Goal: Task Accomplishment & Management: Manage account settings

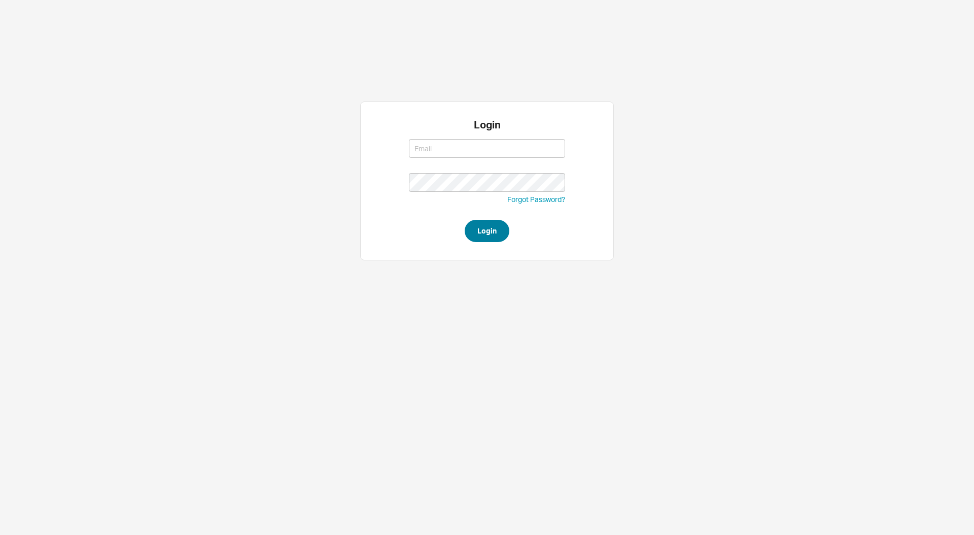
type input "[PERSON_NAME][EMAIL_ADDRESS][DOMAIN_NAME]"
click at [477, 235] on button "Login" at bounding box center [487, 231] width 45 height 22
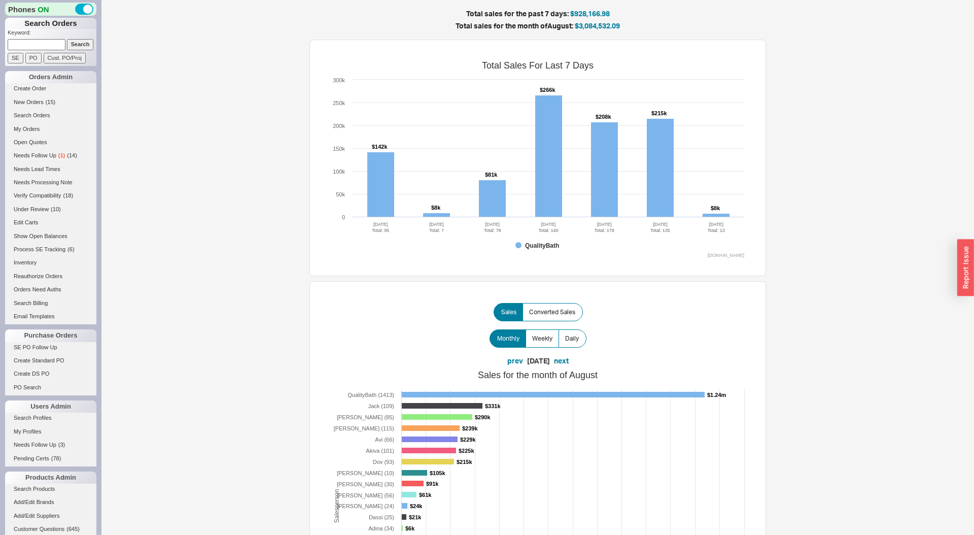
click at [45, 45] on input at bounding box center [37, 44] width 58 height 11
paste input "dlipman12@gmail.com"
type input "dlipman12@gmail.com"
click at [67, 39] on input "Search" at bounding box center [80, 44] width 27 height 11
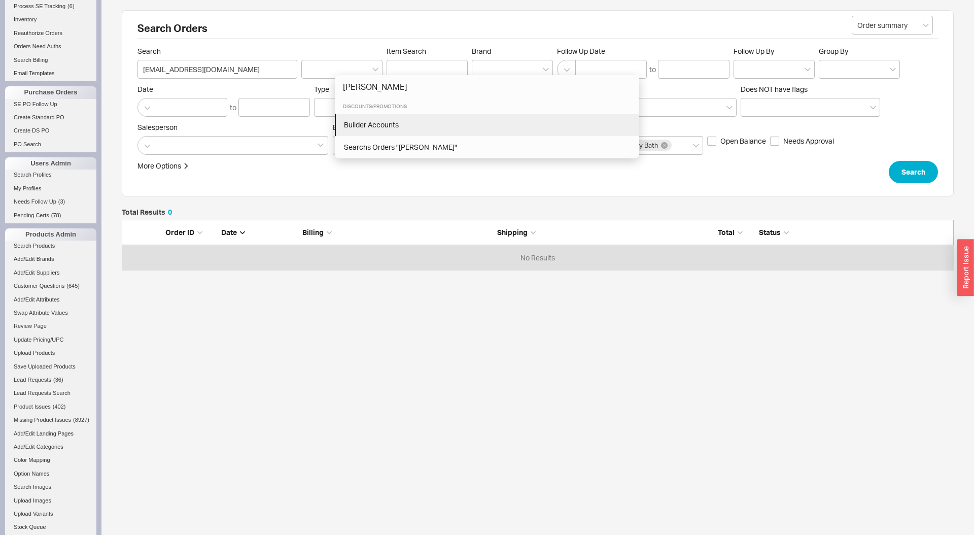
type input "bui"
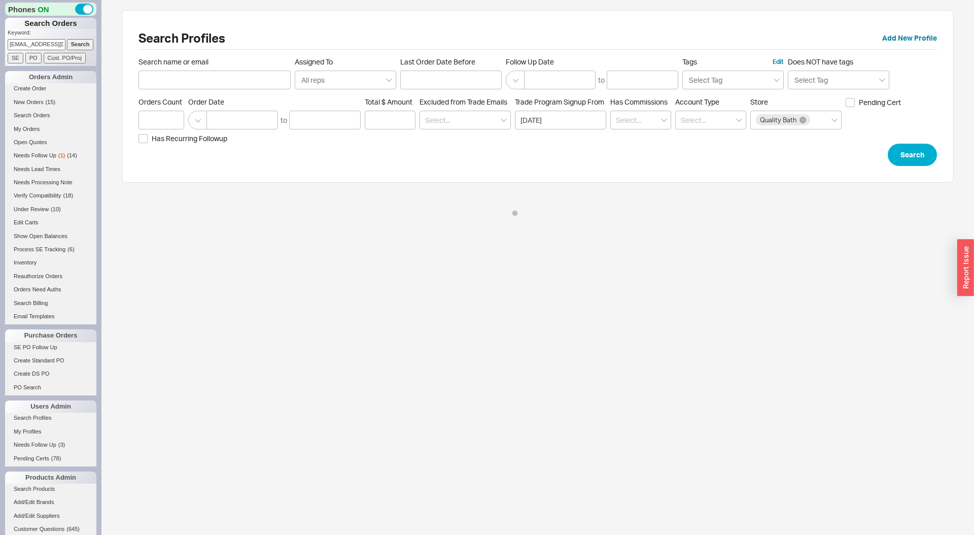
type input "dlipman12@gmail.com"
click button "Search" at bounding box center [912, 155] width 49 height 22
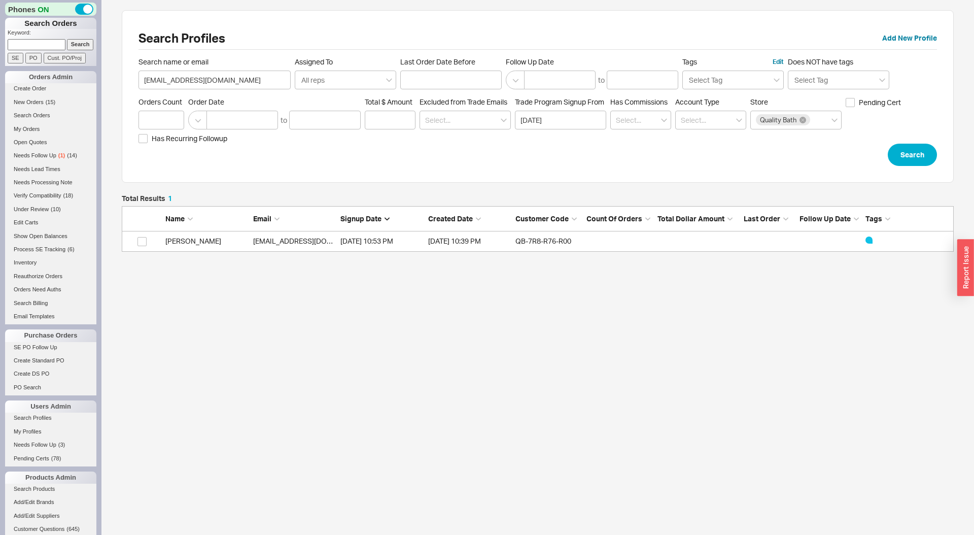
scroll to position [57, 832]
click at [191, 239] on link "Denise Lipman" at bounding box center [193, 240] width 56 height 9
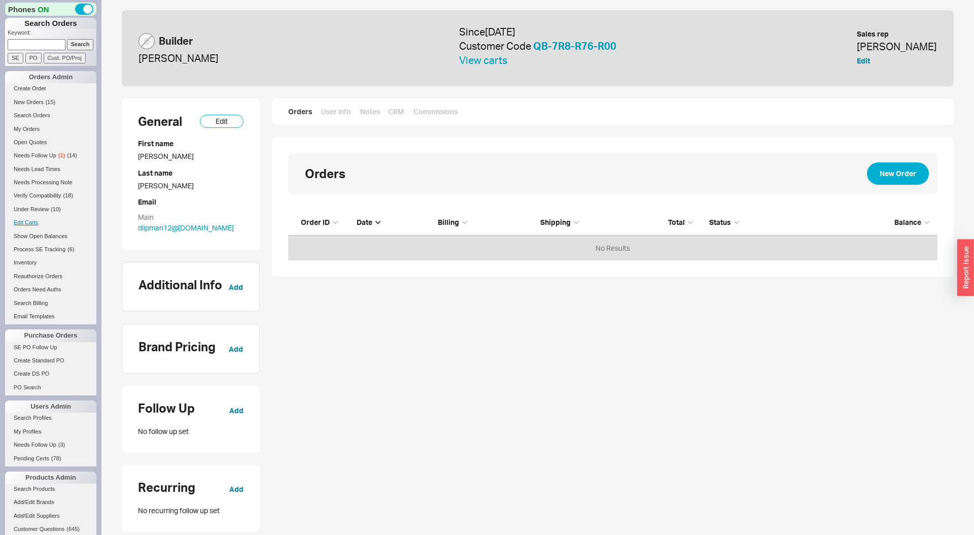
scroll to position [50, 649]
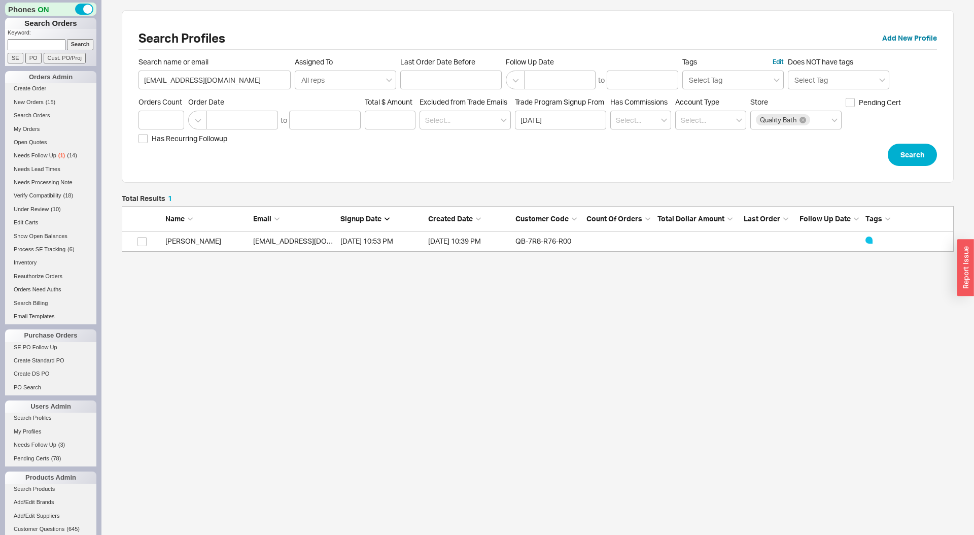
scroll to position [57, 832]
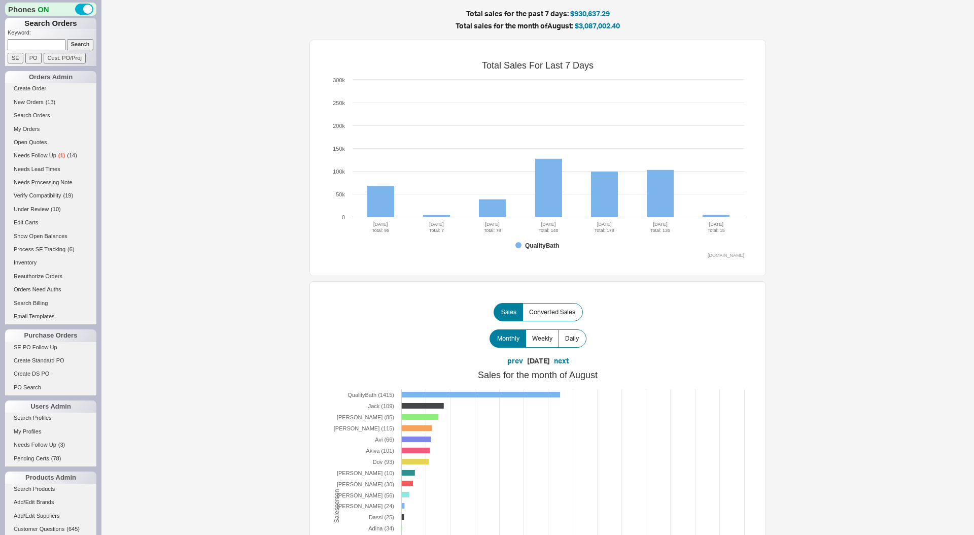
click at [45, 46] on input at bounding box center [37, 44] width 58 height 11
paste input "934545"
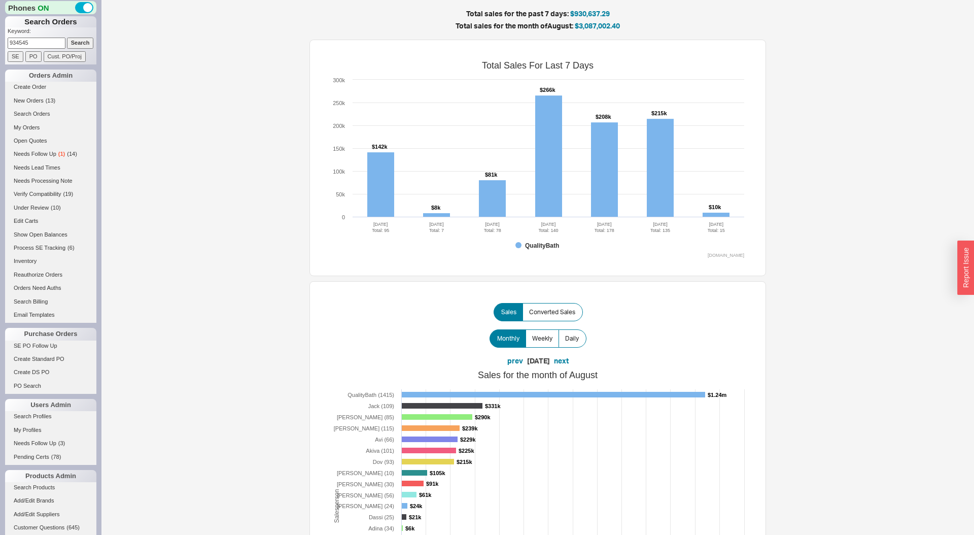
type input "934545"
click at [67, 38] on input "Search" at bounding box center [80, 43] width 27 height 11
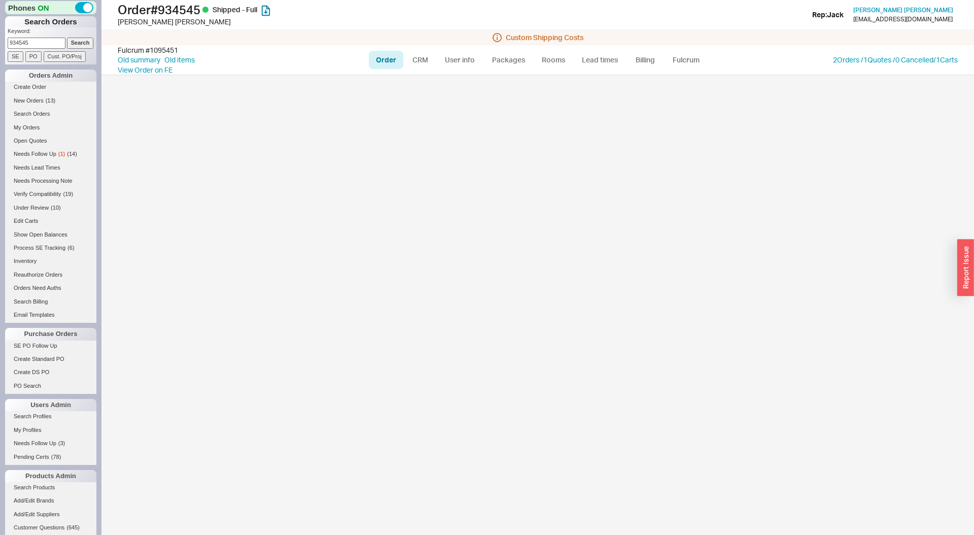
select select "LOW"
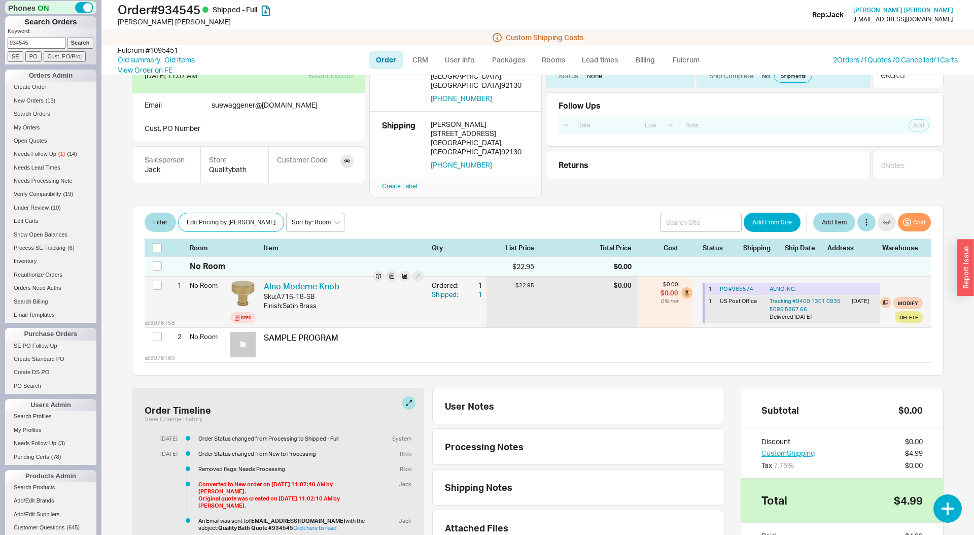
scroll to position [40, 0]
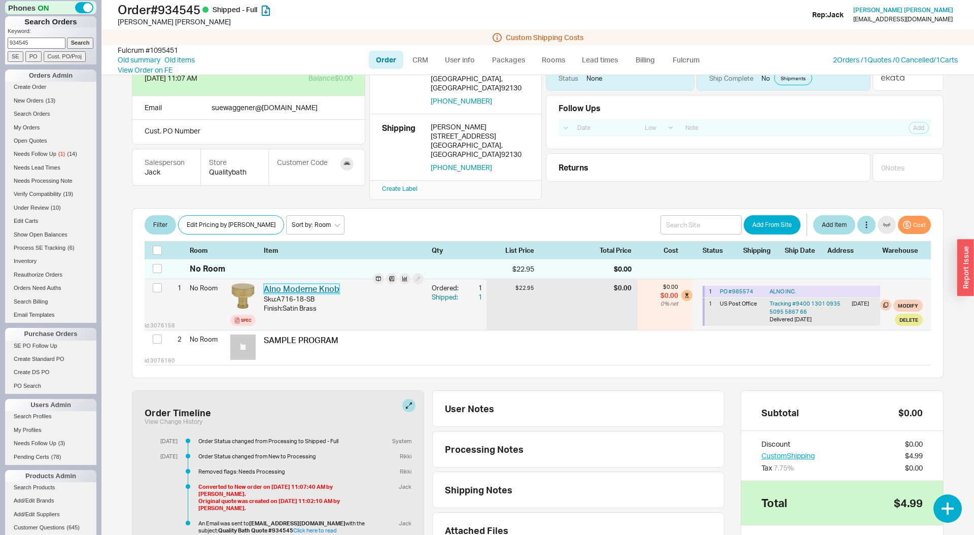
click at [323, 284] on link "Alno Moderne Knob" at bounding box center [302, 289] width 76 height 10
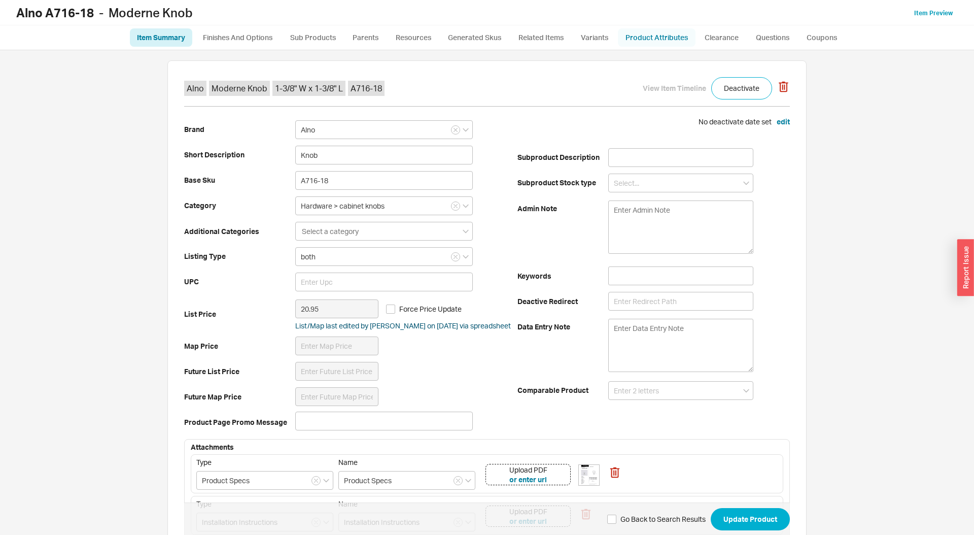
click at [632, 37] on link "Product Attributes" at bounding box center [657, 37] width 78 height 18
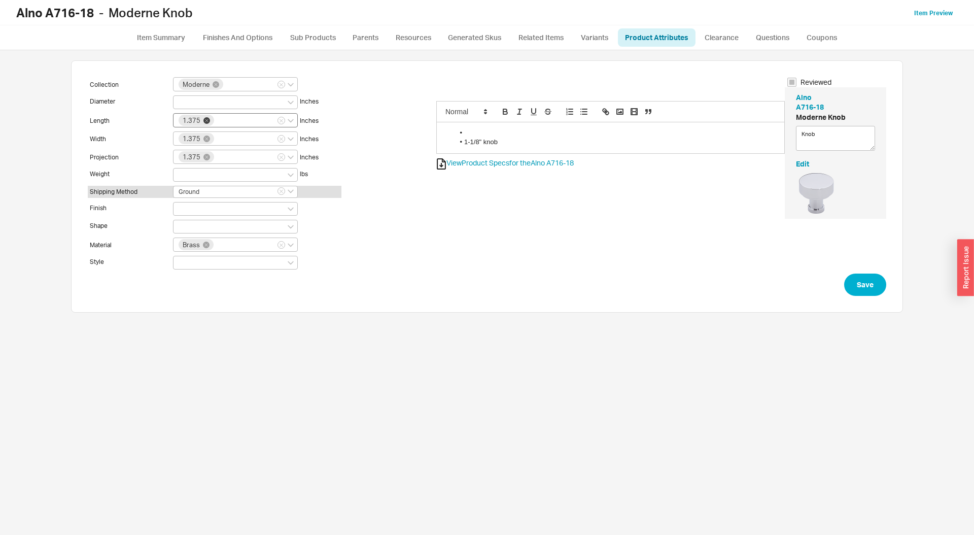
click at [206, 121] on icon at bounding box center [206, 120] width 7 height 7
click at [216, 121] on input "1.375" at bounding box center [219, 119] width 7 height 9
type input "1.125"
click at [208, 137] on icon at bounding box center [206, 138] width 7 height 7
click at [216, 137] on input "1.375" at bounding box center [219, 137] width 7 height 9
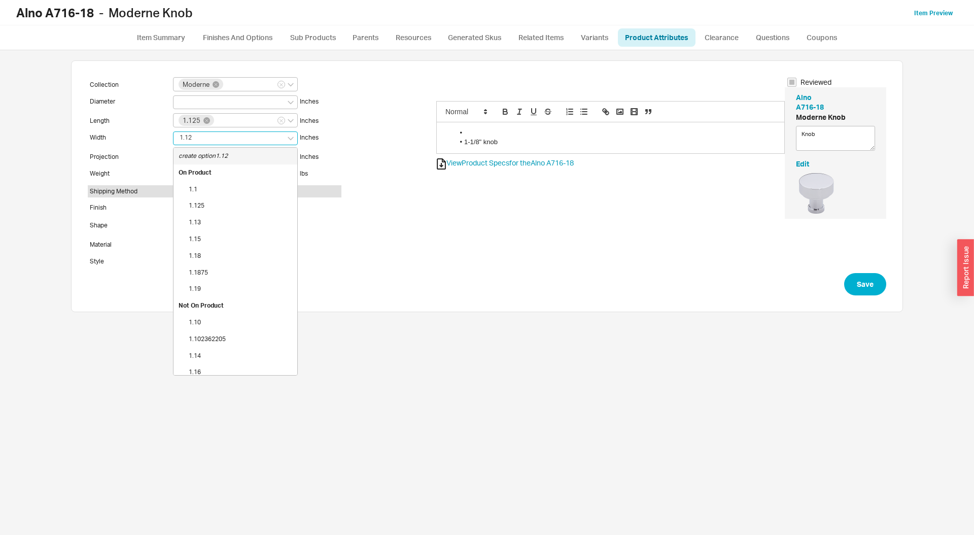
type input "1.125"
click at [348, 104] on div "Collection Moderne Diameter Inches Length 1.125 Inches Width 1.125 On Product .…" at bounding box center [262, 175] width 348 height 196
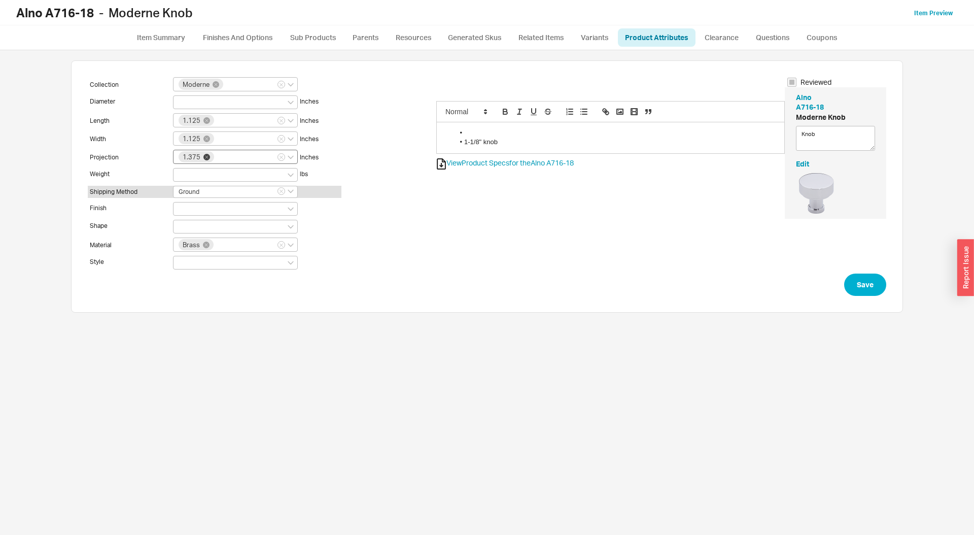
click at [206, 155] on icon at bounding box center [206, 157] width 7 height 7
click at [216, 155] on input "1.375" at bounding box center [219, 156] width 7 height 9
type input "1.125"
click at [859, 287] on button "Save" at bounding box center [865, 284] width 42 height 22
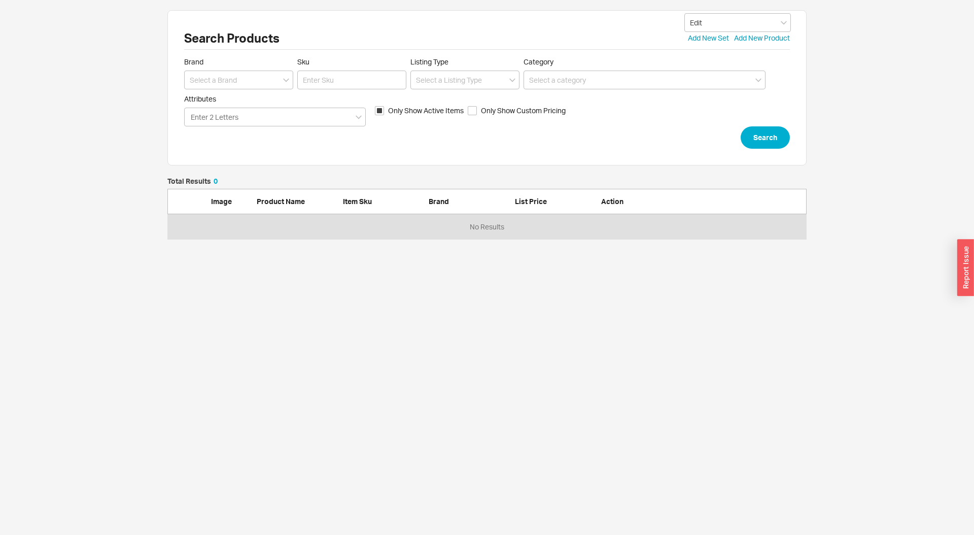
scroll to position [61, 639]
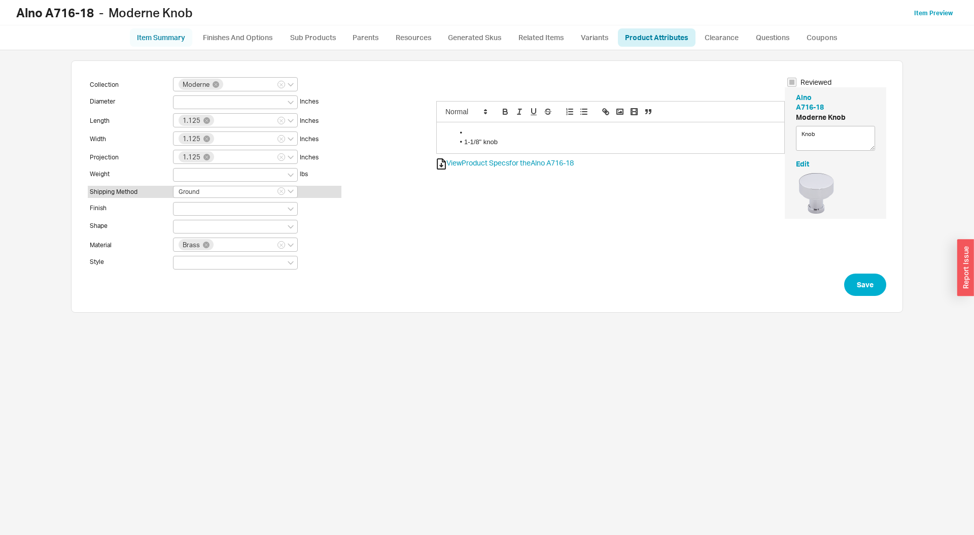
click at [169, 31] on link "Item Summary" at bounding box center [161, 37] width 62 height 18
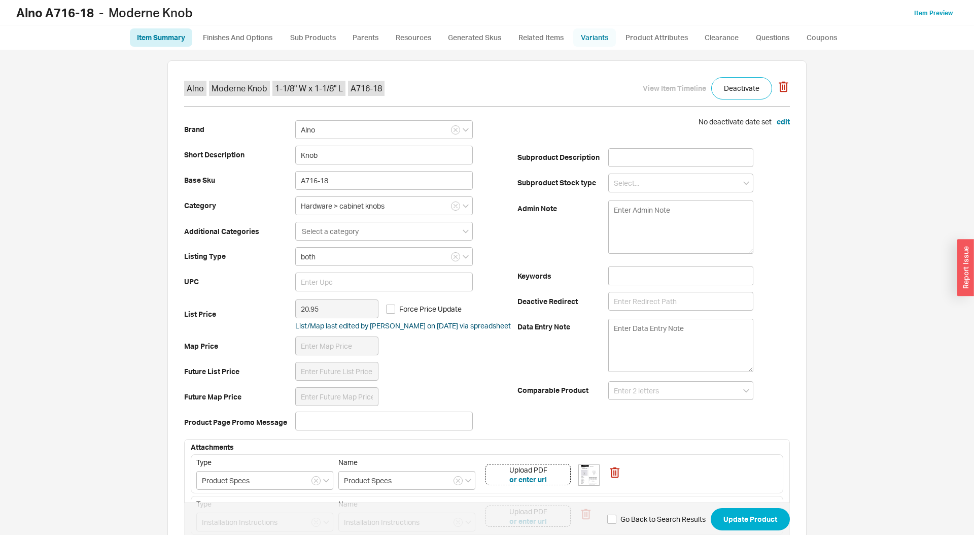
click at [587, 38] on link "Variants" at bounding box center [594, 37] width 43 height 18
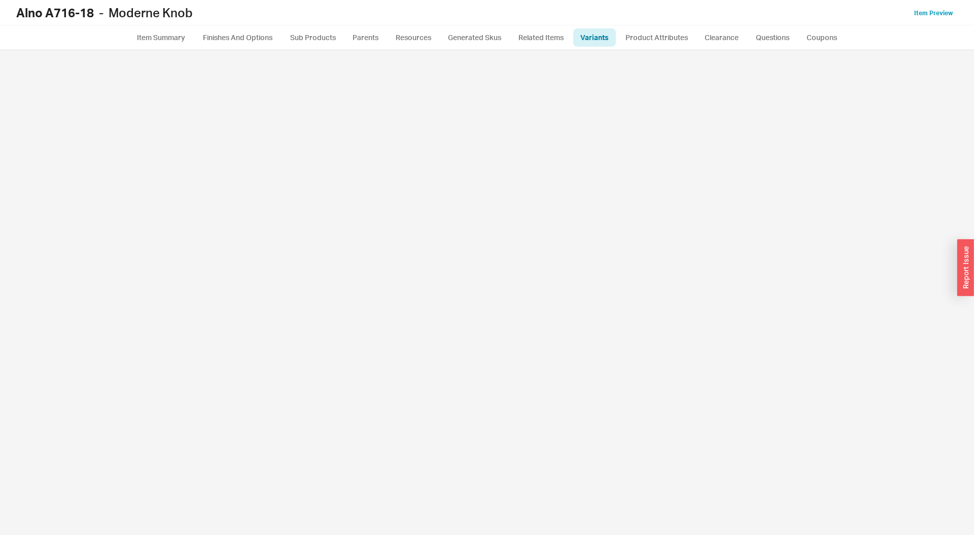
select select "2c74afa6-92ea-4bae-81a8-aebd10447ebf"
select select "a8cf6e62-8a4d-4832-97b4-5f667abcf6bb"
select select "1a09c01e-91b0-4925-8fc1-5e575cc9d5da"
select select "e0d012e9-902f-4c46-921e-66eb1f1201ba"
select select "PILL"
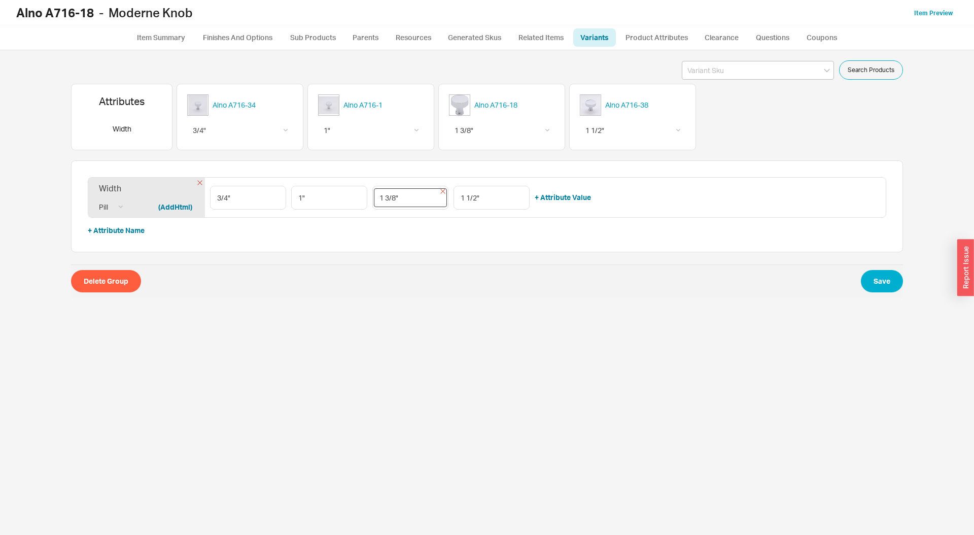
click at [390, 200] on input "1 3/8"" at bounding box center [410, 197] width 73 height 19
click at [388, 199] on input "1 3/8"" at bounding box center [410, 197] width 73 height 19
type input "1 1/8""
click at [883, 281] on button "Save" at bounding box center [882, 281] width 42 height 22
select select "2c74afa6-92ea-4bae-81a8-aebd10447ebf"
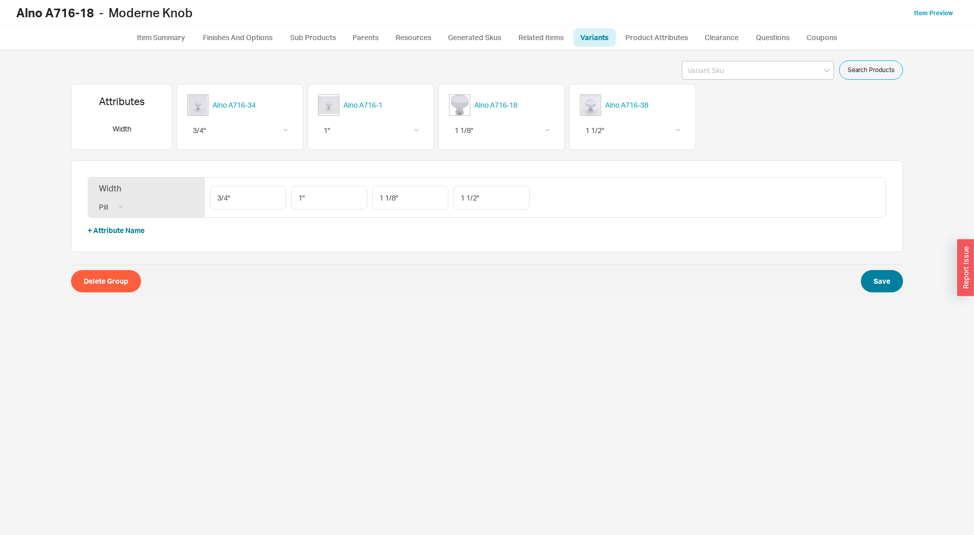
select select "a8cf6e62-8a4d-4832-97b4-5f667abcf6bb"
select select "1a09c01e-91b0-4925-8fc1-5e575cc9d5da"
select select "e0d012e9-902f-4c46-921e-66eb1f1201ba"
select select "PILL"
click at [931, 16] on link "Item Preview" at bounding box center [933, 13] width 39 height 8
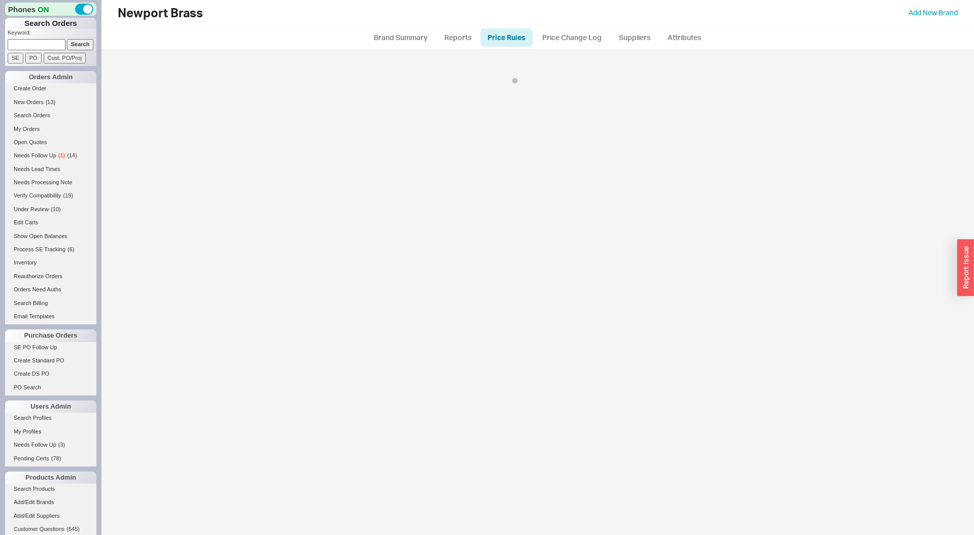
select select "ON_CHECKOUT"
select select "emailbetterprice"
select select "promotionCodes"
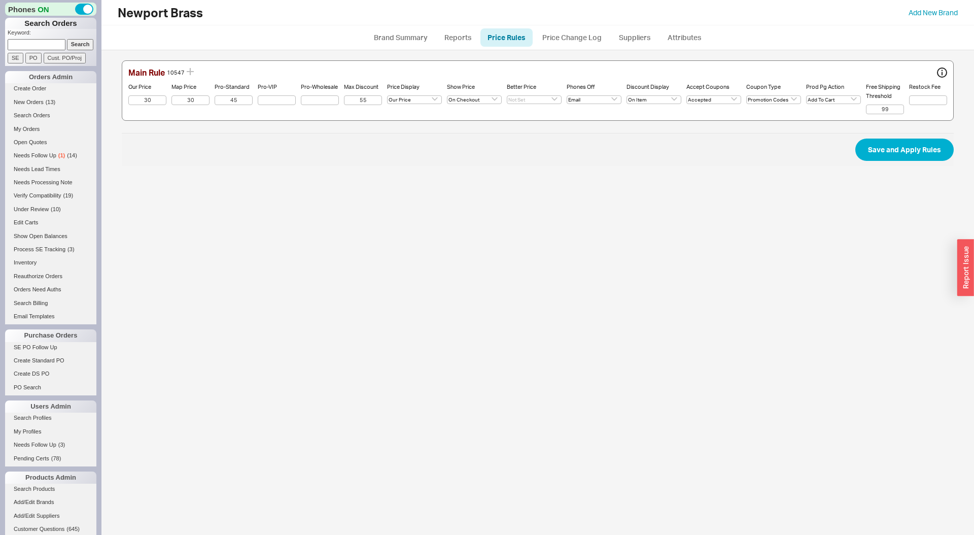
click at [668, 26] on ul "Brand Summary Reports Price Rules Price Change Log Suppliers Attributes" at bounding box center [537, 37] width 872 height 24
click at [33, 46] on input at bounding box center [37, 44] width 58 height 11
paste input "danielleclementhomes@gmail.com"
type input "danielleclementhomes@gmail.com"
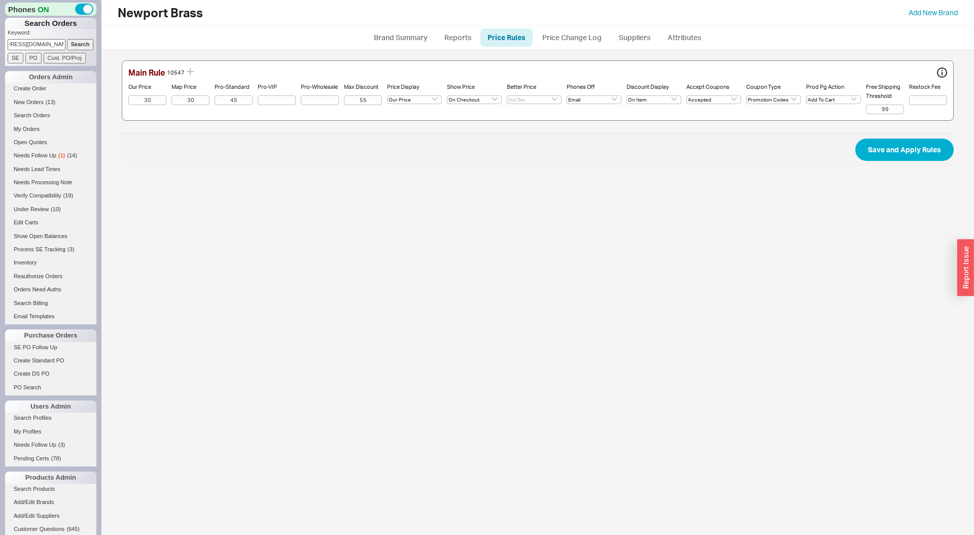
click at [67, 39] on input "Search" at bounding box center [80, 44] width 27 height 11
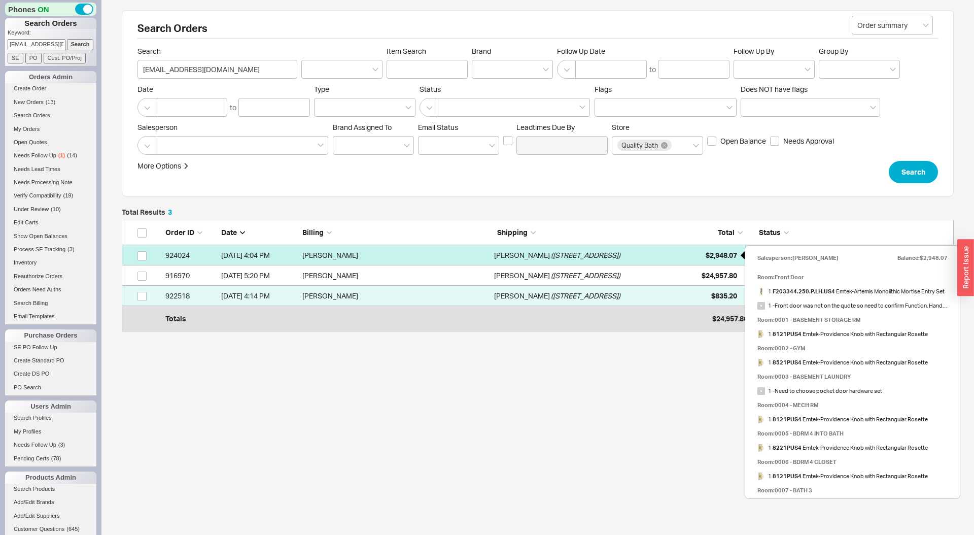
click at [706, 251] on span "$2,948.07" at bounding box center [721, 255] width 31 height 9
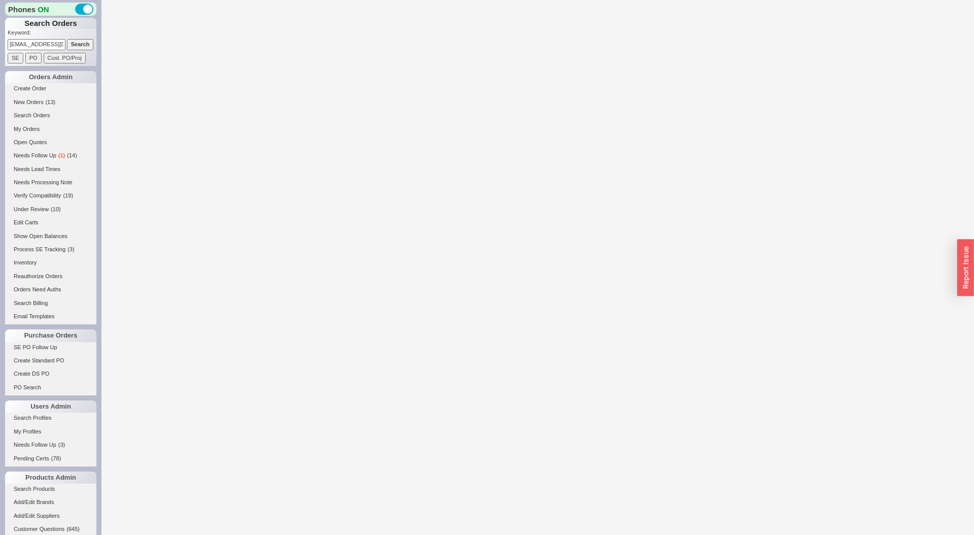
select select "LOW"
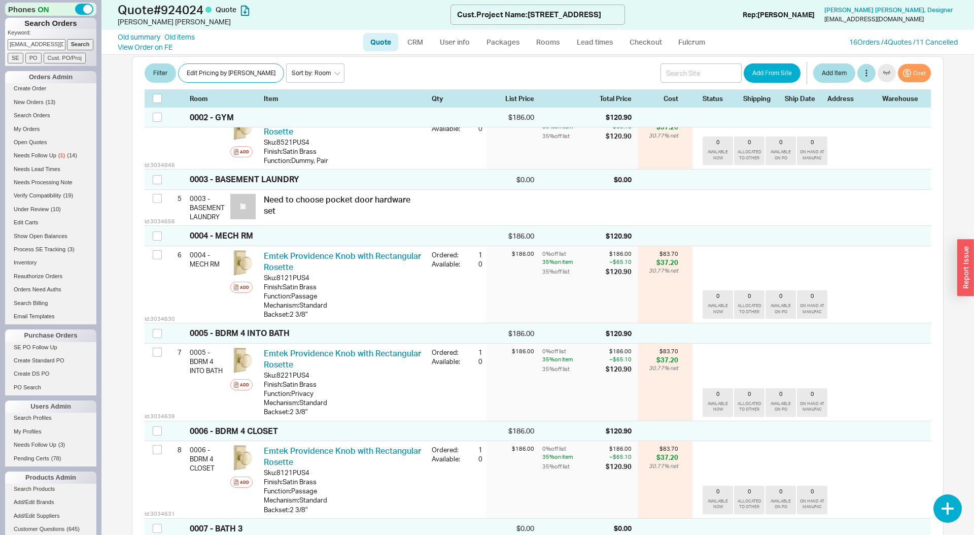
scroll to position [461, 0]
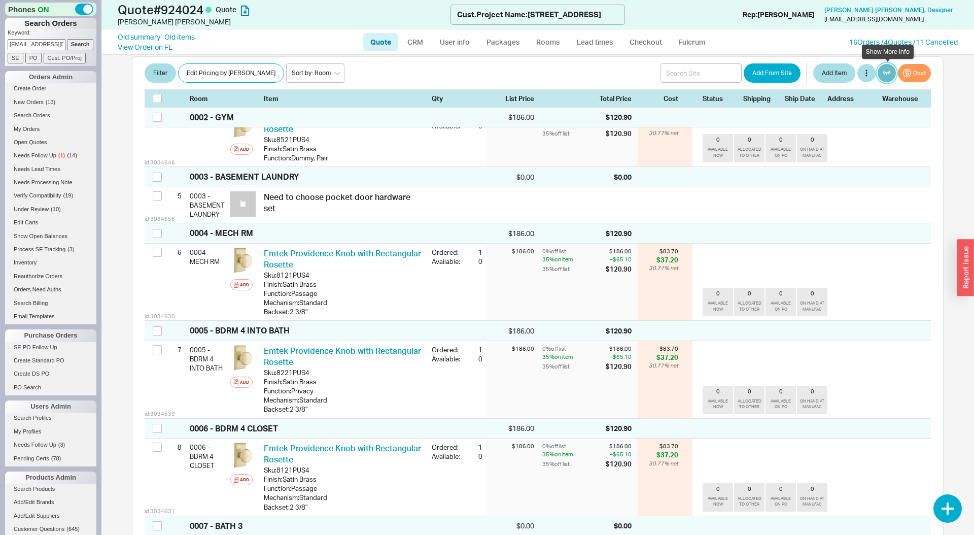
click at [892, 75] on button "button" at bounding box center [887, 73] width 18 height 18
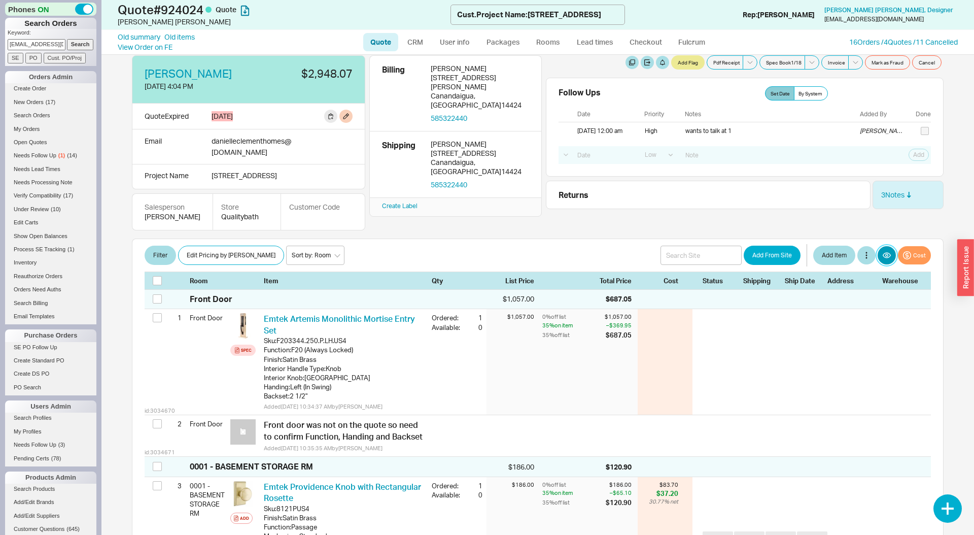
scroll to position [0, 0]
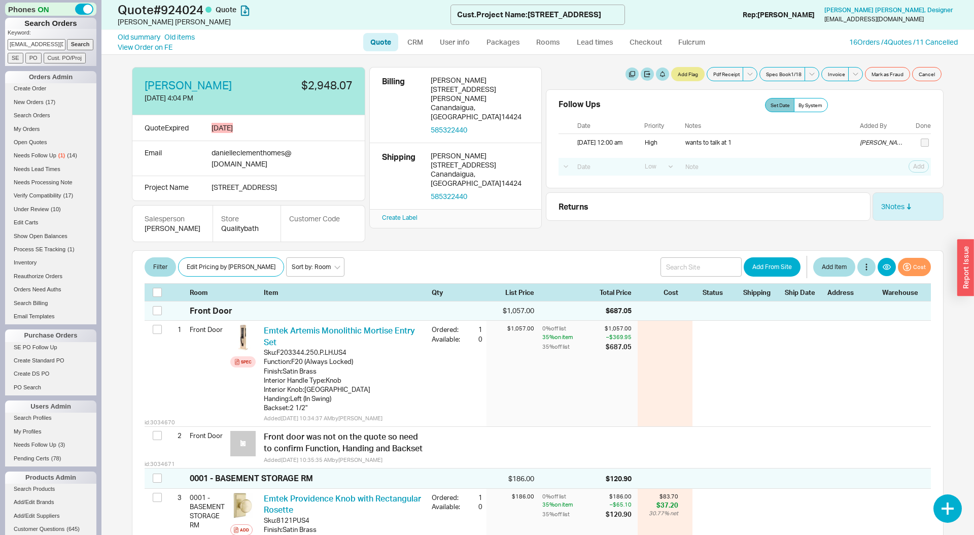
click at [485, 220] on div "Lindsay Lucas 6/20/25 4:04 PM $2,948.07 Quote Expired 8/12/25 Email daniellecle…" at bounding box center [538, 154] width 812 height 175
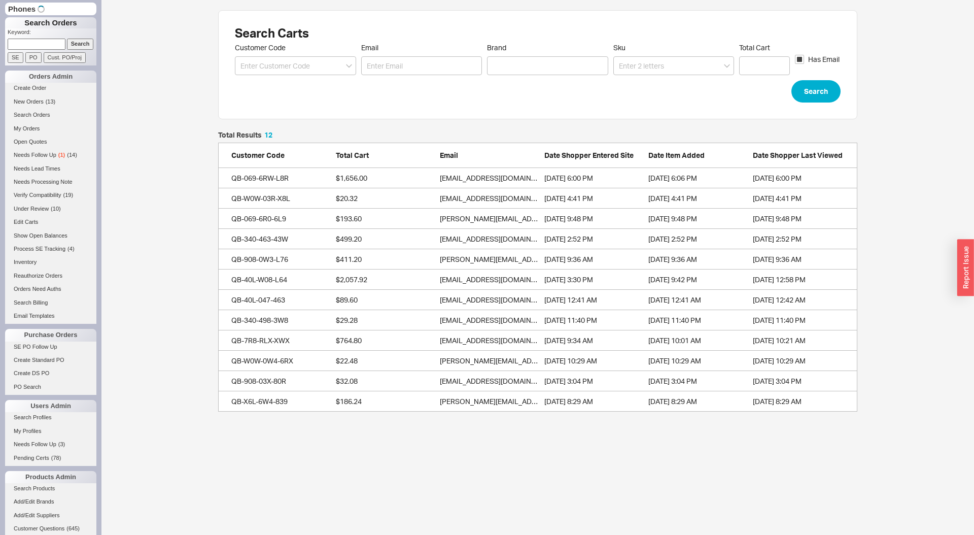
scroll to position [280, 639]
click at [142, 143] on div "Search Carts Customer Code Email Brand Sku Total Cart Has Email Search Total Re…" at bounding box center [537, 211] width 872 height 422
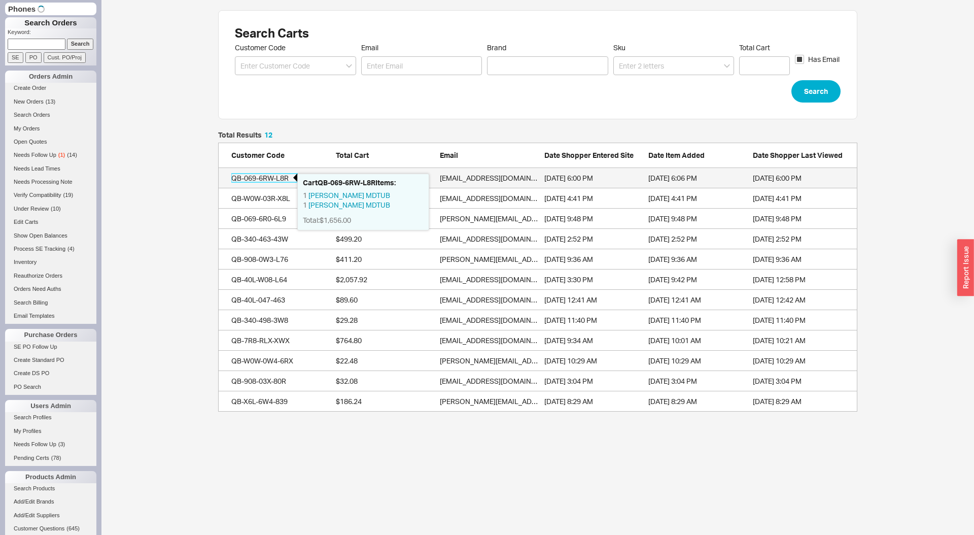
click at [250, 178] on div "QB-069-6RW-L8R" at bounding box center [264, 178] width 66 height 10
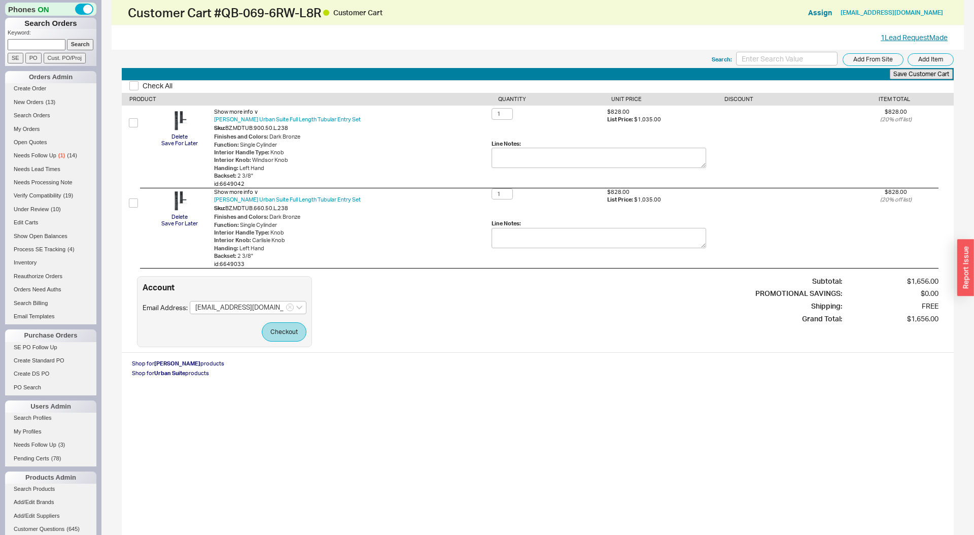
click at [905, 33] on div "1 Lead Request Made" at bounding box center [914, 37] width 67 height 10
click at [904, 35] on link "1 Lead Request Made" at bounding box center [914, 37] width 67 height 9
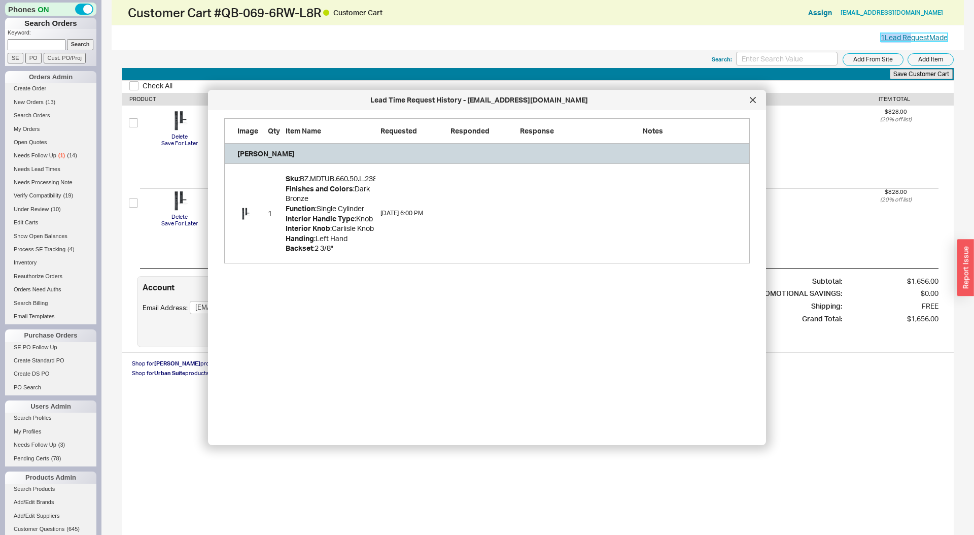
scroll to position [145, 526]
click at [750, 98] on icon at bounding box center [753, 100] width 6 height 6
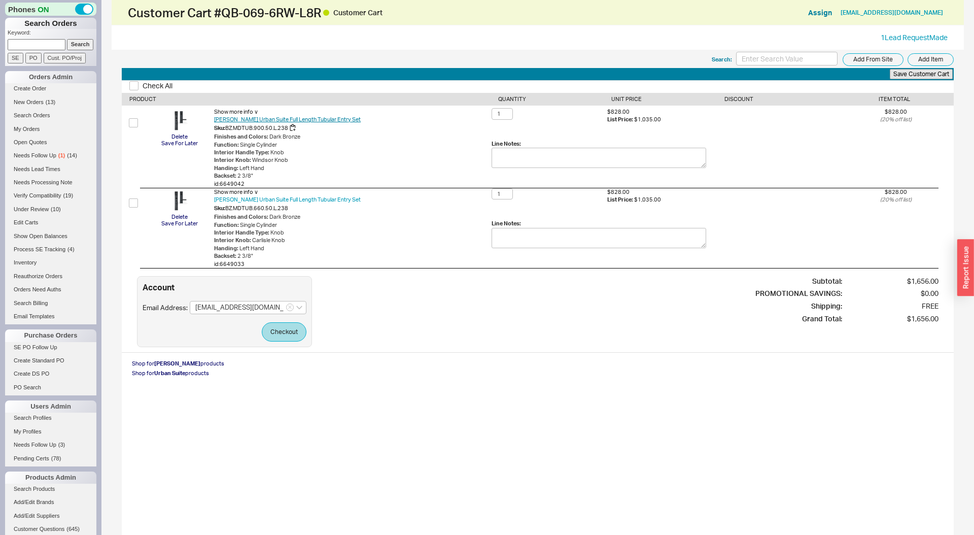
drag, startPoint x: 344, startPoint y: 141, endPoint x: 334, endPoint y: 123, distance: 21.1
click at [344, 141] on div "Function : Single Cylinder" at bounding box center [352, 145] width 277 height 8
click at [332, 118] on link "Ashley Norton Urban Suite Full Length Tubular Entry Set" at bounding box center [287, 120] width 147 height 8
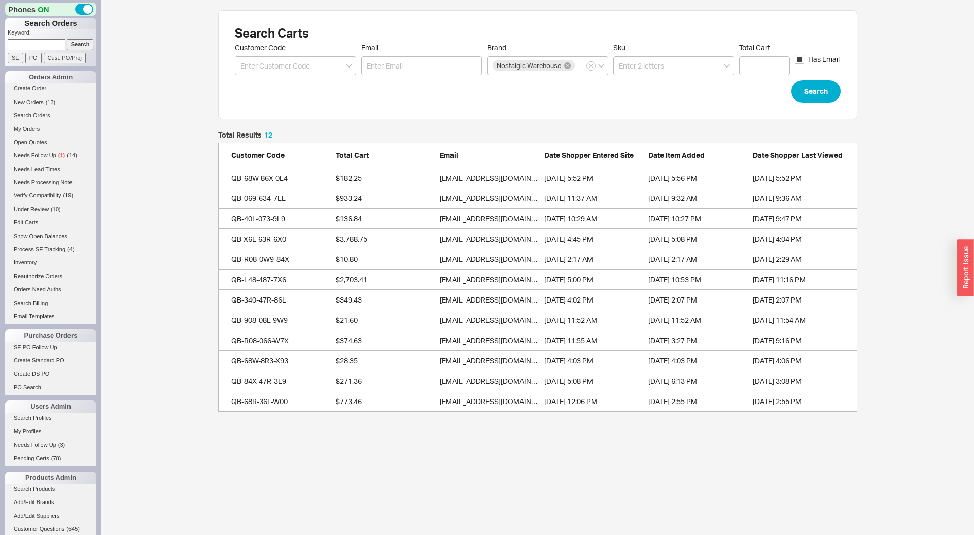
scroll to position [280, 639]
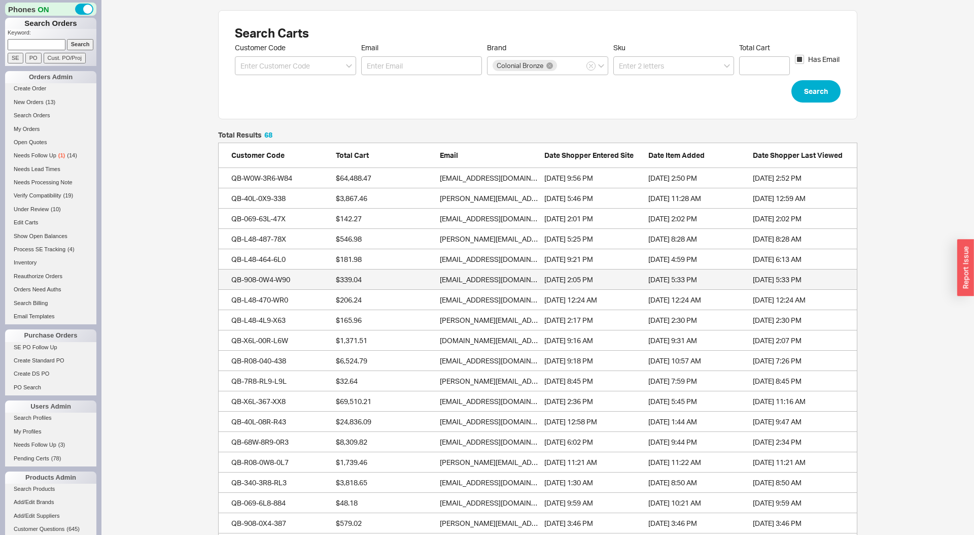
scroll to position [1416, 639]
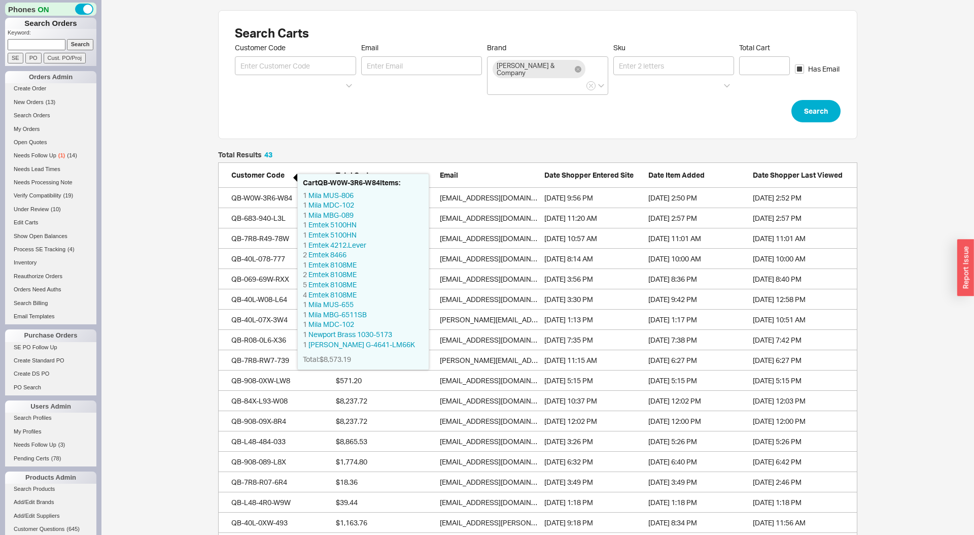
scroll to position [909, 639]
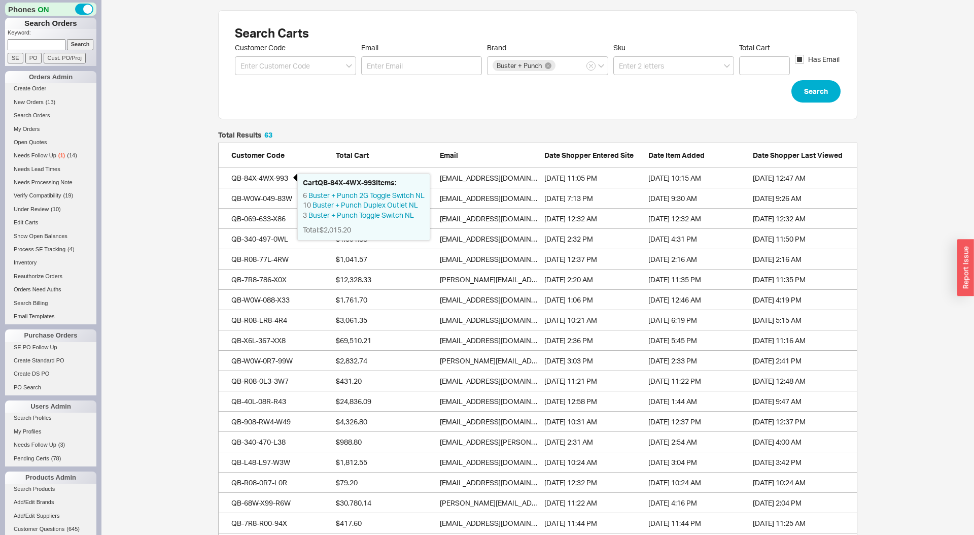
scroll to position [1315, 639]
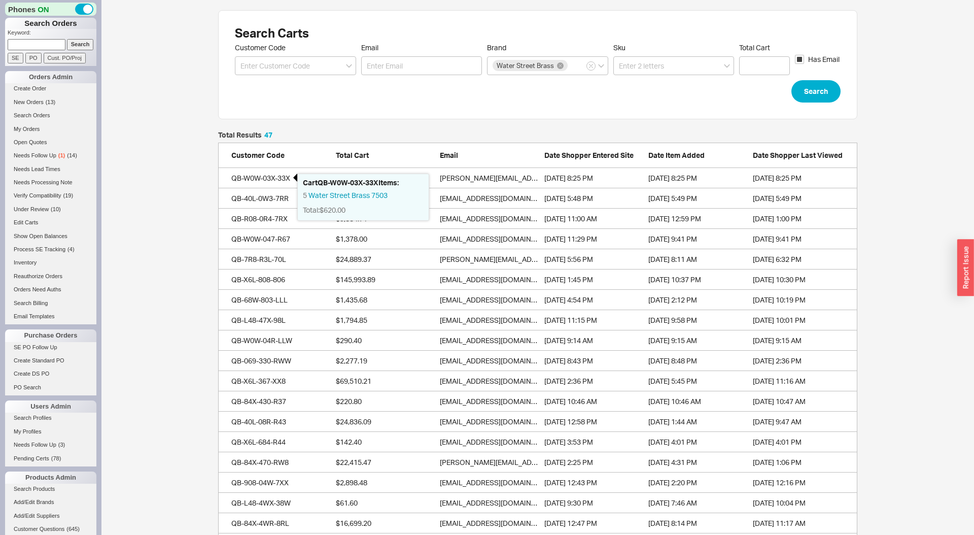
scroll to position [990, 639]
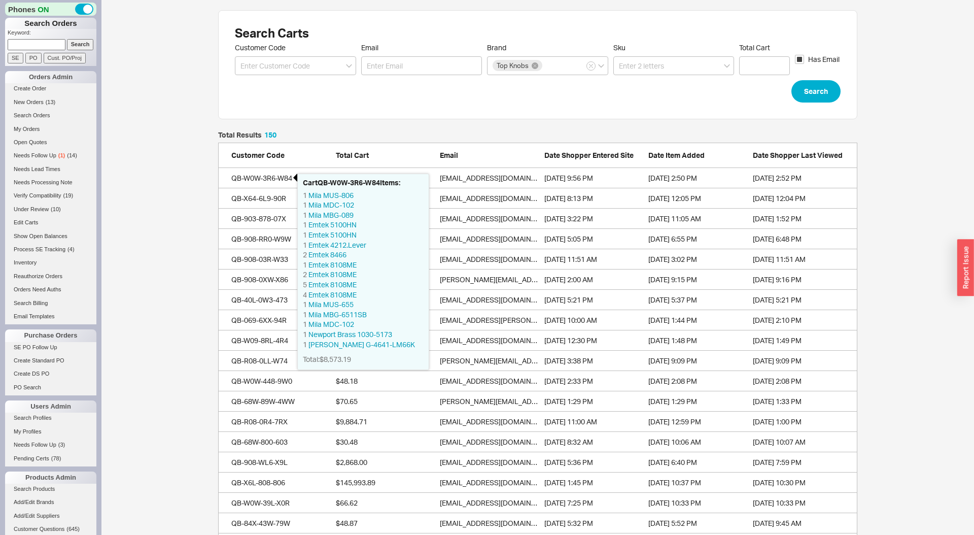
scroll to position [3080, 639]
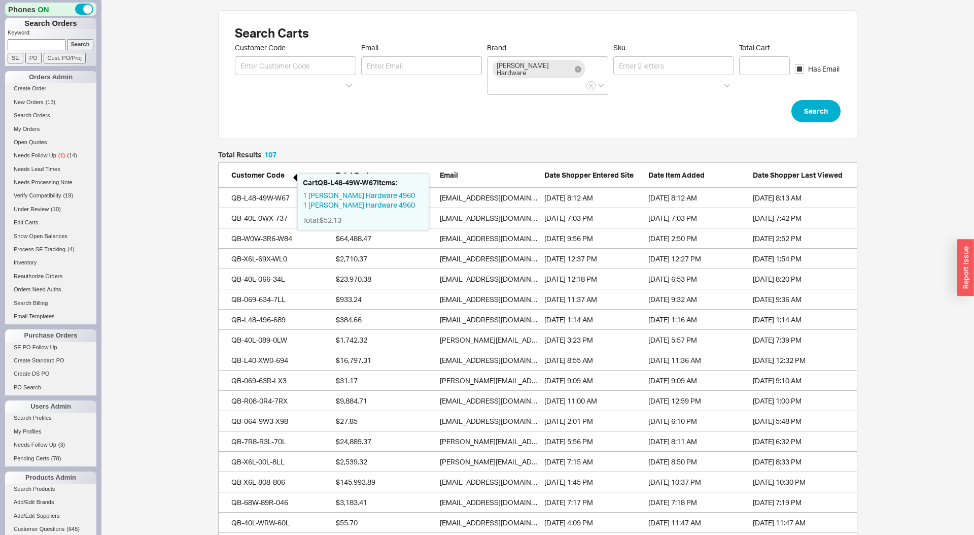
scroll to position [2208, 639]
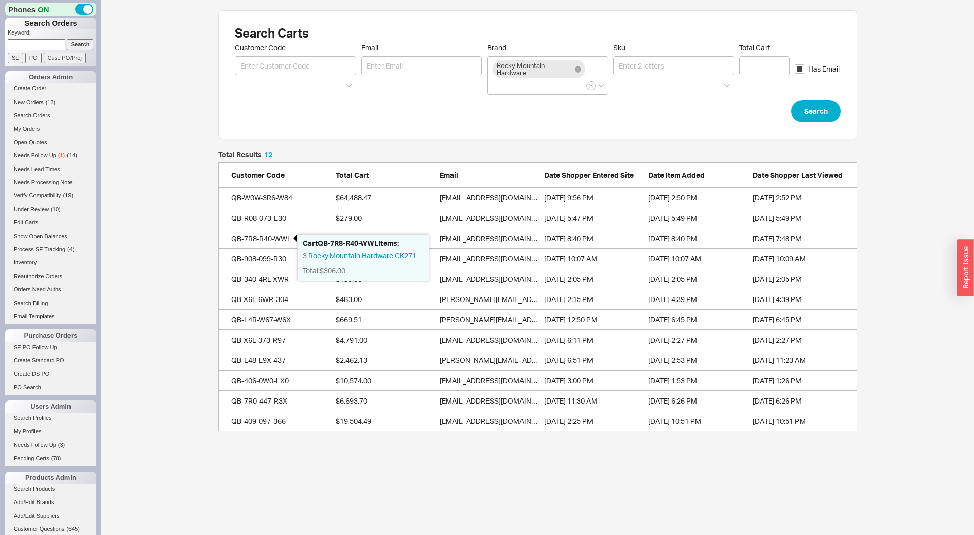
scroll to position [280, 639]
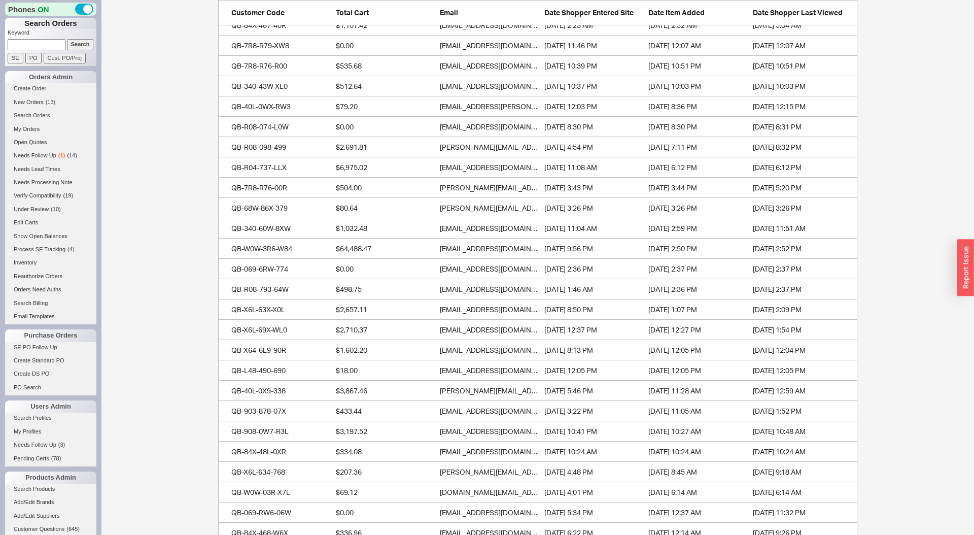
scroll to position [234, 0]
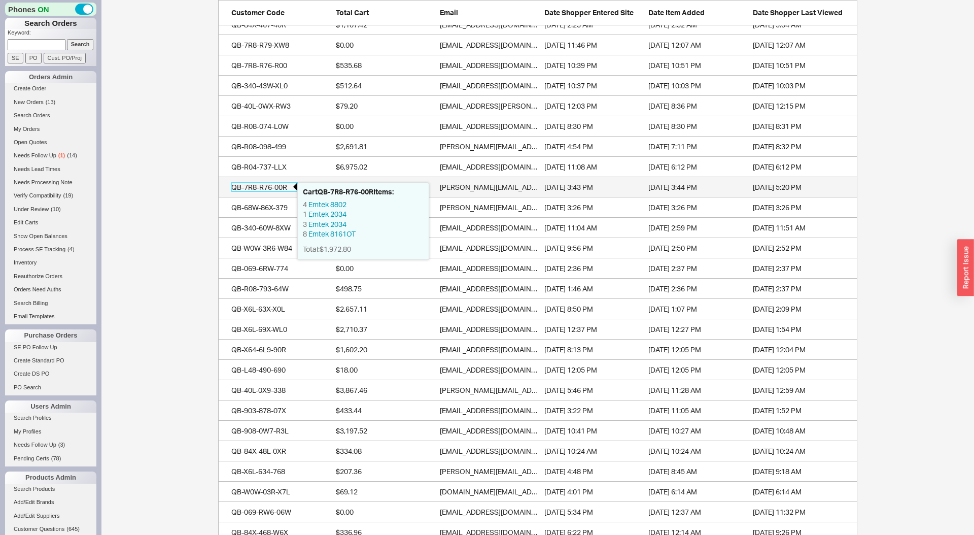
click at [258, 187] on div "QB-7R8-R76-00R" at bounding box center [264, 187] width 66 height 10
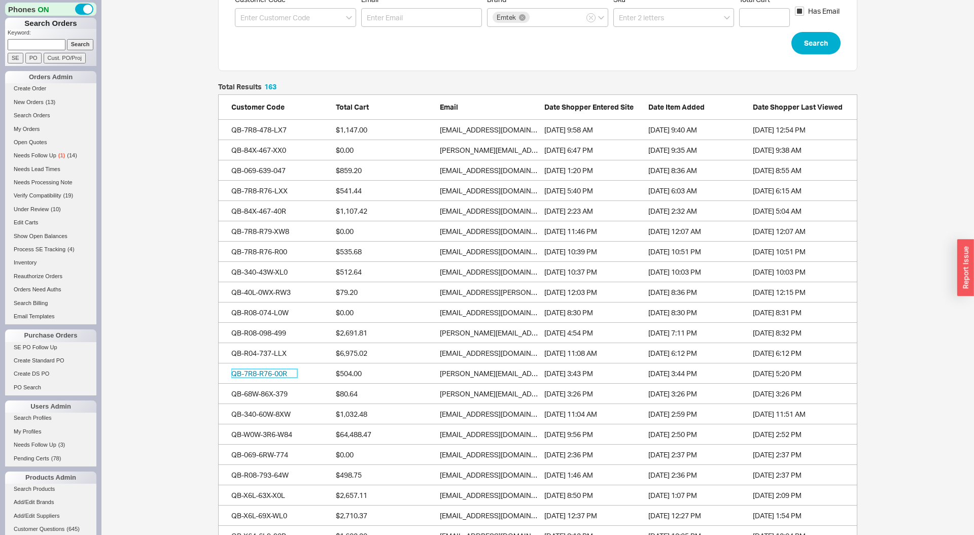
scroll to position [39, 0]
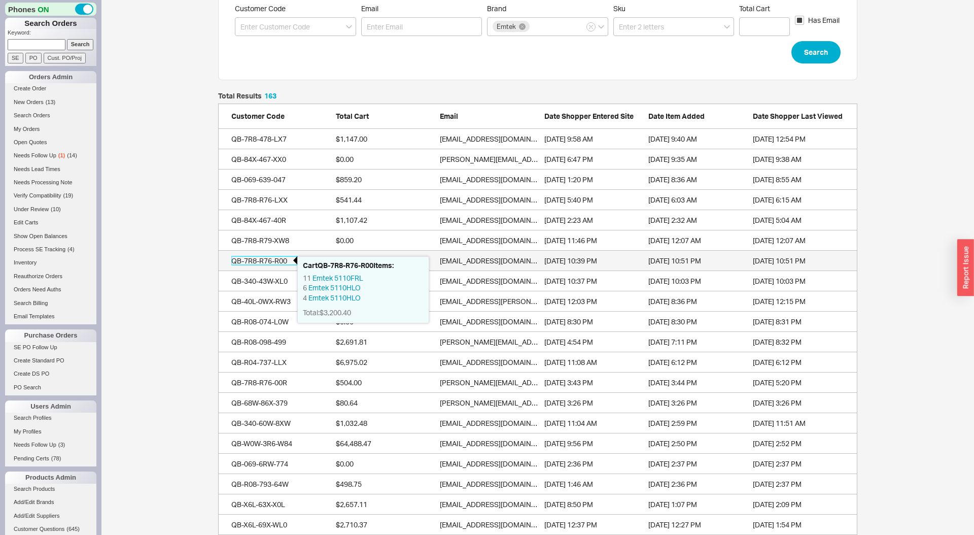
click at [272, 257] on div "QB-7R8-R76-R00" at bounding box center [264, 261] width 66 height 10
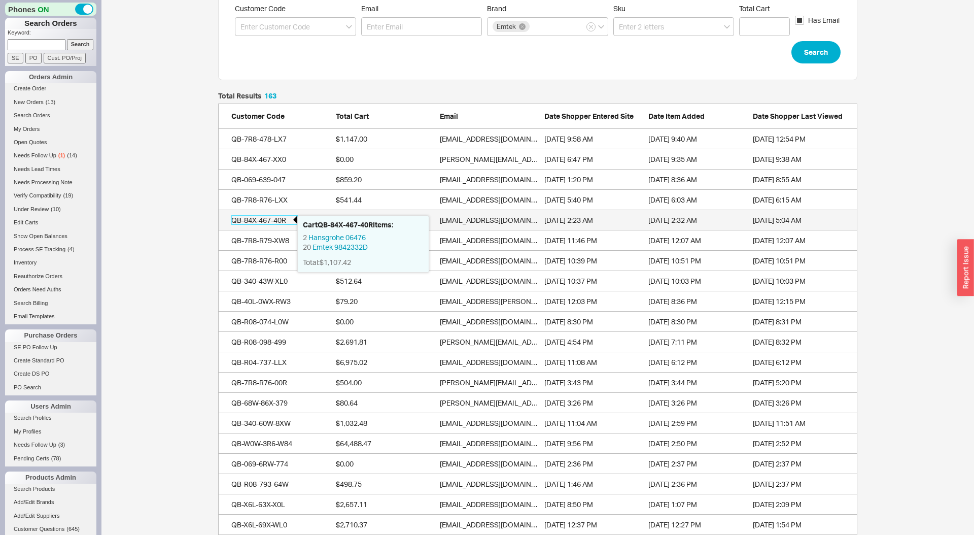
click at [273, 217] on div "QB-84X-467-40R" at bounding box center [264, 220] width 66 height 10
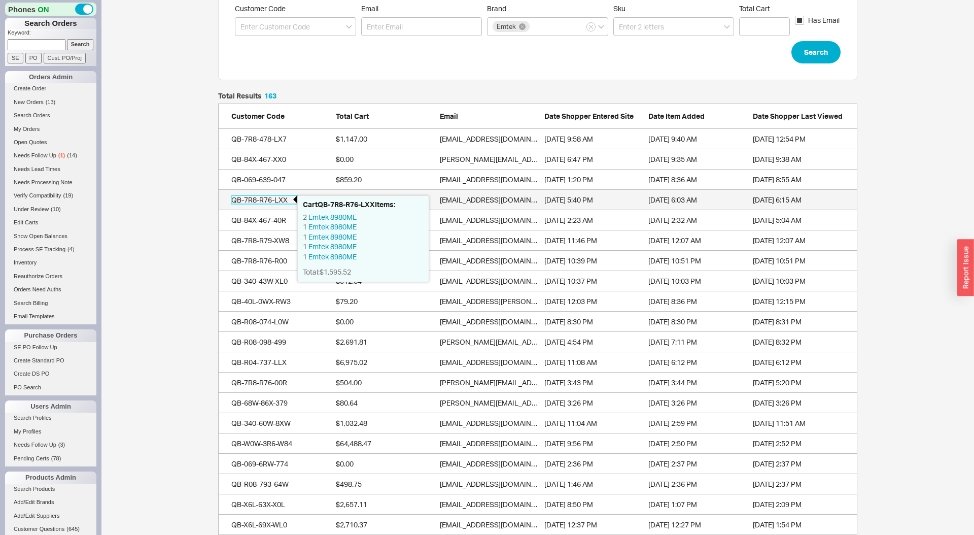
click at [273, 201] on div "QB-7R8-R76-LXX" at bounding box center [264, 200] width 66 height 10
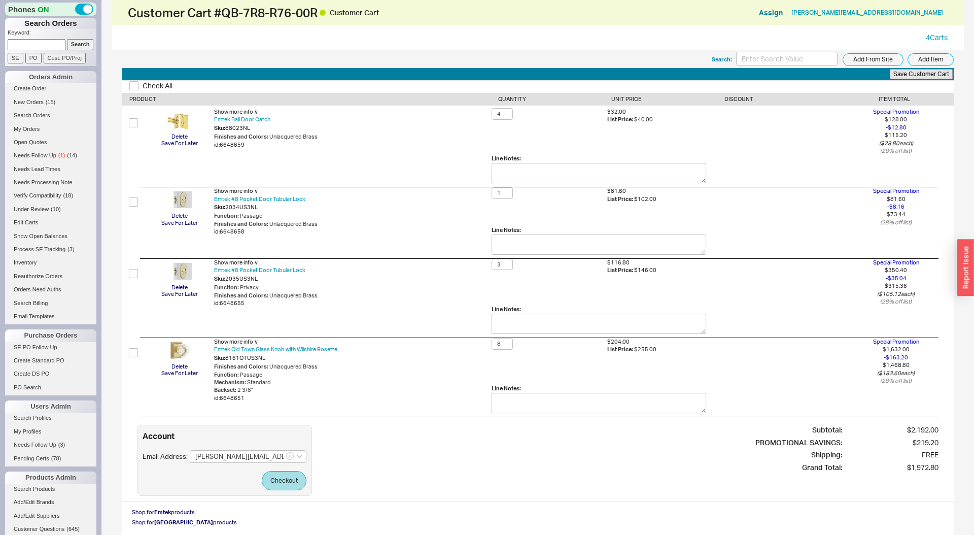
scroll to position [1, 0]
click at [36, 192] on span "Verify Compatibility" at bounding box center [38, 195] width 48 height 6
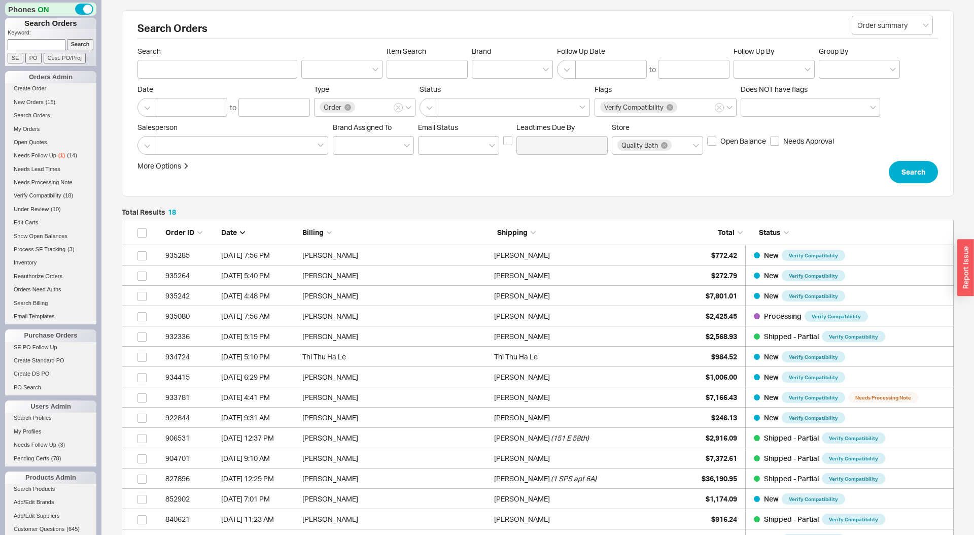
scroll to position [411, 832]
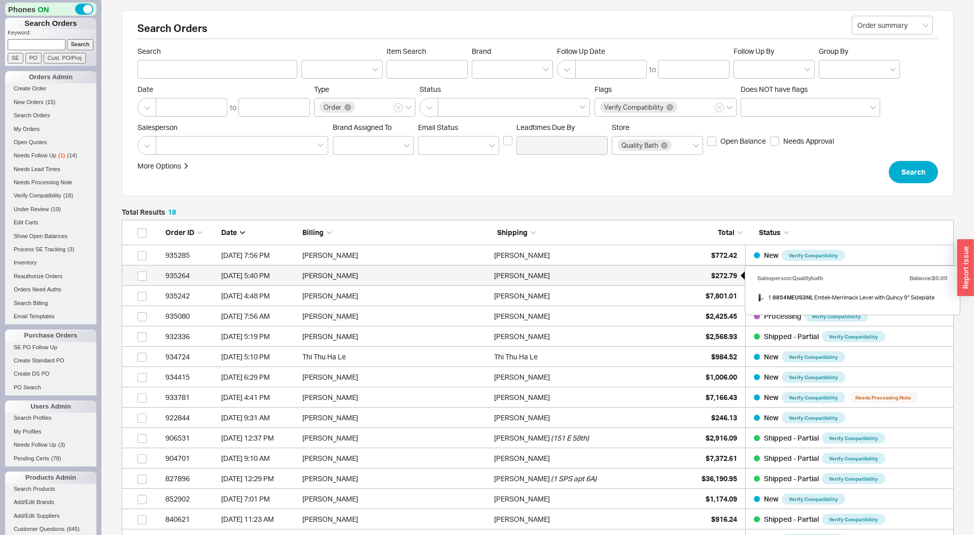
click at [707, 278] on div "$272.79" at bounding box center [711, 275] width 51 height 20
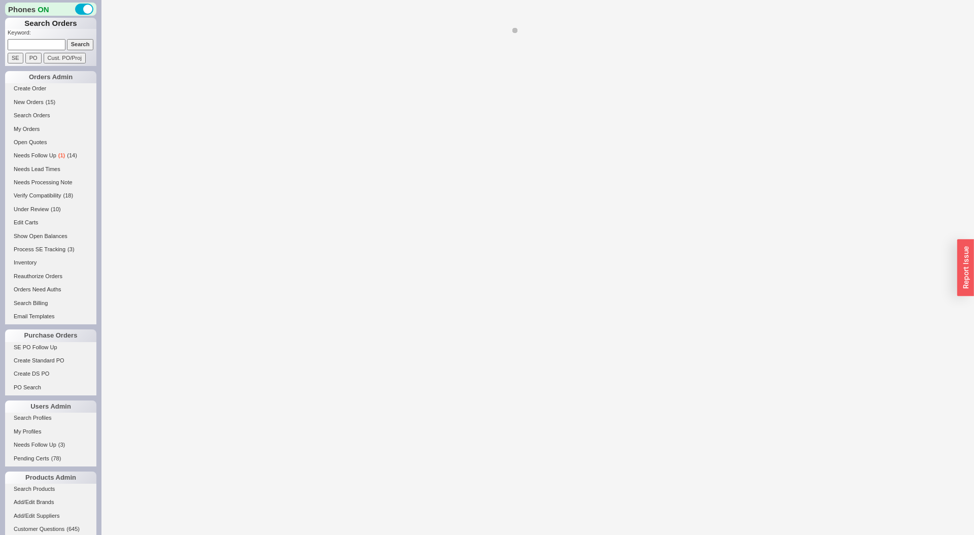
select select "LOW"
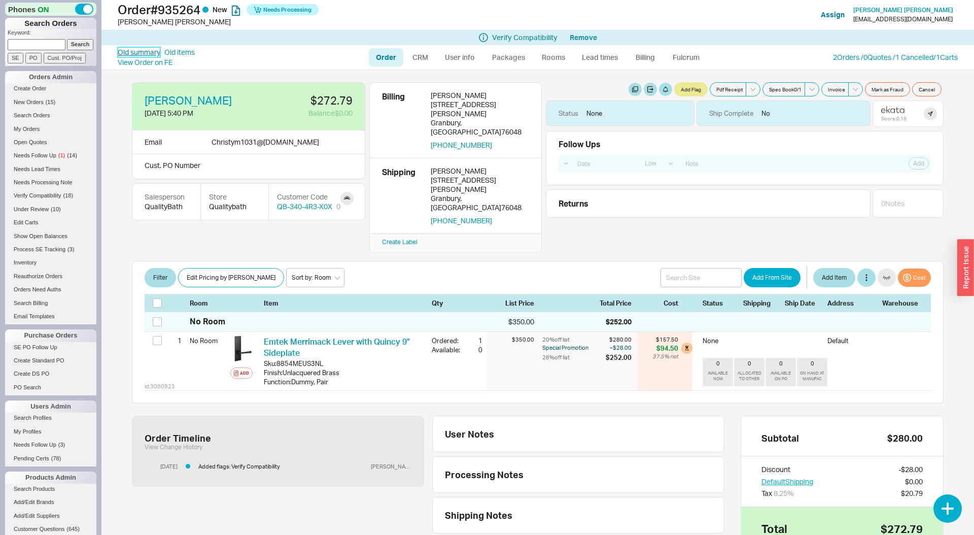
click at [138, 47] on link "Old summary" at bounding box center [139, 52] width 43 height 10
select select "*"
select select "LOW"
select select "3"
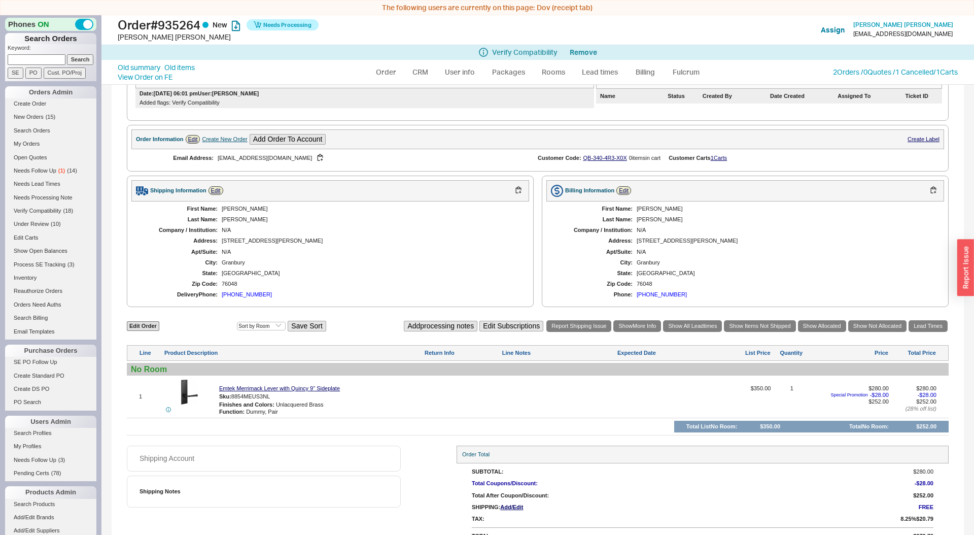
scroll to position [15, 0]
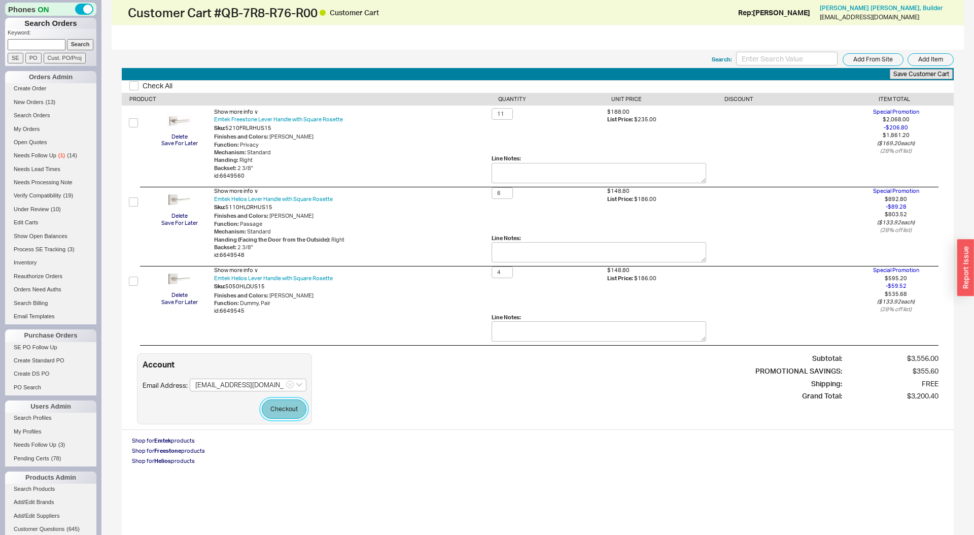
click at [277, 412] on button "Checkout" at bounding box center [284, 408] width 45 height 19
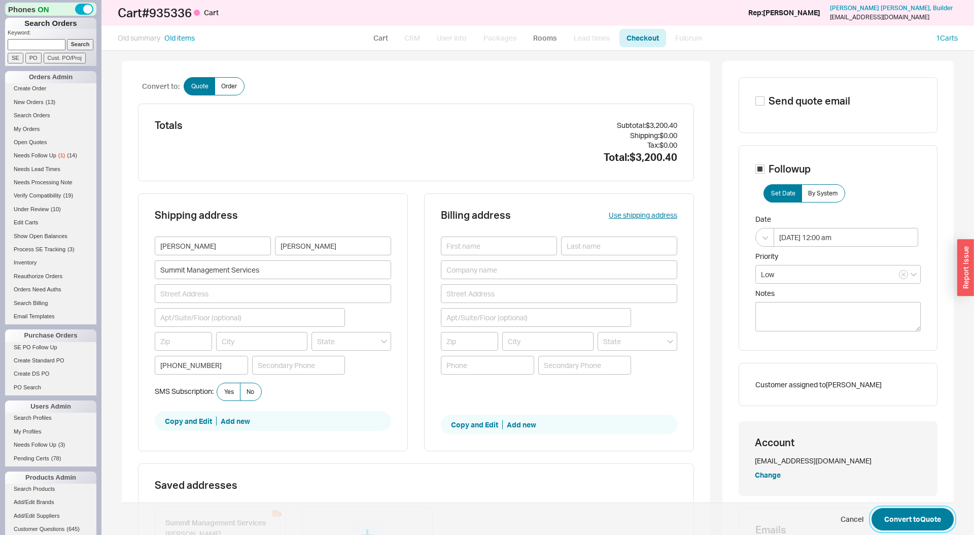
click at [917, 512] on button "Convert to Quote" at bounding box center [912, 519] width 82 height 22
select select "LOW"
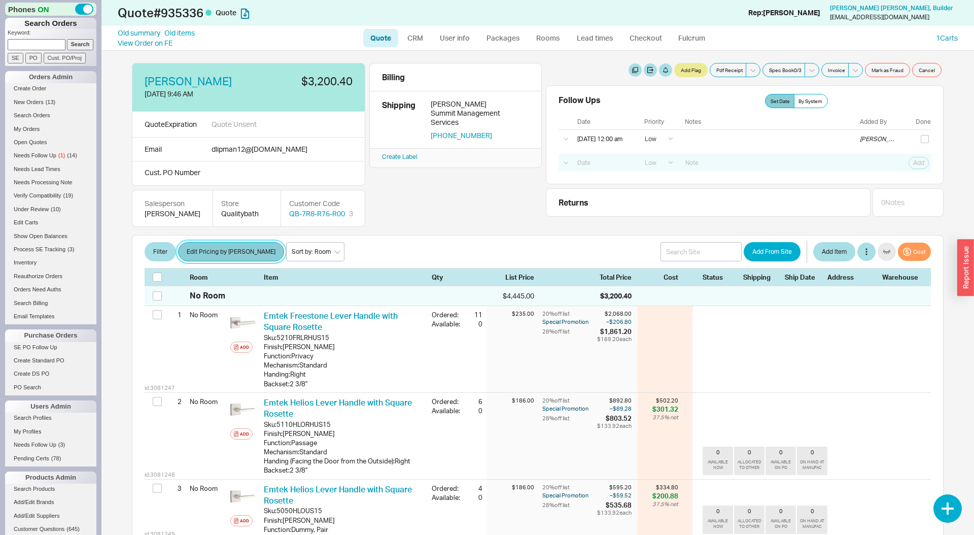
click at [222, 249] on button "Edit Pricing by [PERSON_NAME]" at bounding box center [231, 251] width 106 height 19
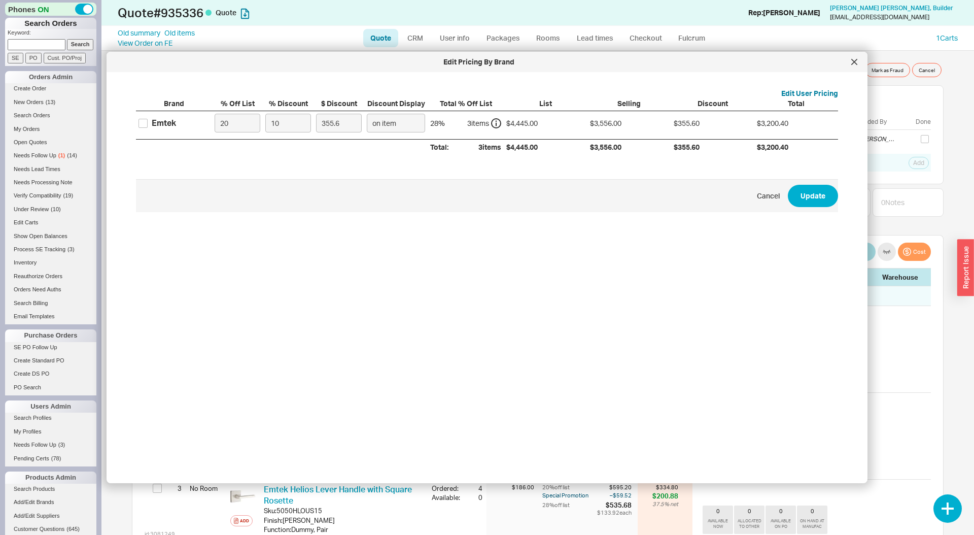
click at [151, 129] on div "Emtek" at bounding box center [174, 123] width 76 height 24
drag, startPoint x: 147, startPoint y: 124, endPoint x: 172, endPoint y: 129, distance: 25.5
click at [147, 124] on input "Emtek" at bounding box center [142, 123] width 9 height 9
checkbox input "true"
click at [266, 119] on input "10" at bounding box center [288, 123] width 46 height 19
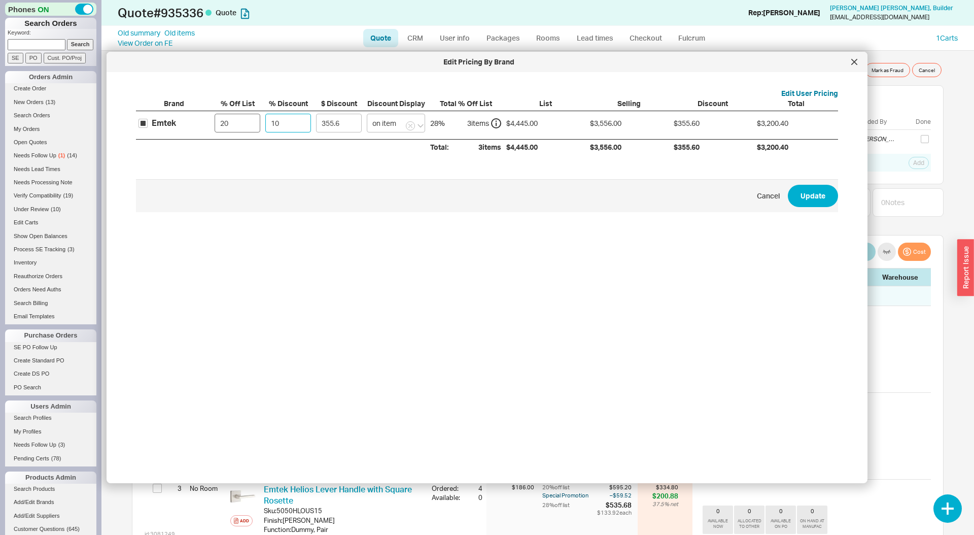
click at [0, 0] on div "Emtek 20 10 355.6 on item 28 % 3 item s $4,445.00 $3,556.00 $355.60 $3,200.40" at bounding box center [0, 0] width 0 height 0
type input "1"
type input "35.56"
type input "18"
type input "640.08"
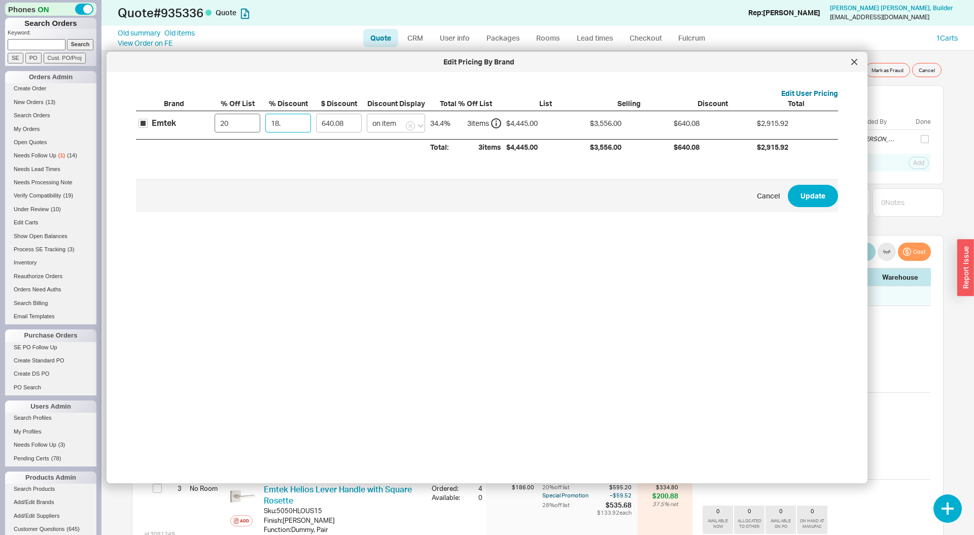
type input "18.7"
type input "664.97"
type input "18.75"
type input "666.75"
type input "18.75"
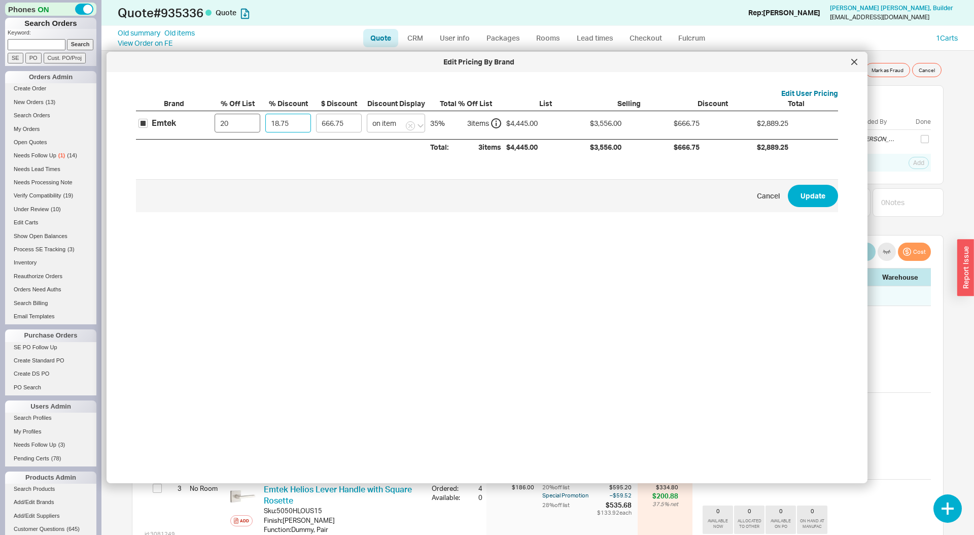
click at [788, 185] on button "Update" at bounding box center [813, 196] width 50 height 22
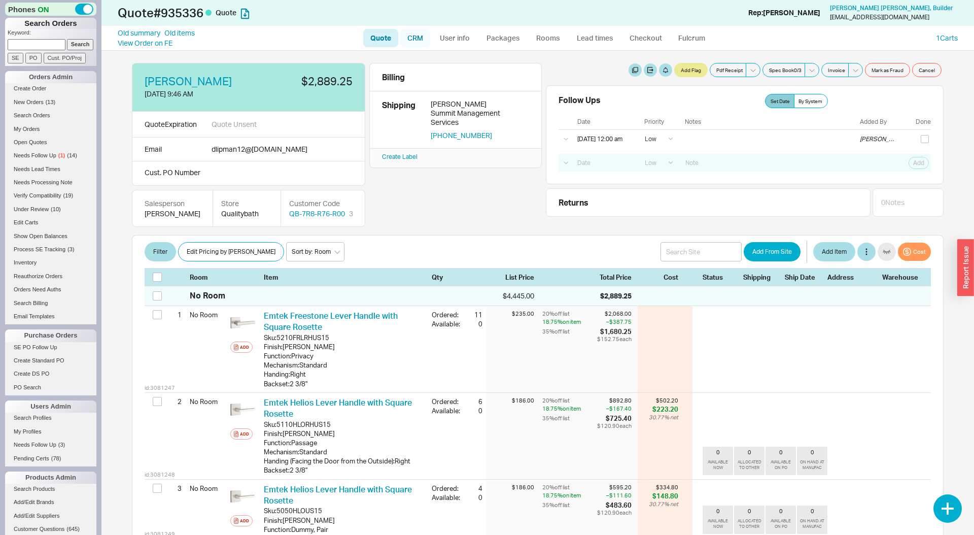
click at [412, 38] on link "CRM" at bounding box center [415, 38] width 30 height 18
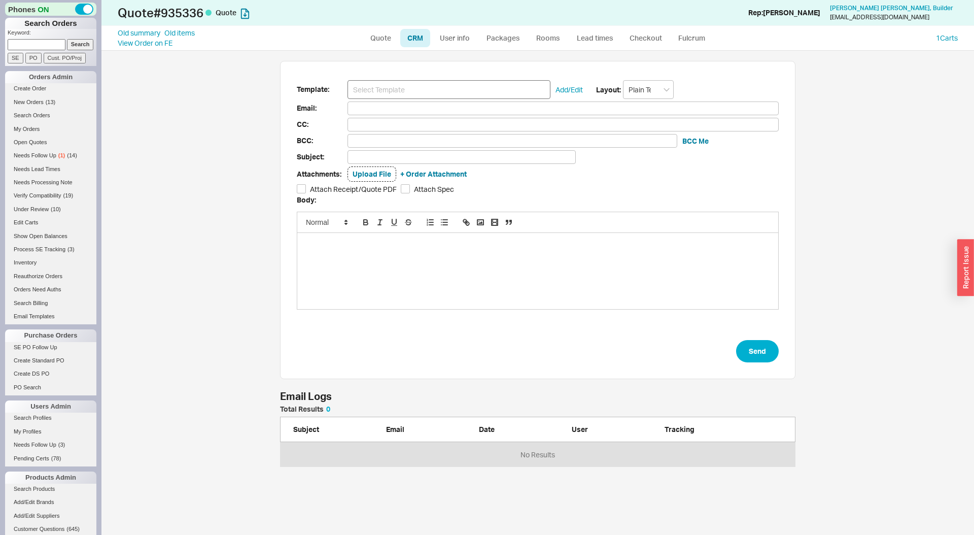
scroll to position [61, 515]
click at [408, 88] on input at bounding box center [448, 89] width 203 height 19
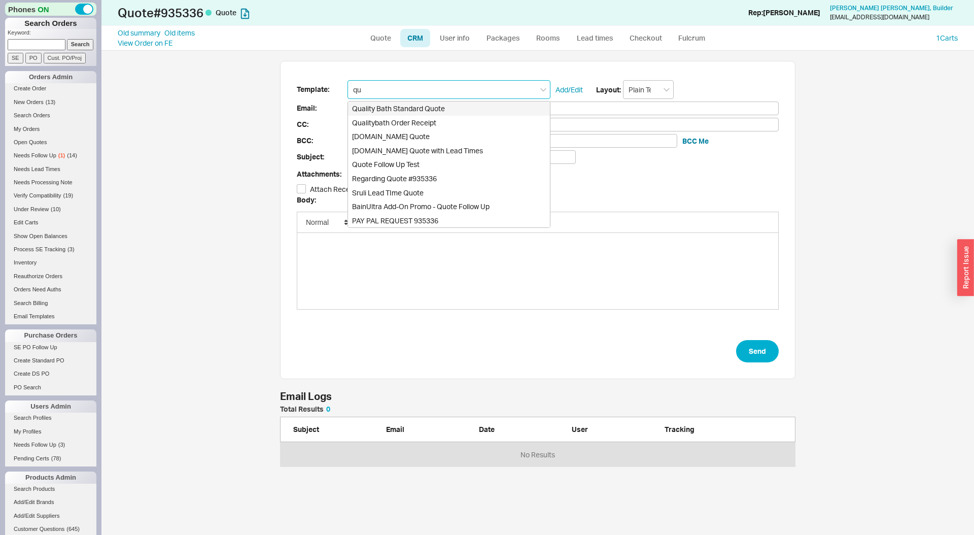
type input "q"
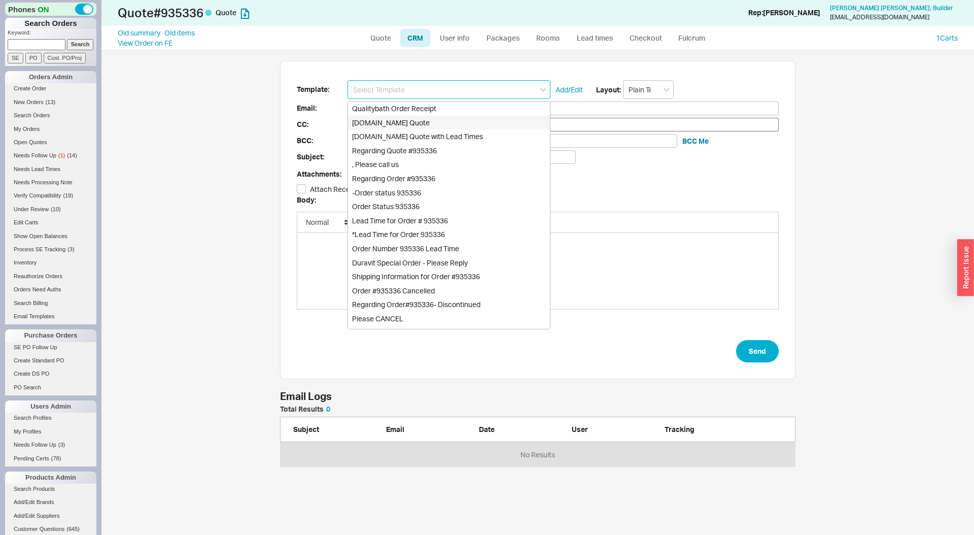
click at [422, 120] on div "Qualitybath.com Quote" at bounding box center [449, 123] width 202 height 14
type input "Receipt"
type input "dlipman12@gmail.com"
type input "Quality Bath Quote #935336"
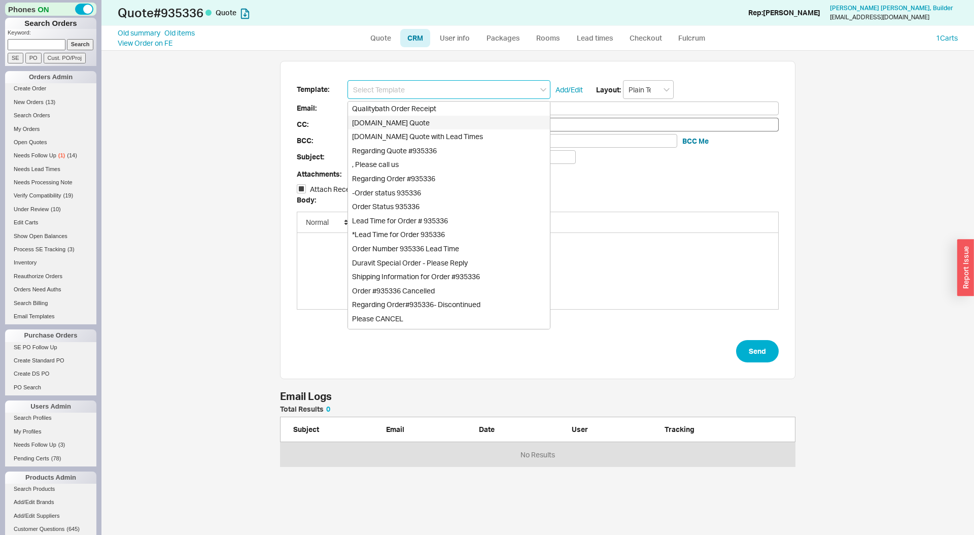
checkbox input "true"
type input "Qualitybath.com Quote"
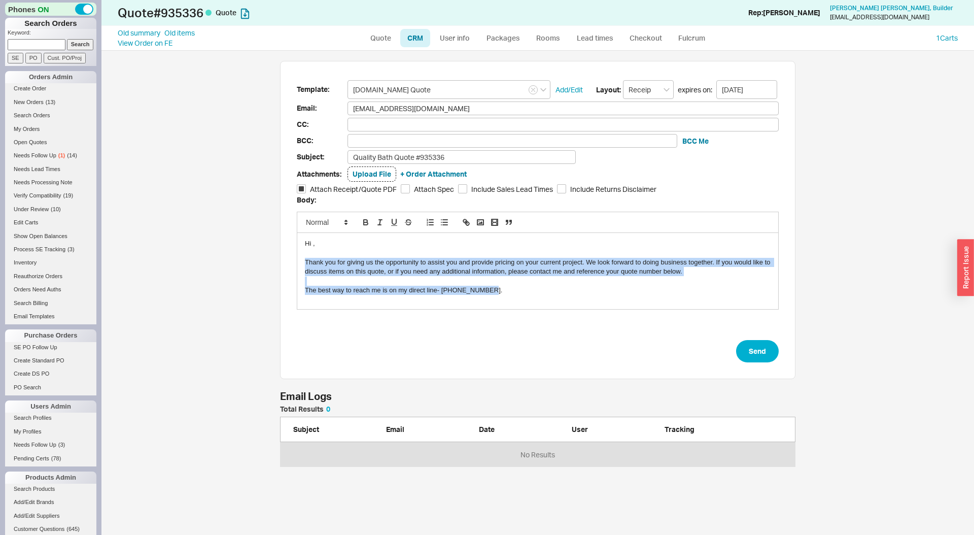
drag, startPoint x: 304, startPoint y: 260, endPoint x: 506, endPoint y: 299, distance: 205.6
click at [506, 299] on div "Hi , Thank you for giving us the opportunity to assist you and provide pricing …" at bounding box center [537, 271] width 481 height 76
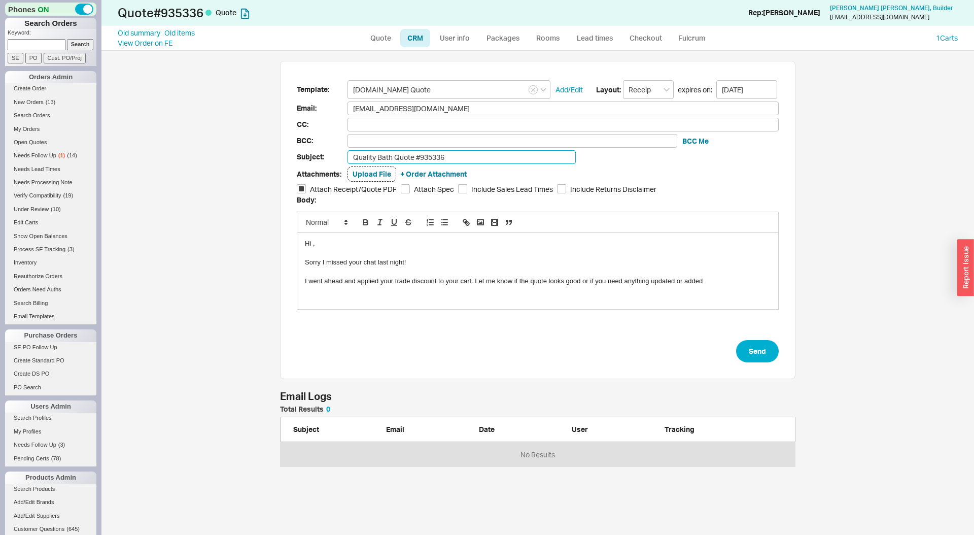
click at [398, 156] on input "Quality Bath Quote #935336" at bounding box center [461, 157] width 228 height 14
type input "Quality Bath Emtek Quote #935336"
click at [749, 345] on button "Send" at bounding box center [757, 351] width 43 height 22
select select "LOW"
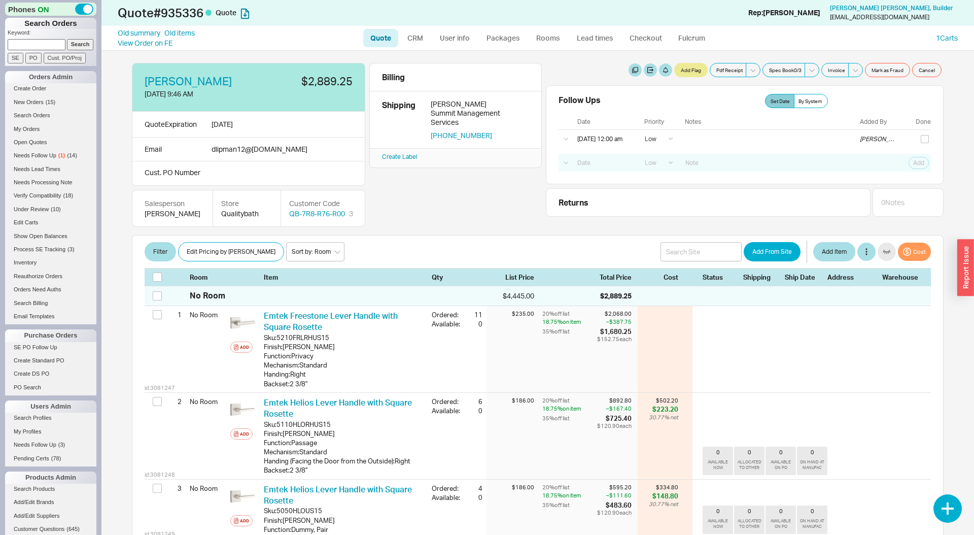
click at [454, 213] on div "Denise Lipman 8/21/25 9:46 AM $2,889.25 Quote Expiration 9/4/25 Email dlipman12…" at bounding box center [538, 145] width 812 height 164
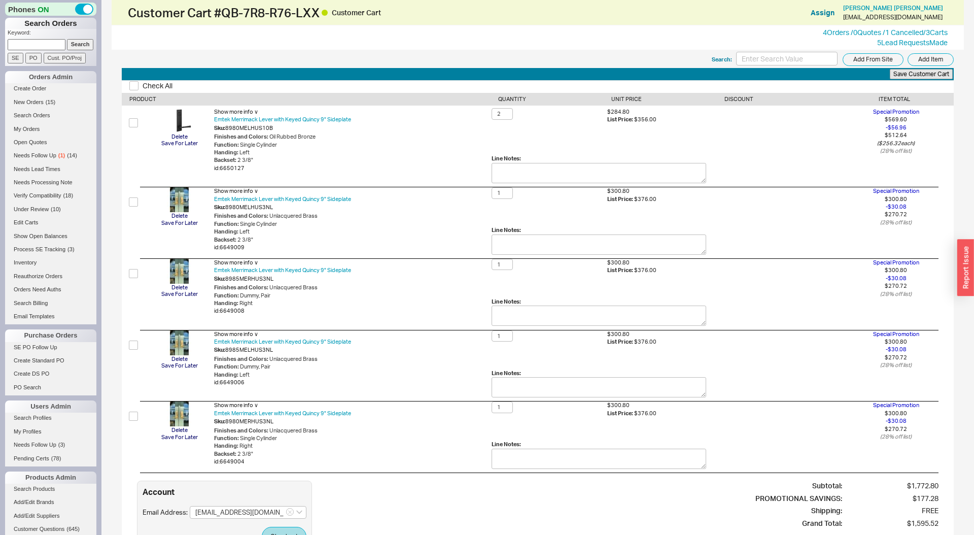
click at [837, 38] on div "5 Lead Request s Made" at bounding box center [885, 43] width 125 height 10
click at [837, 36] on link "4 Orders / 0 Quotes / 1 Cancelled" at bounding box center [873, 32] width 100 height 9
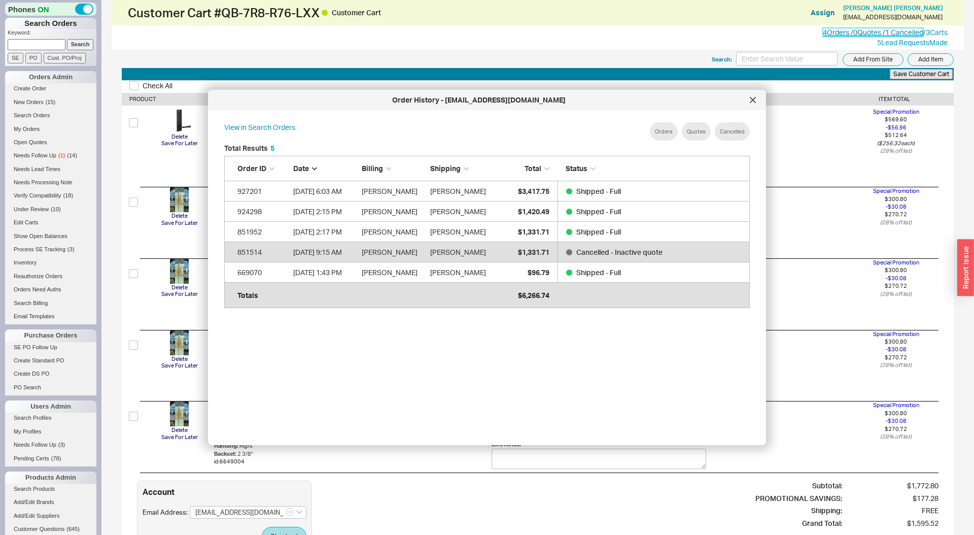
scroll to position [310, 542]
click at [756, 98] on div at bounding box center [753, 100] width 16 height 16
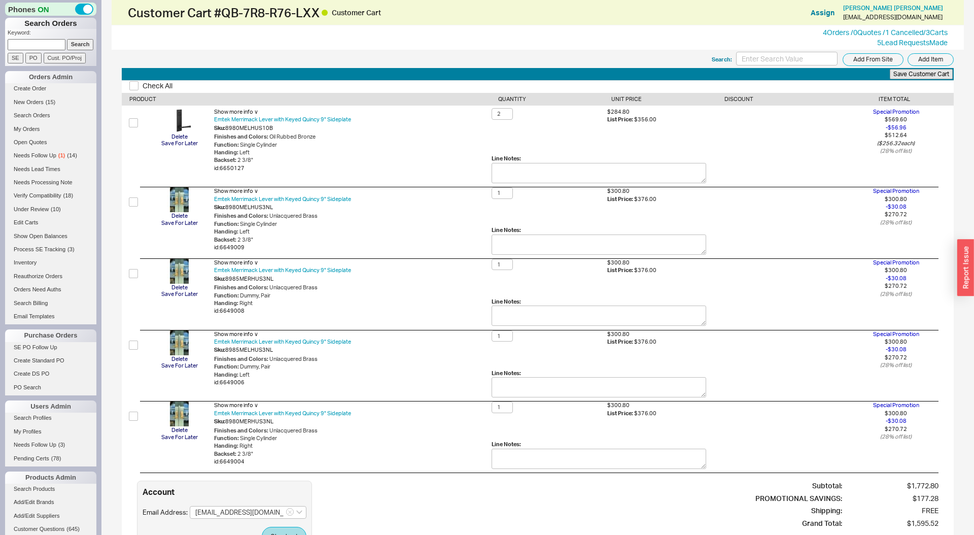
click at [245, 296] on div "Function : Dummy, Pair" at bounding box center [352, 296] width 277 height 8
click at [248, 367] on div "Function : Dummy, Pair" at bounding box center [352, 367] width 277 height 8
click at [247, 368] on div "Function : Dummy, Pair" at bounding box center [352, 367] width 277 height 8
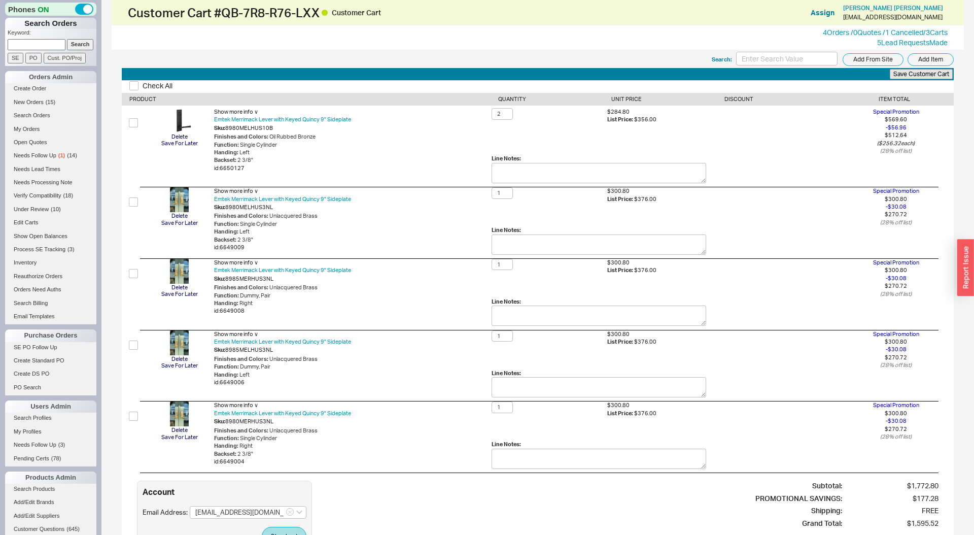
click at [277, 441] on div "Function : Single Cylinder" at bounding box center [352, 438] width 277 height 8
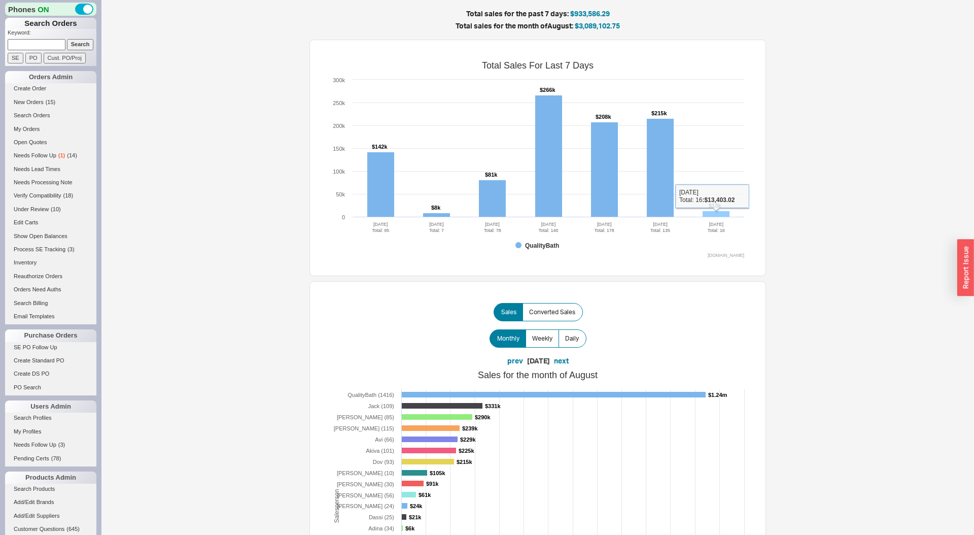
click at [718, 215] on rect at bounding box center [716, 214] width 27 height 6
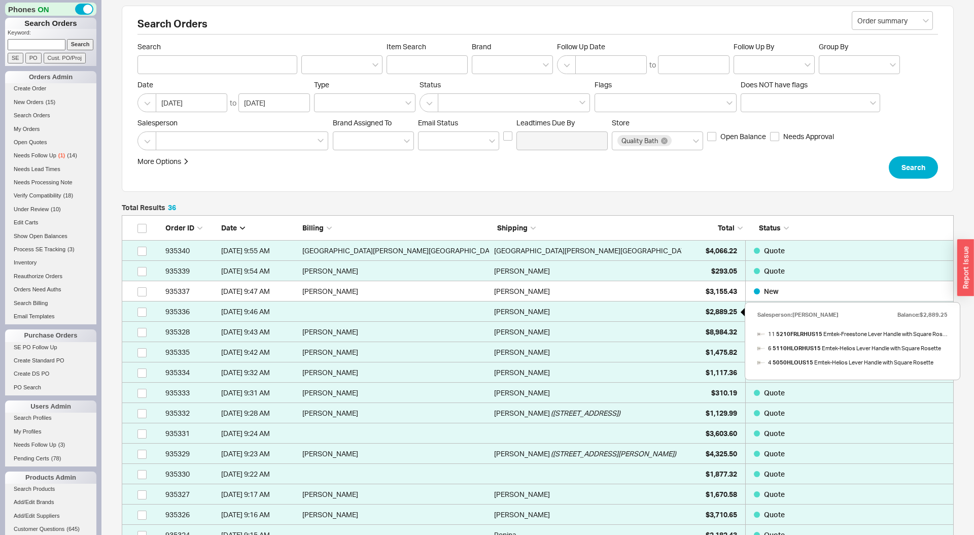
scroll to position [4, 0]
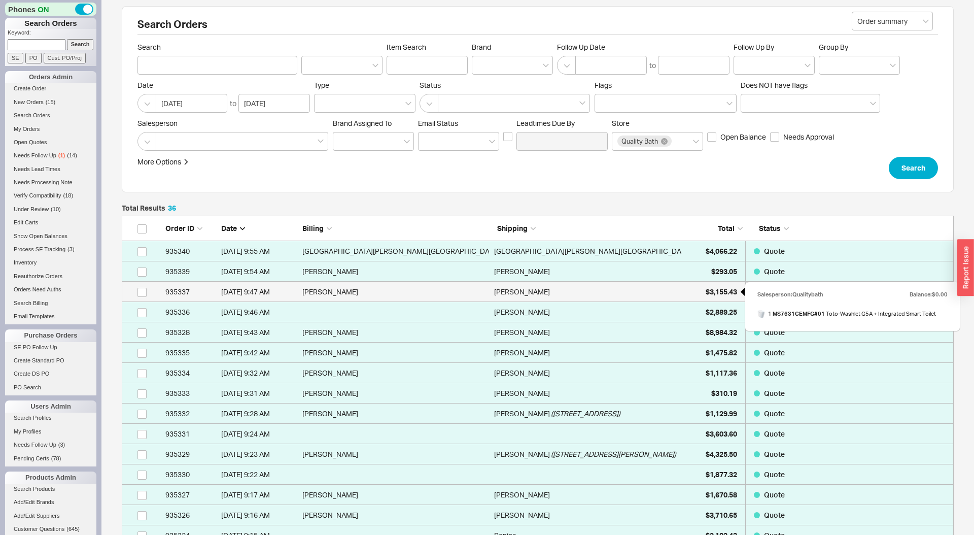
click at [706, 296] on div "$3,155.43" at bounding box center [711, 292] width 51 height 20
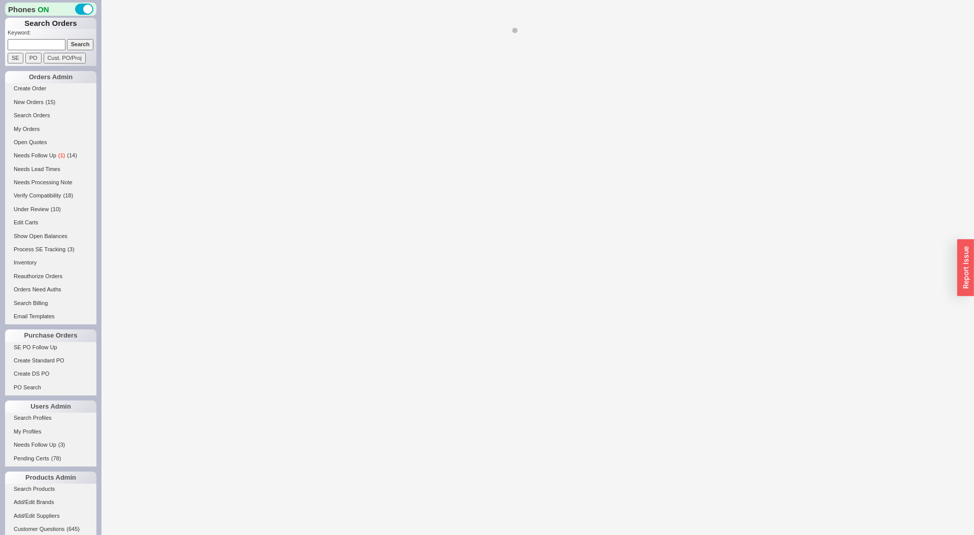
select select "LOW"
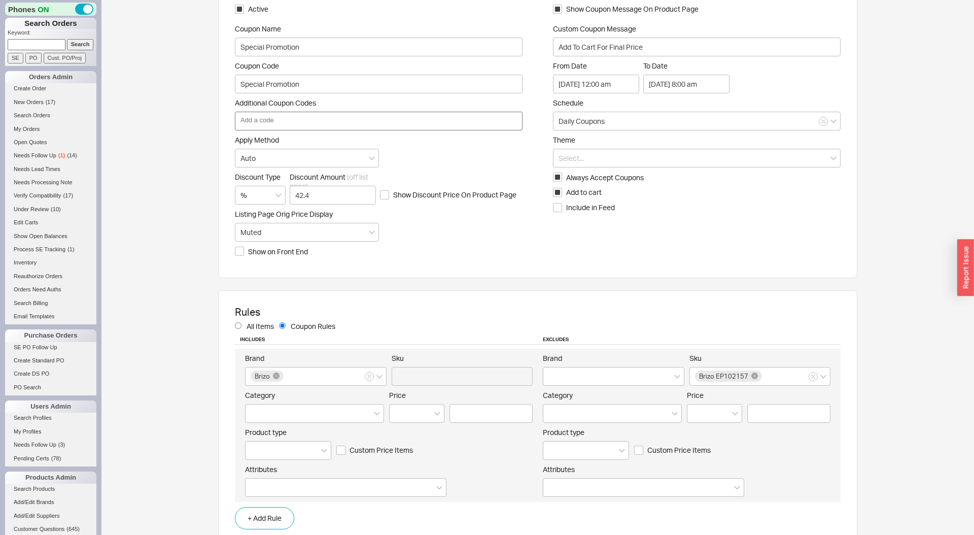
scroll to position [54, 0]
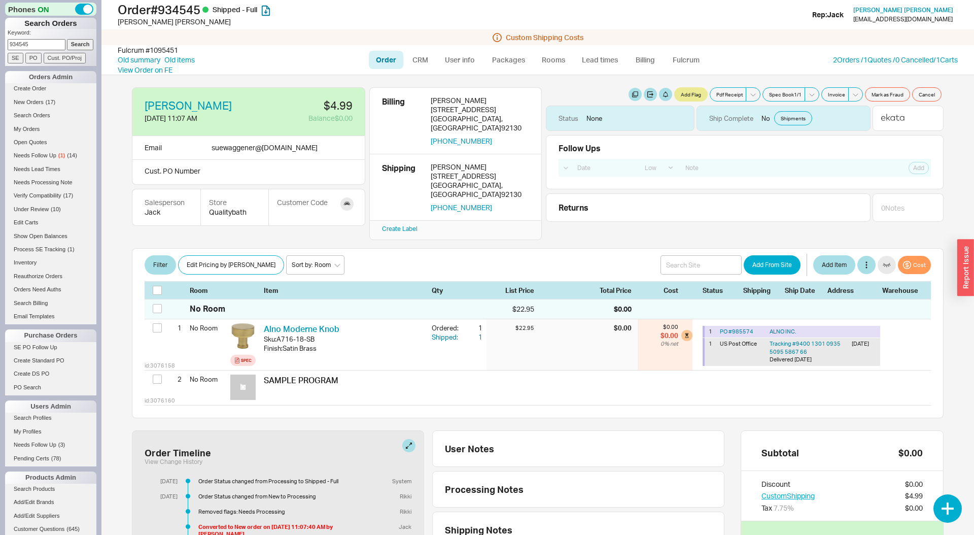
select select "LOW"
click at [897, 59] on link "2 Orders / 1 Quotes / 0 Cancelled" at bounding box center [883, 59] width 100 height 9
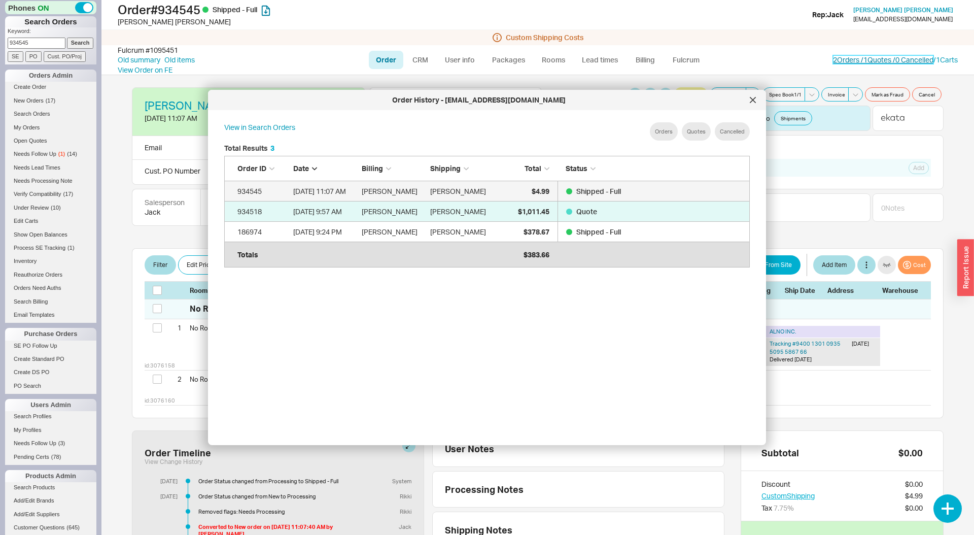
scroll to position [310, 542]
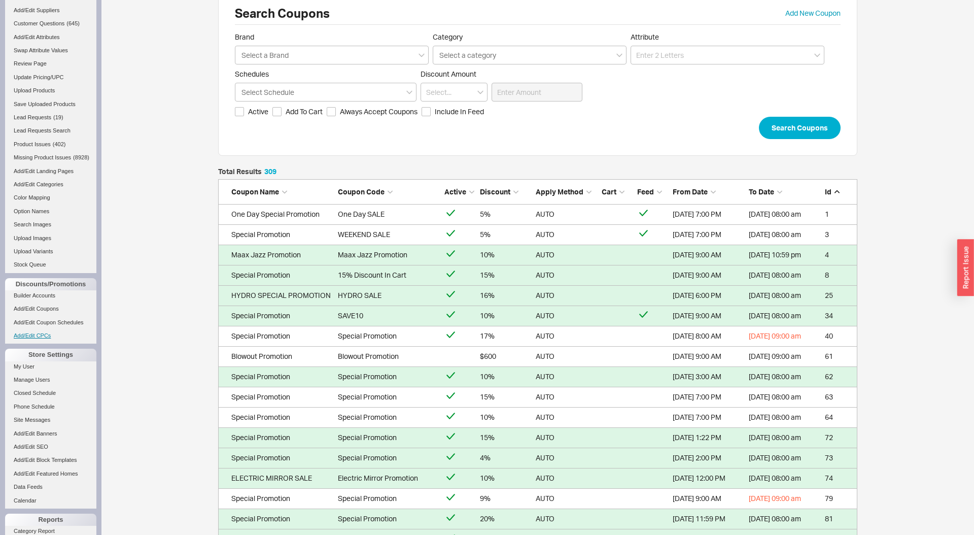
scroll to position [351, 0]
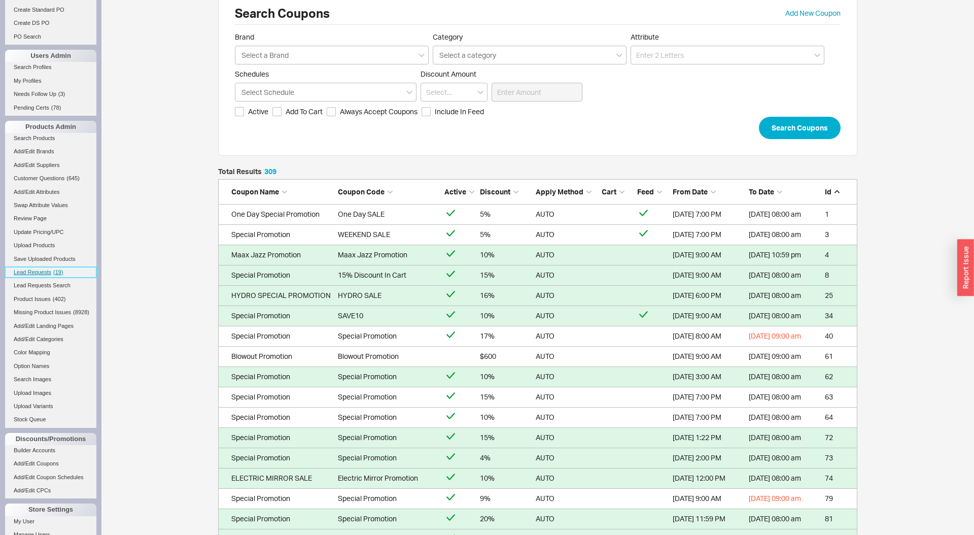
click at [48, 271] on span "Lead Requests" at bounding box center [33, 272] width 38 height 6
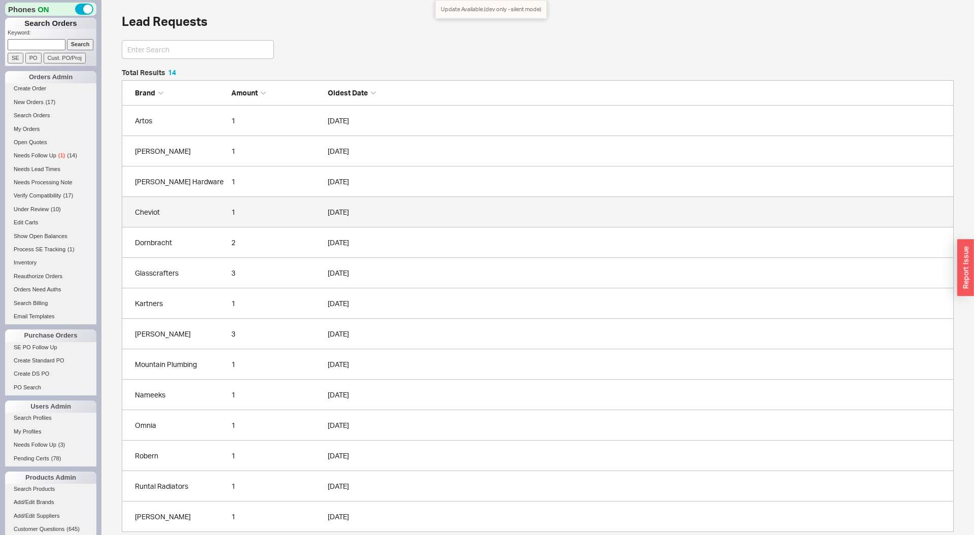
scroll to position [463, 832]
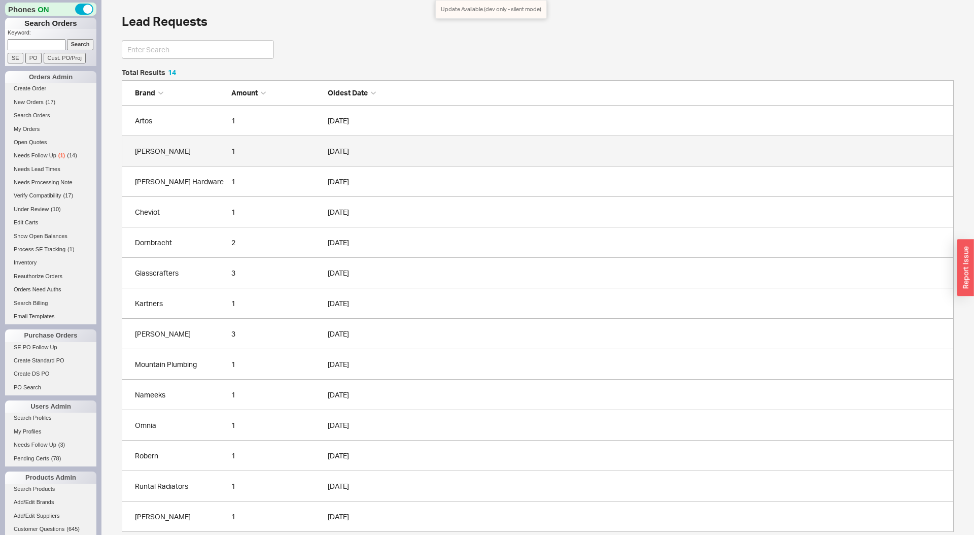
click at [189, 162] on link "[PERSON_NAME] 1 [DATE]" at bounding box center [538, 151] width 832 height 30
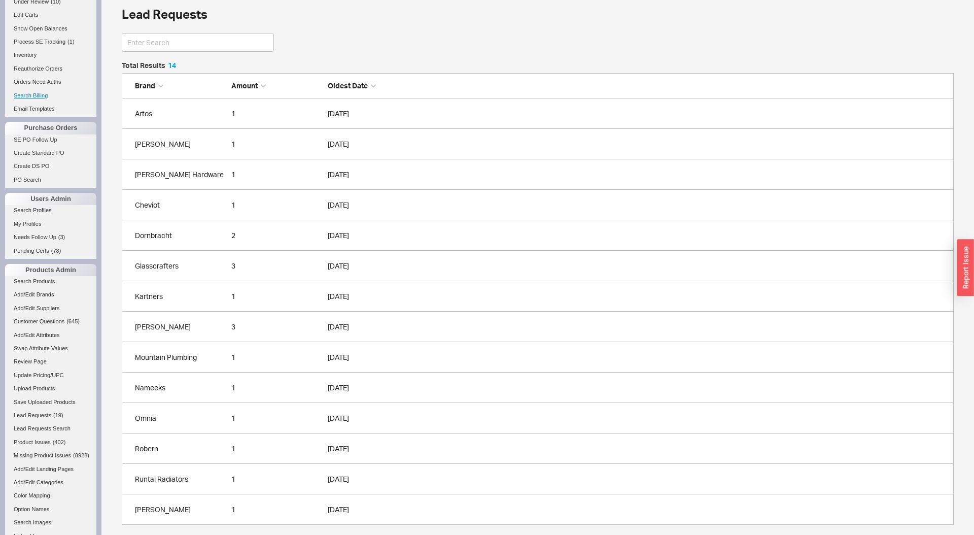
scroll to position [255, 0]
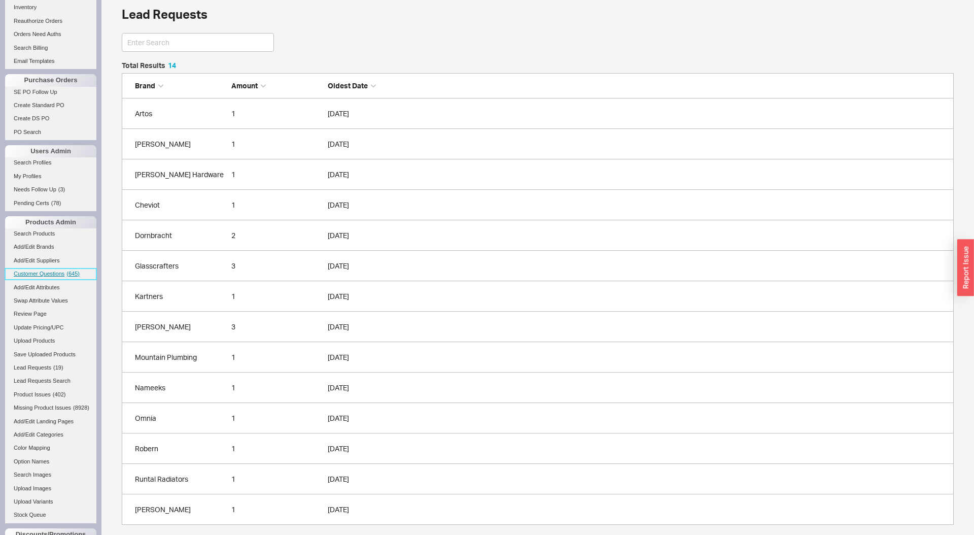
click at [62, 269] on link "Customer Questions ( 645 )" at bounding box center [50, 273] width 91 height 11
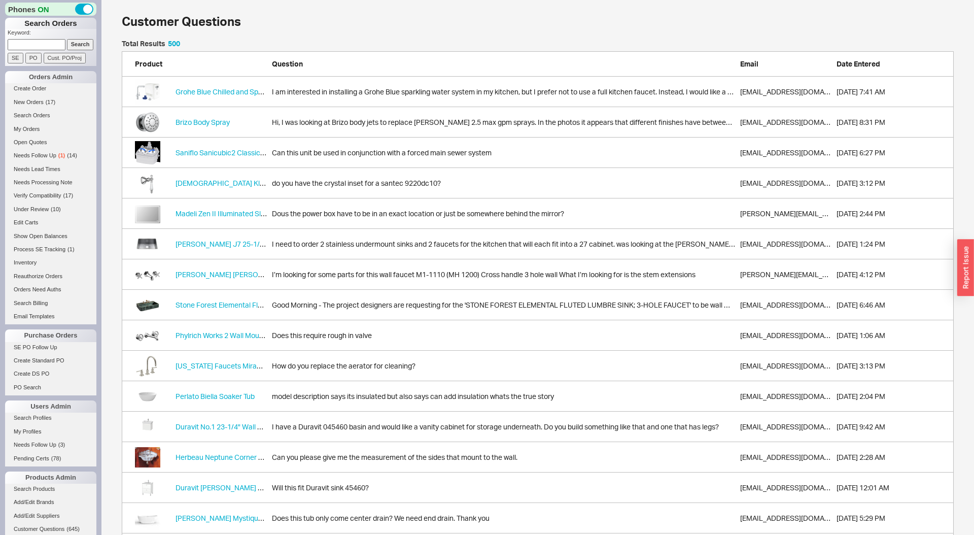
scroll to position [15255, 832]
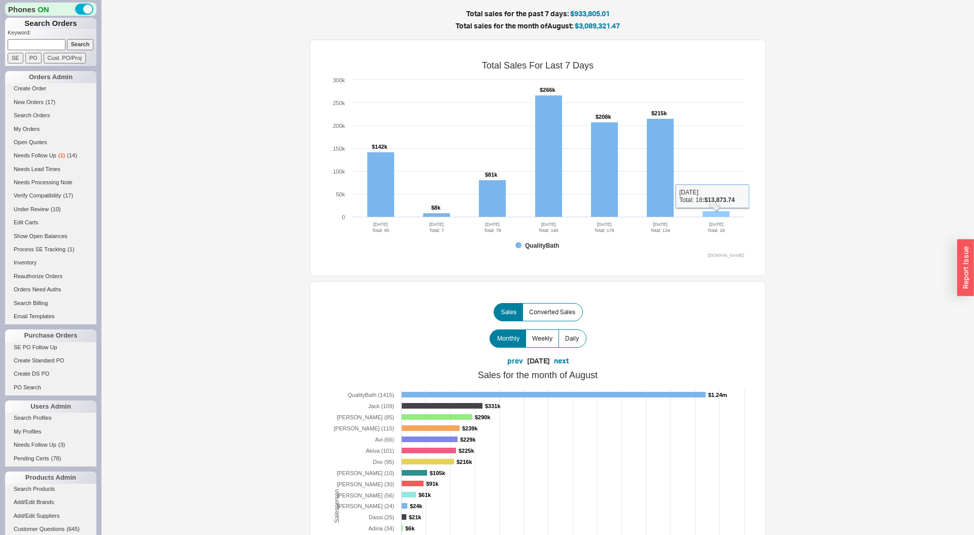
click at [713, 215] on rect at bounding box center [716, 214] width 27 height 6
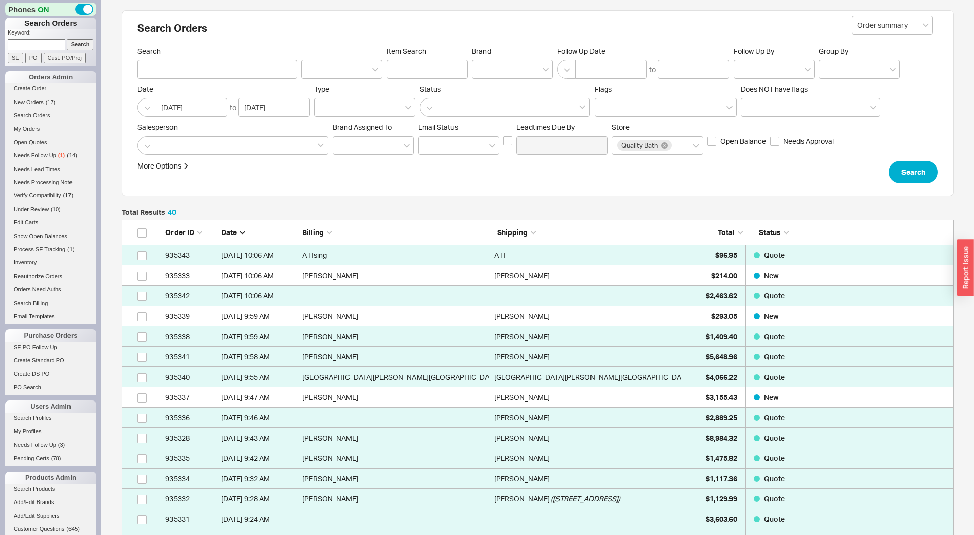
scroll to position [857, 832]
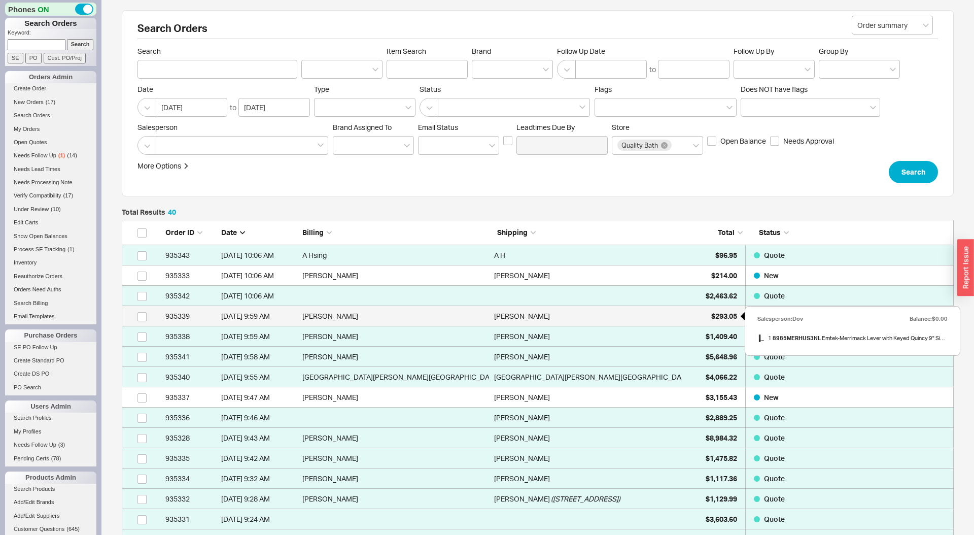
click at [715, 319] on span "$293.05" at bounding box center [724, 315] width 26 height 9
select select "LOW"
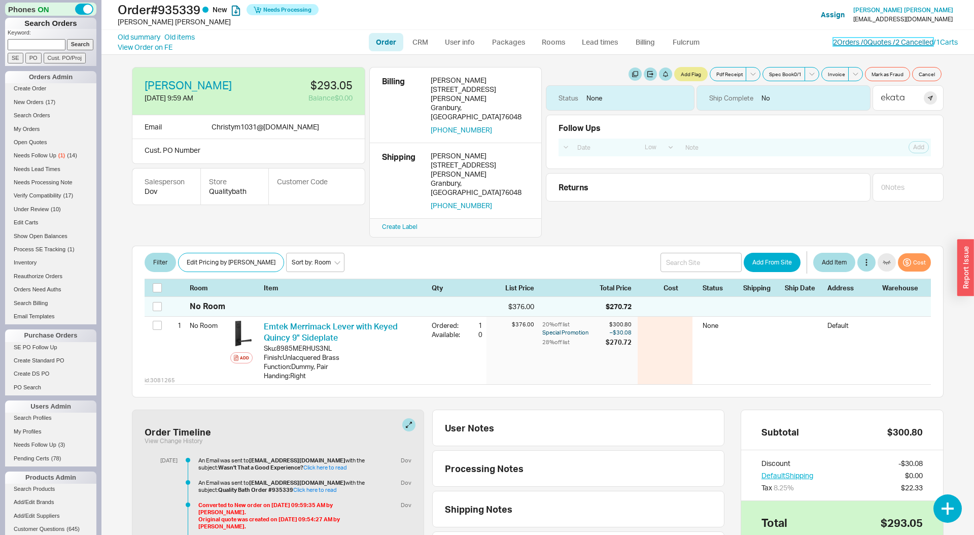
drag, startPoint x: 867, startPoint y: 43, endPoint x: 852, endPoint y: 48, distance: 16.2
click at [867, 43] on link "2 Orders / 0 Quotes / 2 Cancelled" at bounding box center [883, 42] width 100 height 9
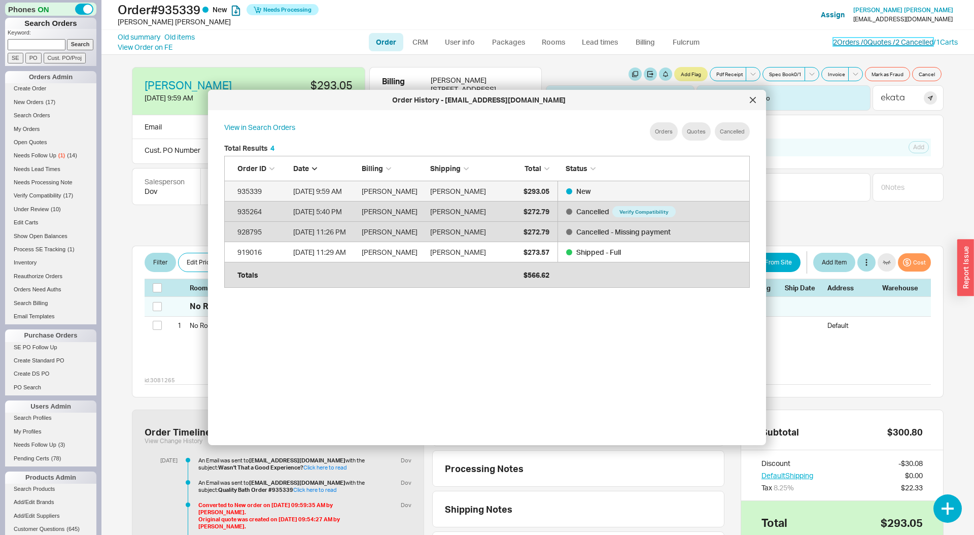
scroll to position [310, 542]
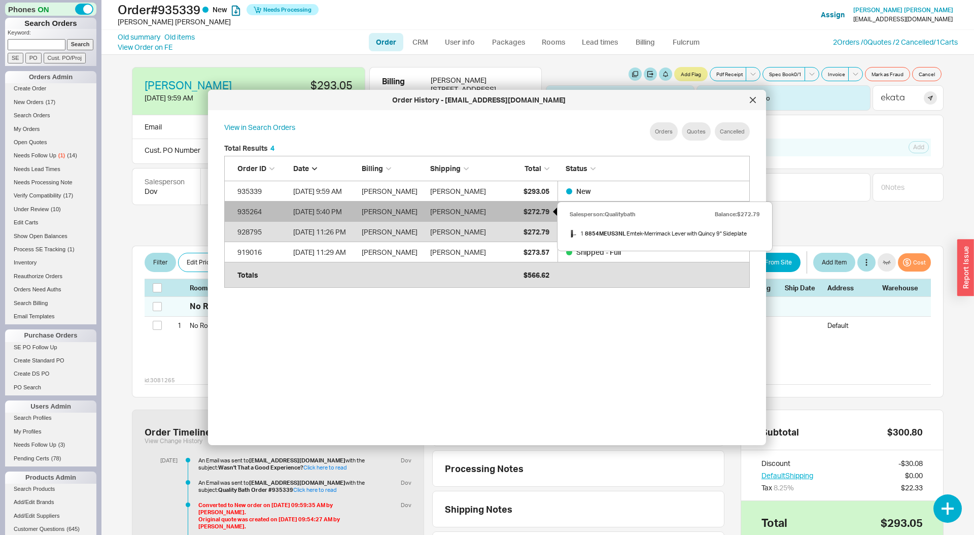
click at [533, 216] on div "$272.79" at bounding box center [524, 211] width 51 height 20
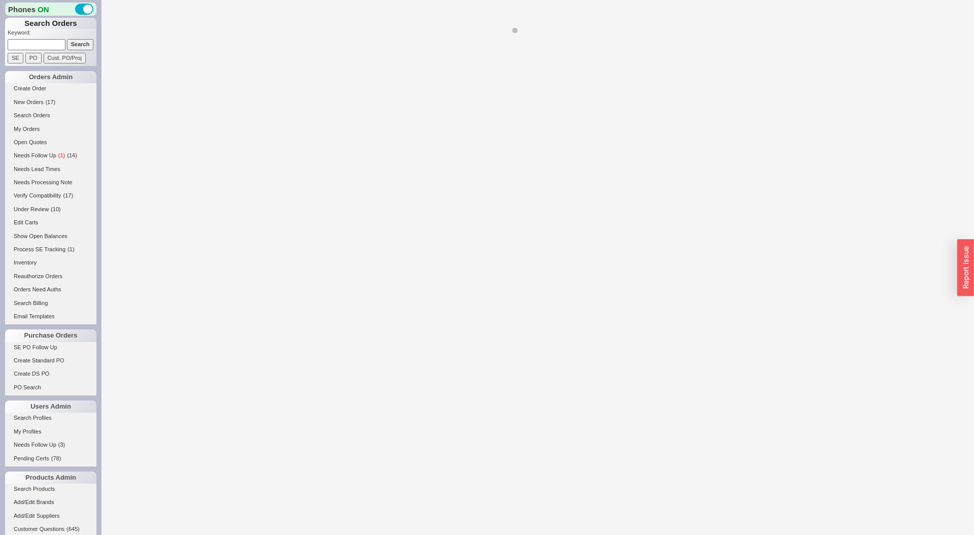
select select "LOW"
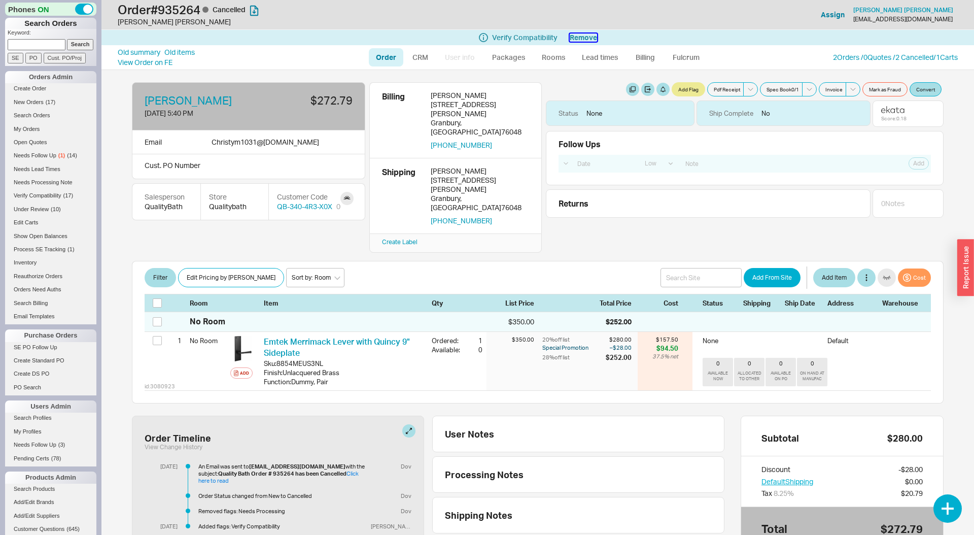
click at [572, 36] on button "Remove" at bounding box center [583, 37] width 27 height 8
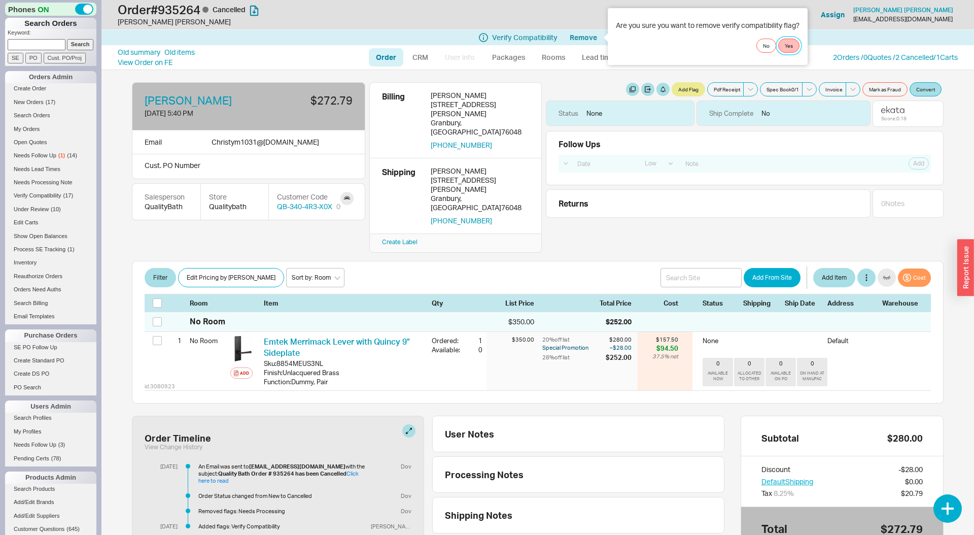
click at [793, 51] on button "Yes" at bounding box center [788, 46] width 21 height 14
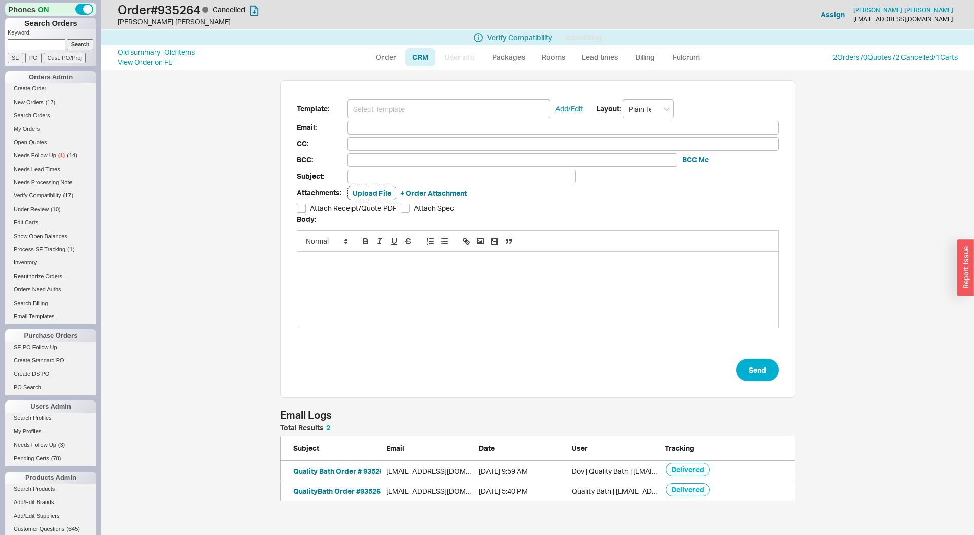
type input "Christym1031@gmail.com"
type input "Wasn't That a Good Experience?"
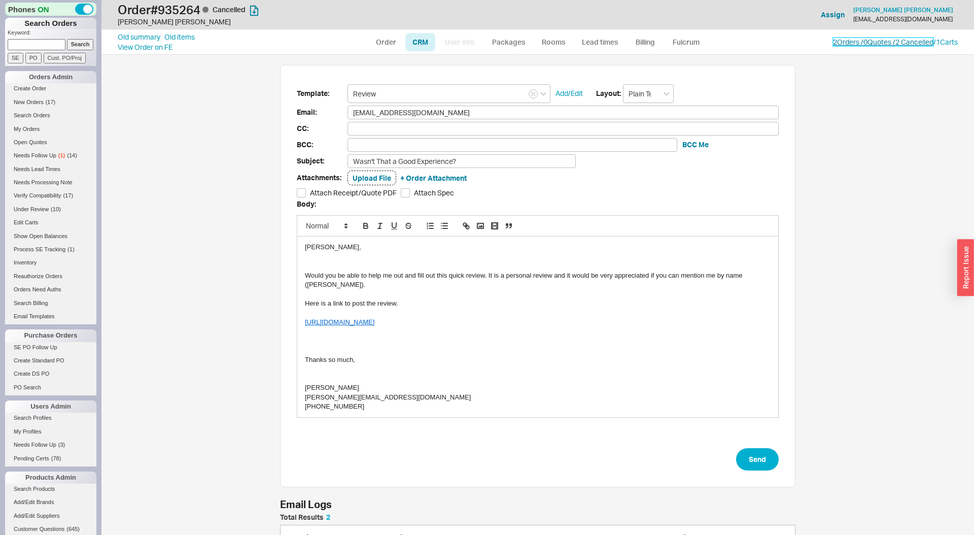
click at [841, 43] on link "2 Orders / 0 Quotes / 2 Cancelled" at bounding box center [883, 42] width 100 height 9
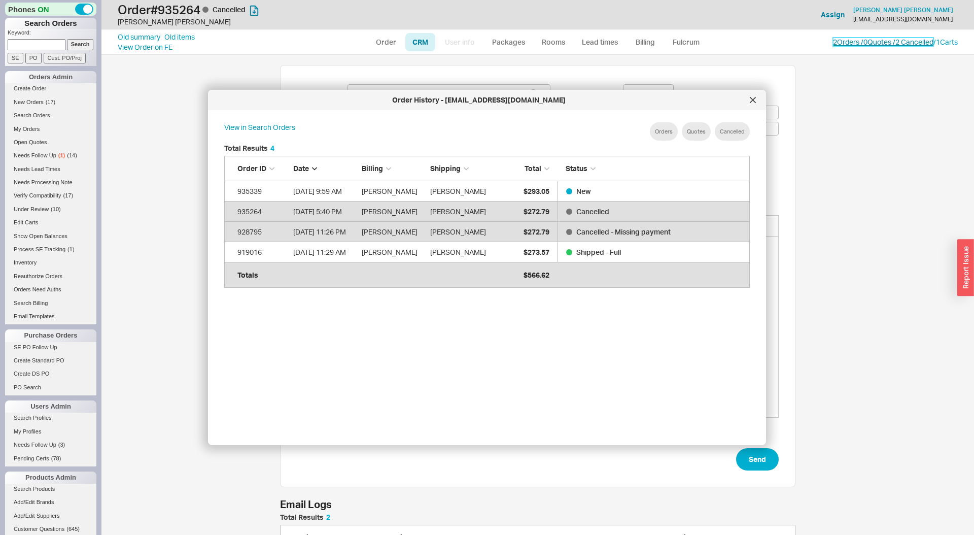
scroll to position [310, 542]
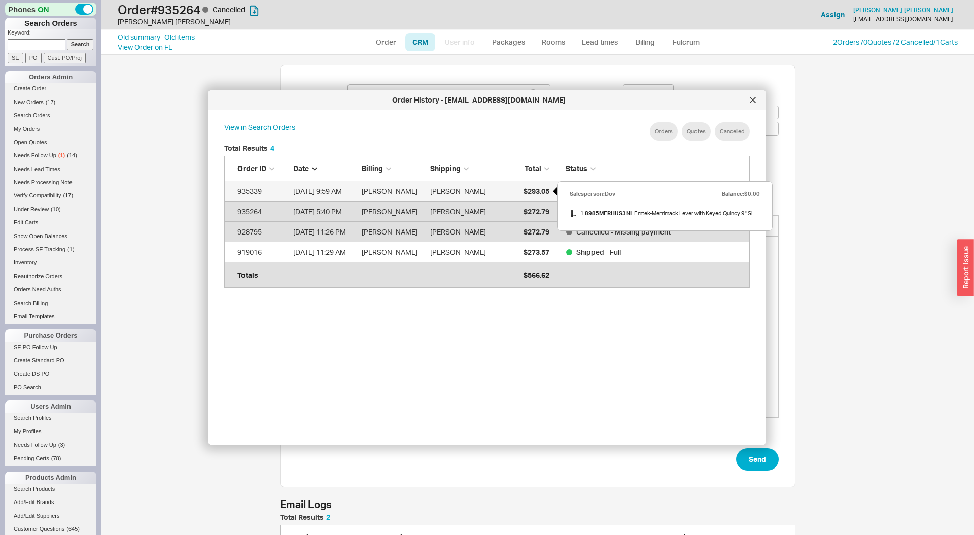
click at [523, 188] on span "$293.05" at bounding box center [536, 191] width 26 height 9
select select "LOW"
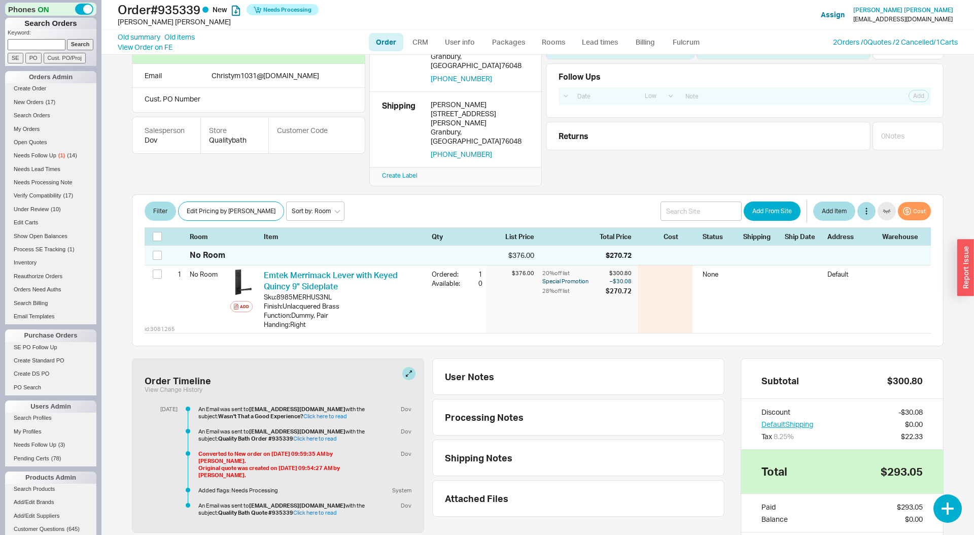
scroll to position [51, 0]
click at [305, 509] on link "Click here to read" at bounding box center [315, 512] width 44 height 7
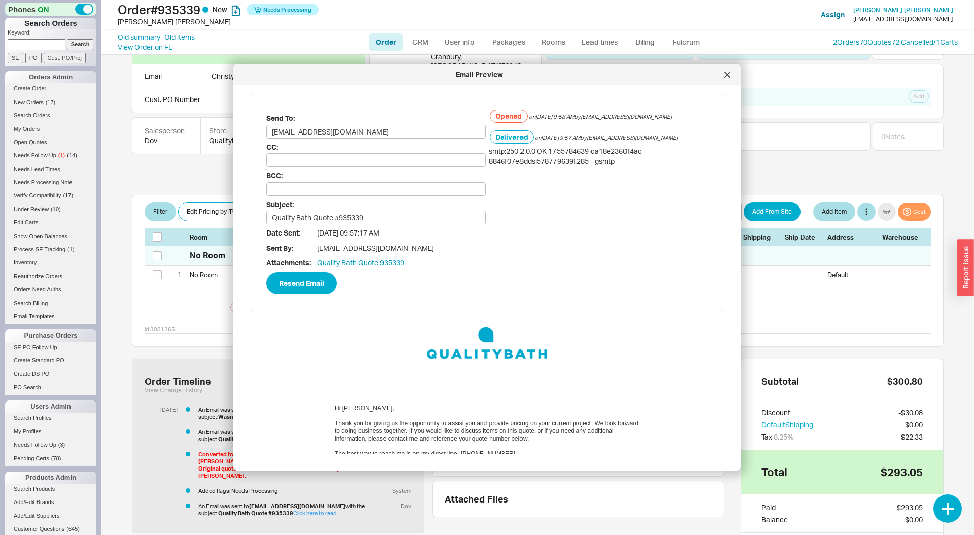
scroll to position [11, 0]
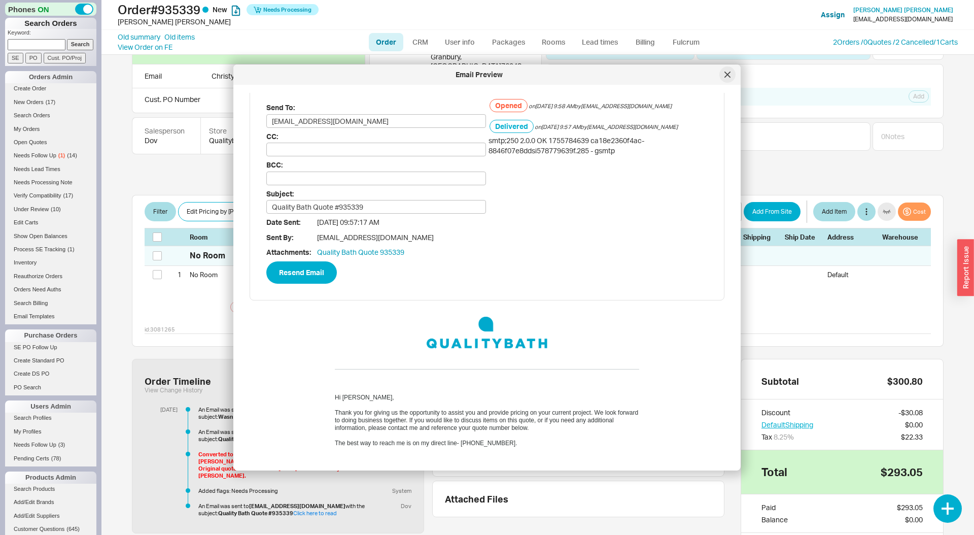
click at [723, 73] on div at bounding box center [727, 74] width 16 height 16
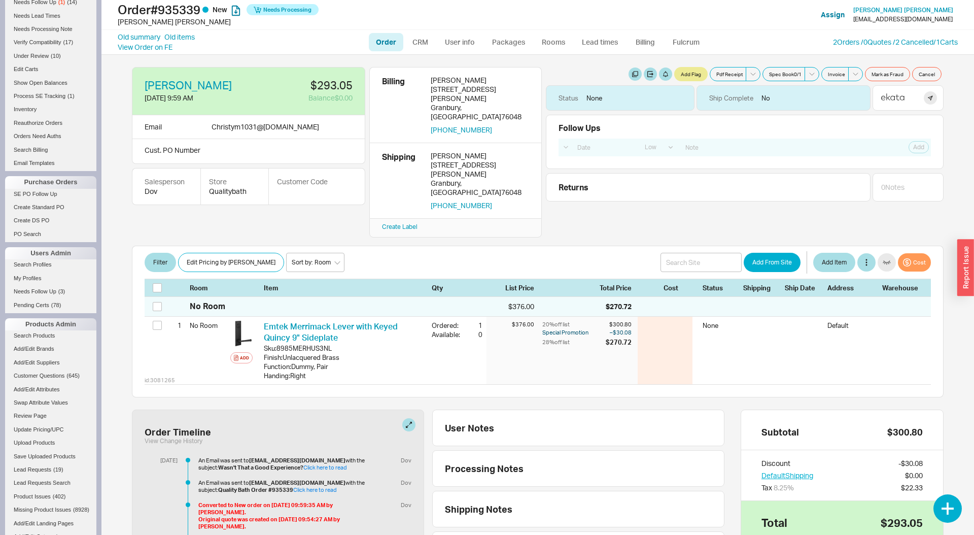
scroll to position [221, 0]
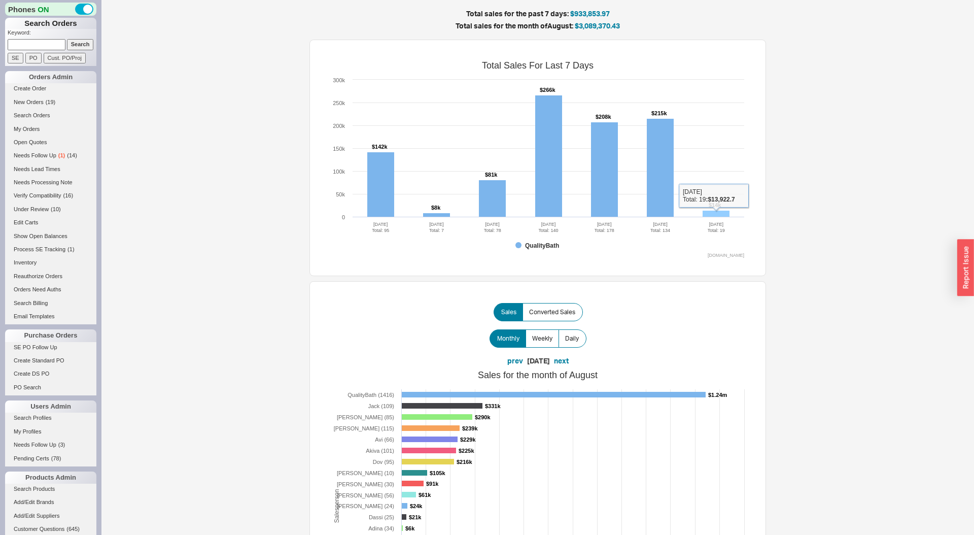
click at [711, 212] on rect at bounding box center [716, 214] width 27 height 7
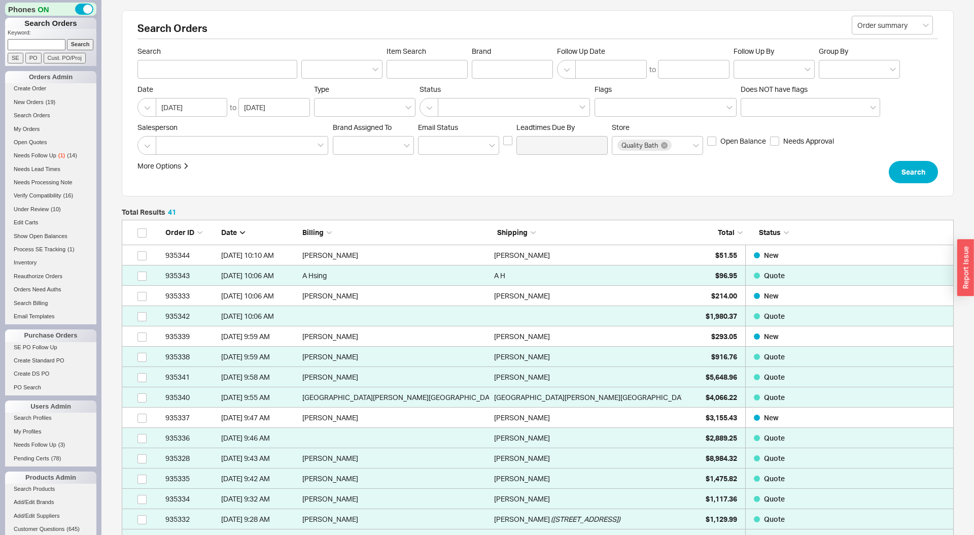
scroll to position [878, 832]
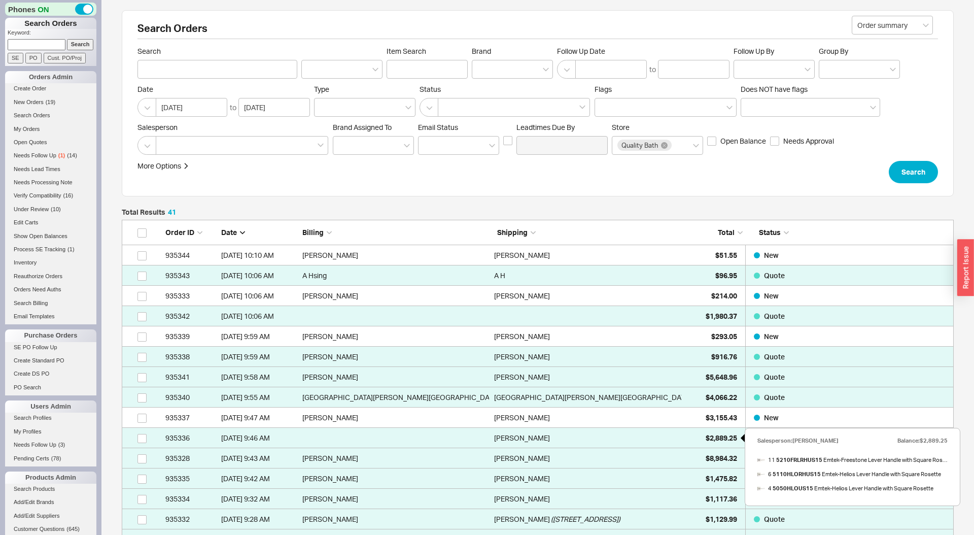
click at [706, 438] on span "$2,889.25" at bounding box center [721, 437] width 31 height 9
select select "LOW"
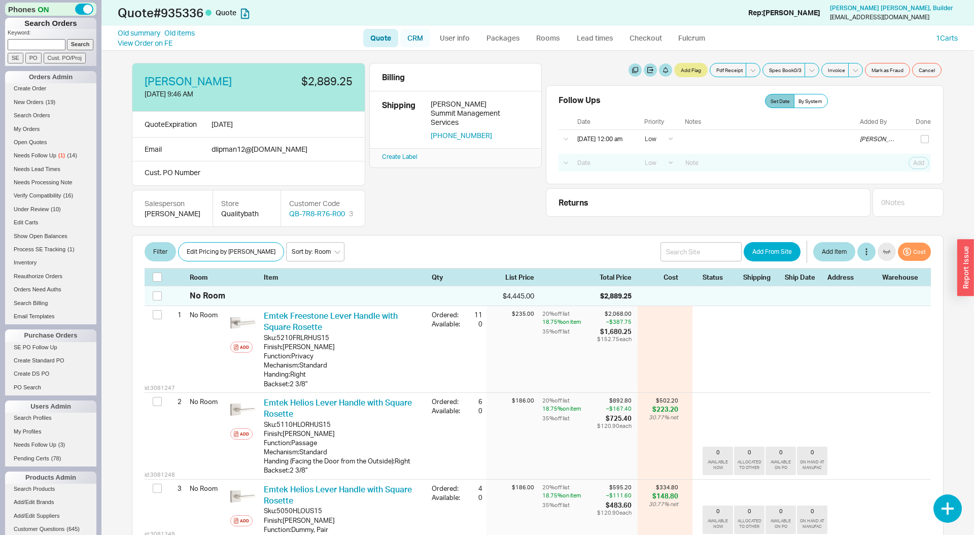
click at [404, 39] on link "CRM" at bounding box center [415, 38] width 30 height 18
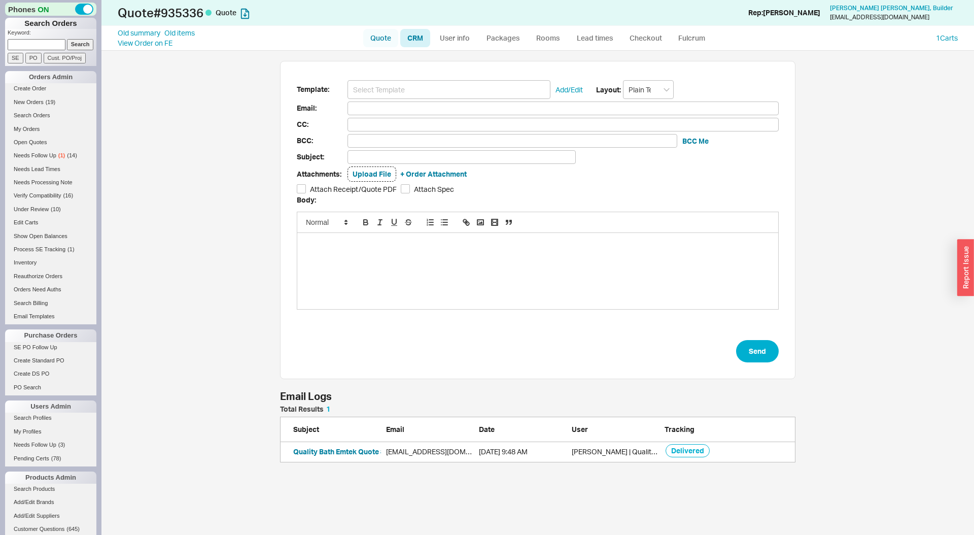
scroll to position [484, 872]
click at [384, 40] on link "Quote" at bounding box center [380, 38] width 35 height 18
select select "LOW"
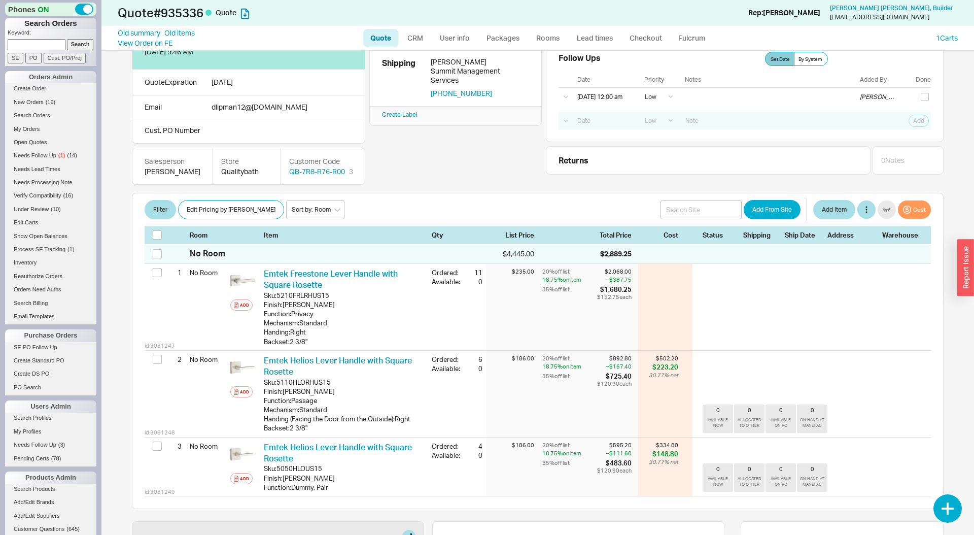
scroll to position [43, 0]
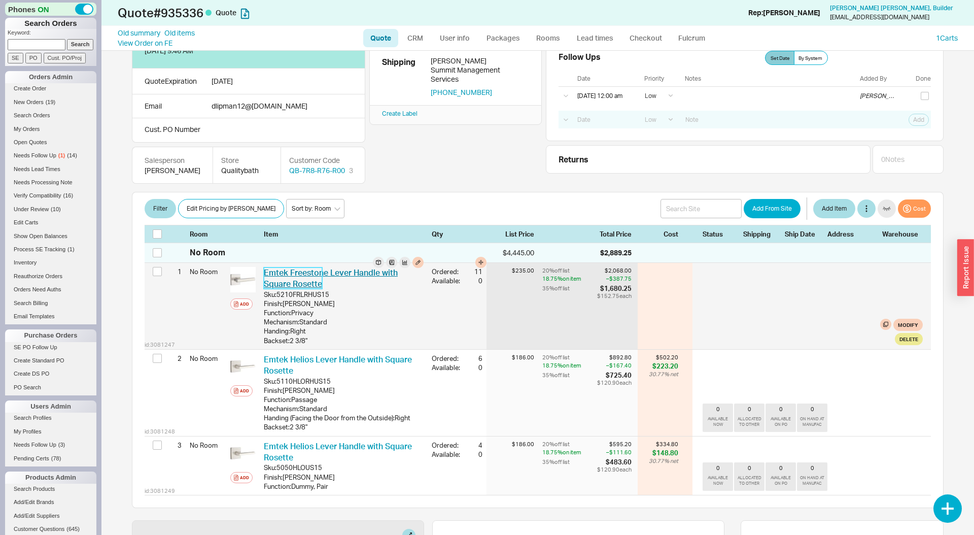
click at [311, 273] on link "Emtek Freestone Lever Handle with Square Rosette" at bounding box center [331, 277] width 134 height 21
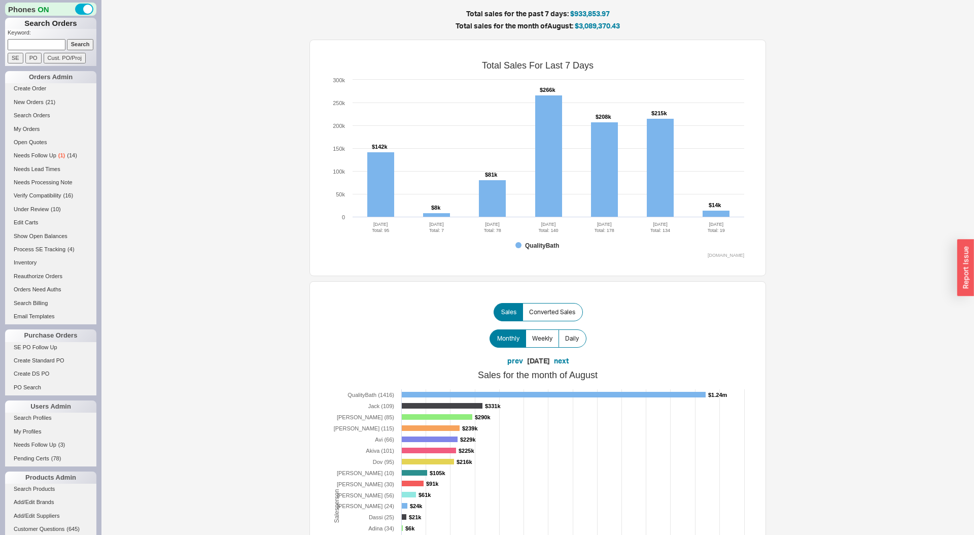
click at [43, 40] on input at bounding box center [37, 44] width 58 height 11
paste input "932747"
type input "932747"
click at [67, 39] on input "Search" at bounding box center [80, 44] width 27 height 11
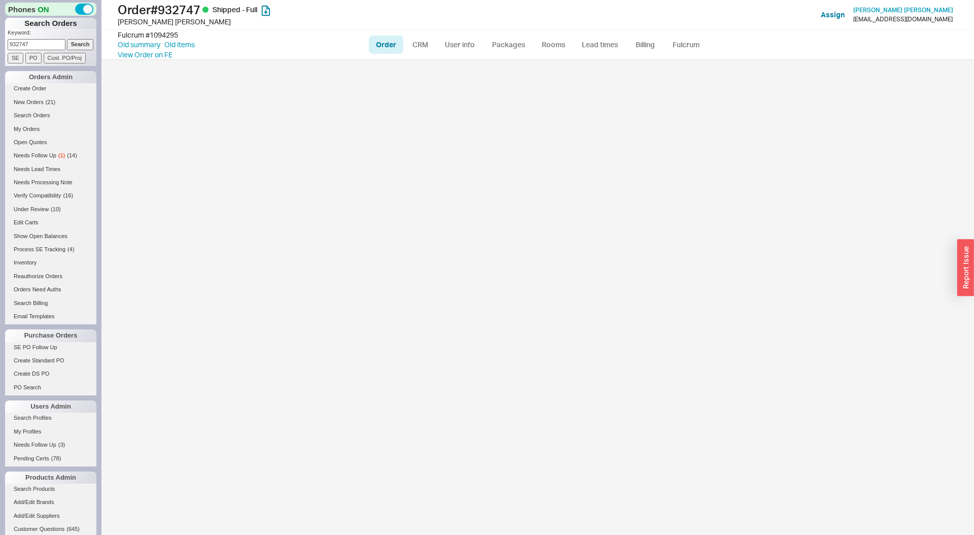
select select "LOW"
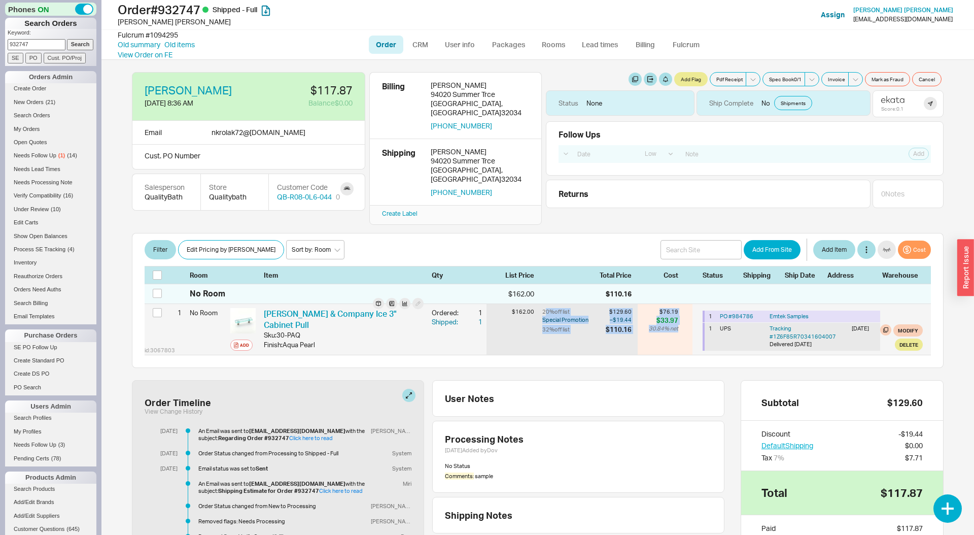
drag, startPoint x: 549, startPoint y: 296, endPoint x: 678, endPoint y: 316, distance: 130.4
click at [678, 316] on div "id: 3067803 1 No Room Add [PERSON_NAME] & Company Ice 3" Cabinet Pull Sku: 30-P…" at bounding box center [538, 329] width 786 height 51
click at [682, 316] on div "$76.19 $33.97 30.84 % net" at bounding box center [665, 320] width 55 height 33
drag, startPoint x: 682, startPoint y: 316, endPoint x: 544, endPoint y: 298, distance: 138.5
click at [544, 304] on div "id: 3067803 1 No Room Add [PERSON_NAME] & Company Ice 3" Cabinet Pull Sku: 30-P…" at bounding box center [538, 329] width 786 height 51
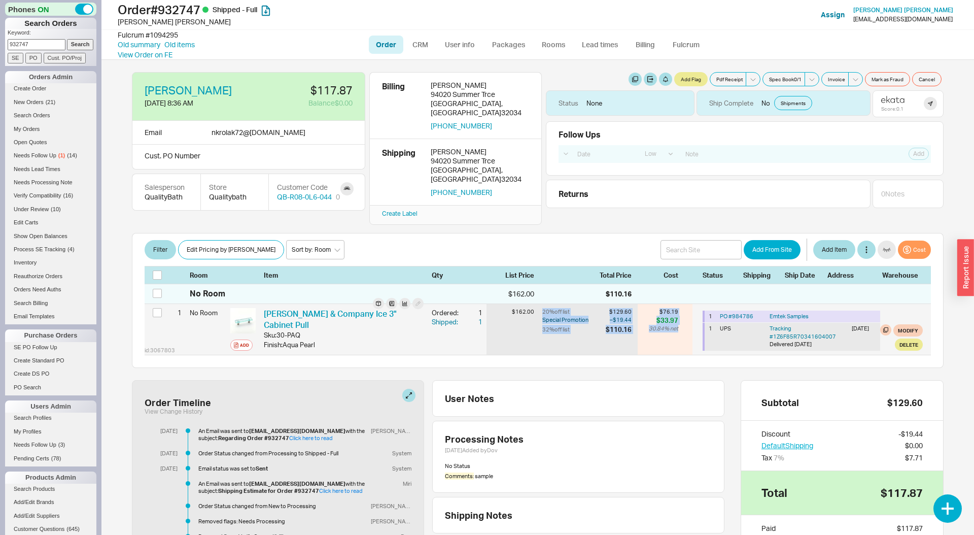
click at [544, 308] on div "20 % off list" at bounding box center [572, 312] width 61 height 8
drag, startPoint x: 544, startPoint y: 299, endPoint x: 679, endPoint y: 313, distance: 135.7
click at [679, 313] on div "id: 3067803 1 No Room Add [PERSON_NAME] & Company Ice 3" Cabinet Pull Sku: 30-P…" at bounding box center [538, 329] width 786 height 51
click at [679, 313] on div "$76.19 $33.97 30.84 % net" at bounding box center [665, 320] width 55 height 33
drag, startPoint x: 679, startPoint y: 313, endPoint x: 611, endPoint y: 300, distance: 69.8
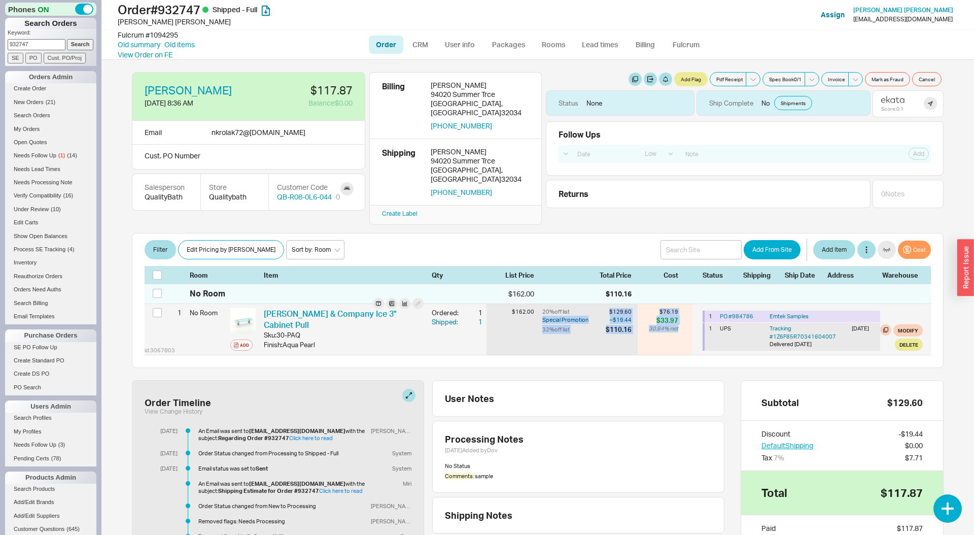
click at [611, 304] on div "id: 3067803 1 No Room Add [PERSON_NAME] & Company Ice 3" Cabinet Pull Sku: 30-P…" at bounding box center [538, 329] width 786 height 51
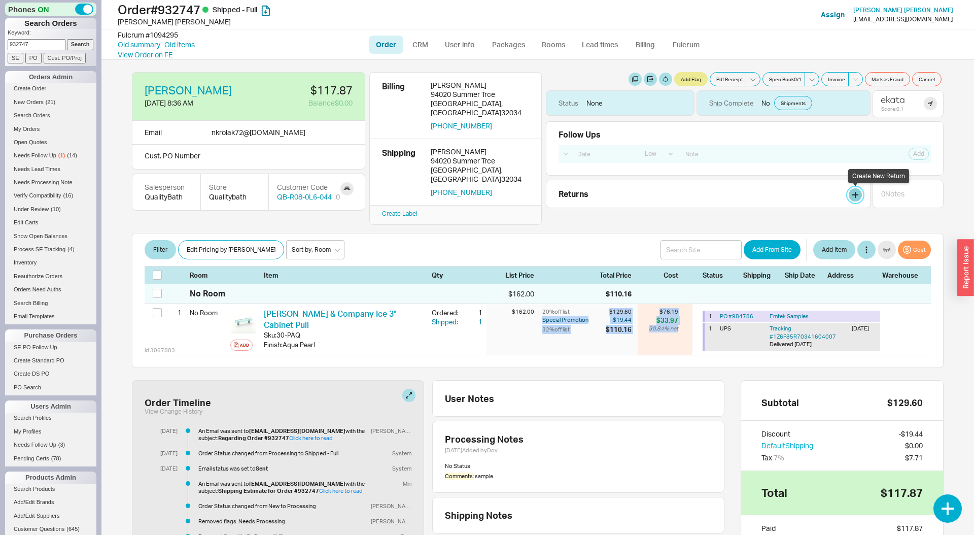
click at [851, 194] on link at bounding box center [855, 194] width 13 height 13
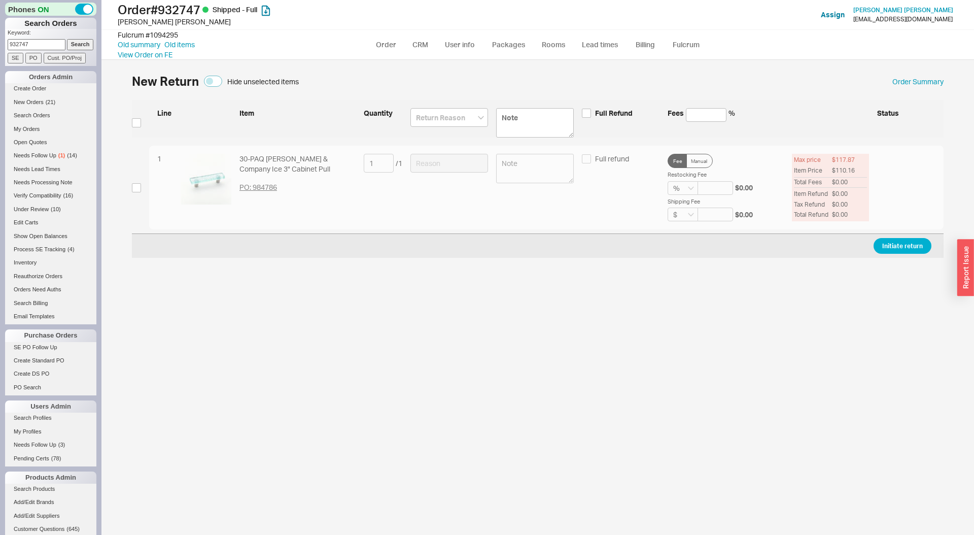
drag, startPoint x: 373, startPoint y: 166, endPoint x: 152, endPoint y: 199, distance: 223.1
click at [372, 166] on div "1 30-PAQ Schaub & Company Ice 3" Cabinet Pull PO: 984786 1 / 1 Full refund Fee …" at bounding box center [538, 188] width 812 height 84
click at [136, 189] on input "checkbox" at bounding box center [136, 187] width 9 height 9
checkbox input "true"
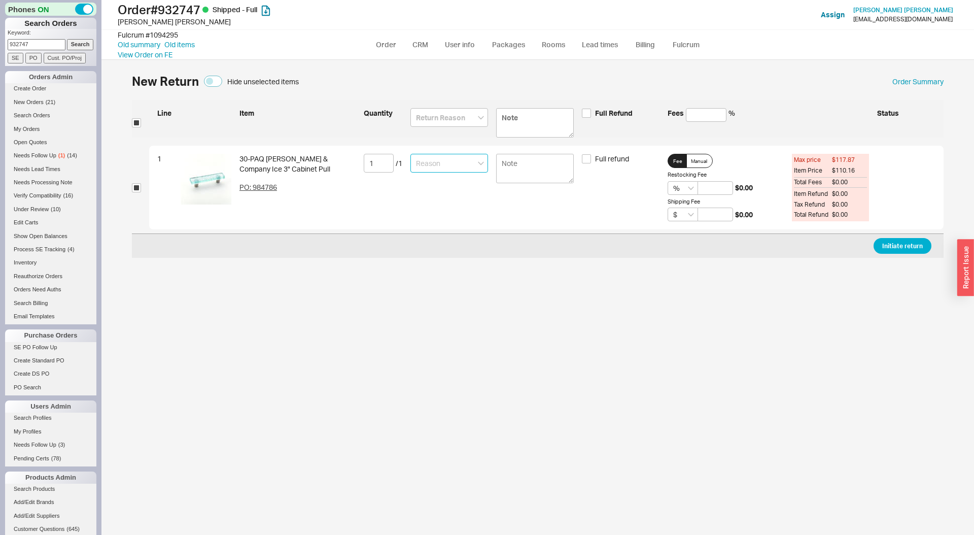
click at [455, 163] on input at bounding box center [449, 163] width 78 height 19
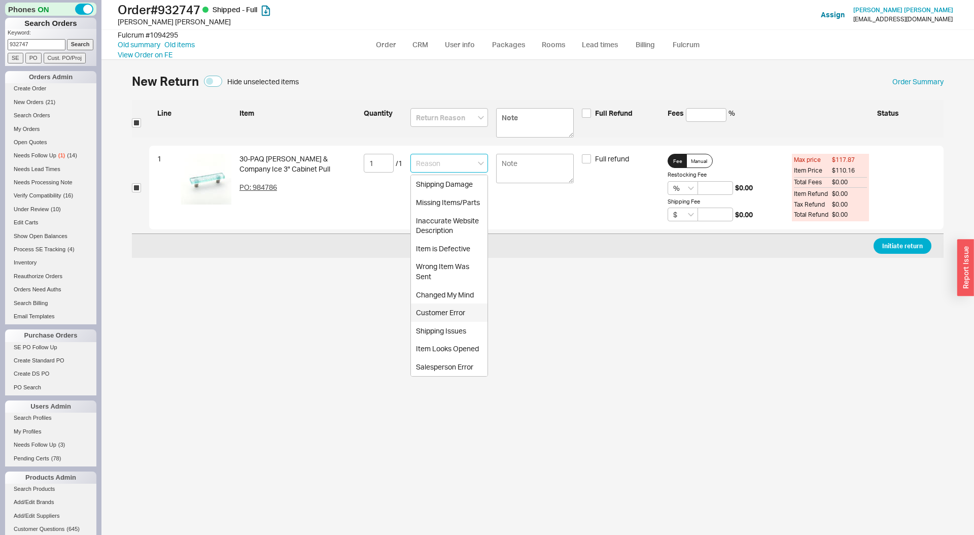
click at [456, 309] on div "Customer Error" at bounding box center [449, 312] width 77 height 18
type input "Customer Error"
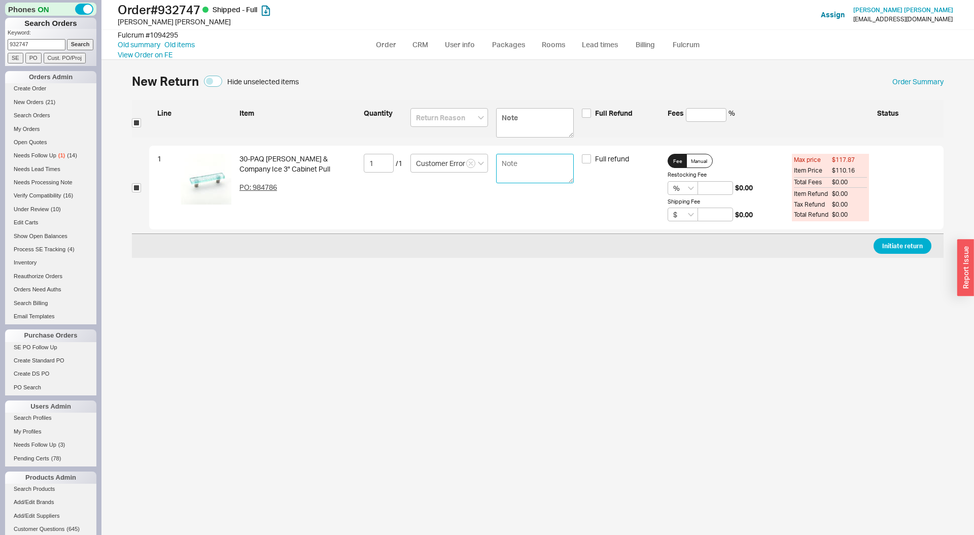
click at [505, 177] on textarea at bounding box center [535, 168] width 78 height 29
type textarea "Thought she was getting a 30 pack."
click at [906, 242] on button "Initiate return" at bounding box center [903, 246] width 58 height 16
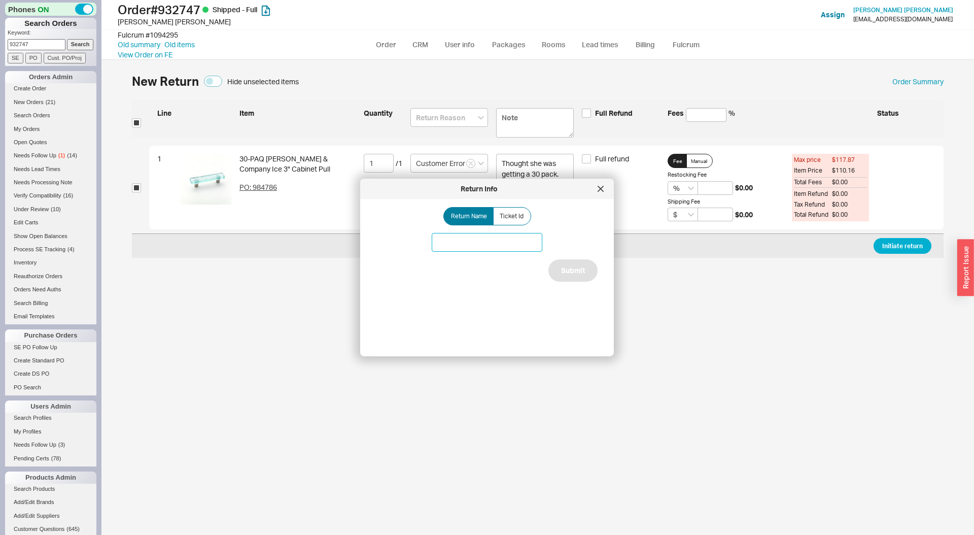
click at [518, 238] on input at bounding box center [487, 242] width 111 height 19
type input "Cabinet Pull Return"
click at [570, 273] on button "Submit" at bounding box center [572, 270] width 49 height 22
select select "LOW"
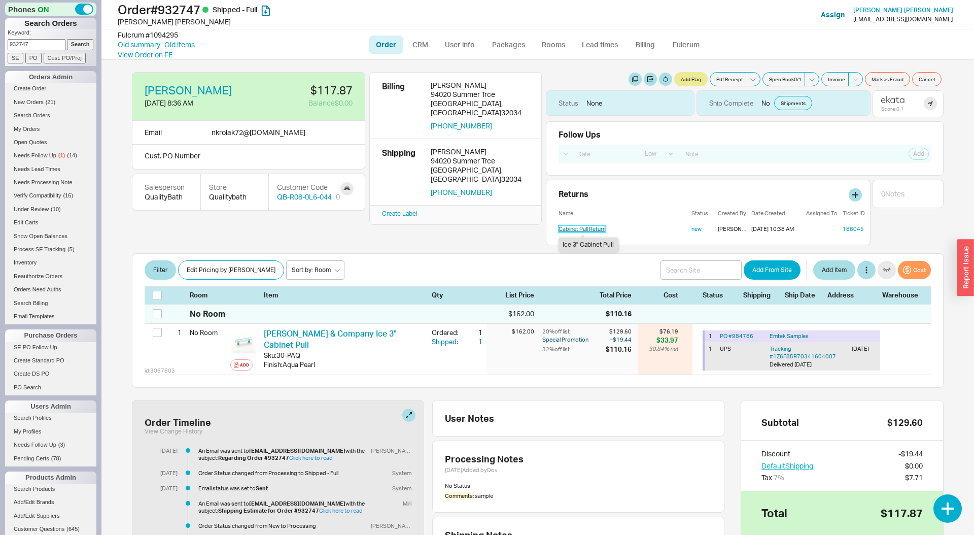
click at [596, 228] on link "Cabinet Pull Return" at bounding box center [582, 228] width 47 height 7
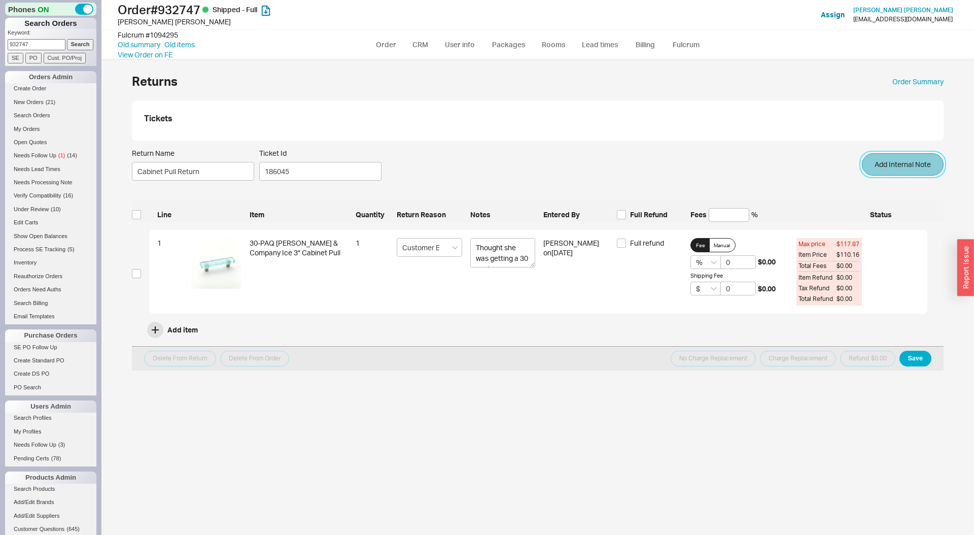
click at [907, 159] on button "Add Internal Note" at bounding box center [903, 164] width 82 height 22
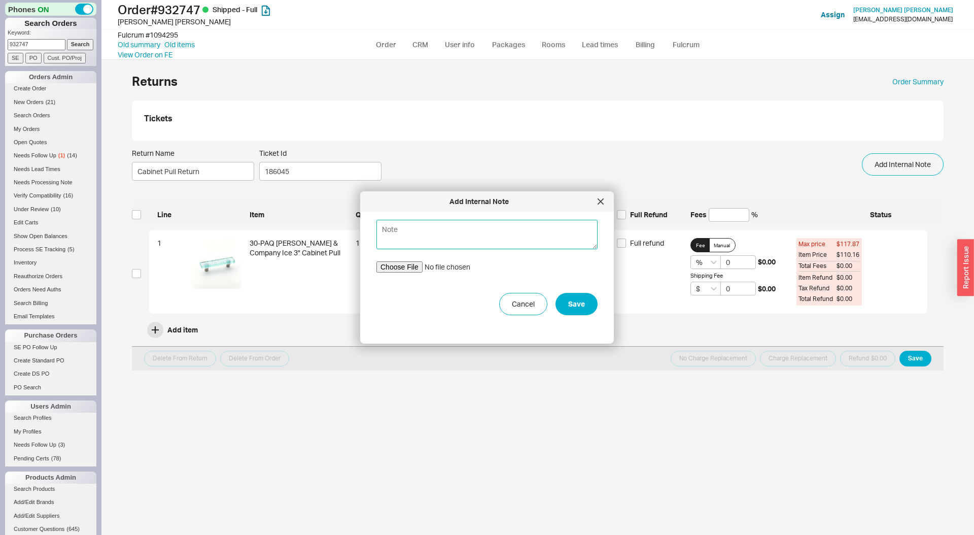
click at [490, 225] on textarea at bounding box center [486, 234] width 221 height 29
paste textarea "Hi Steven Thank you for reaching out to me. As a matte of fact I am highly disa…"
type textarea "Hi Steven Thank you for reaching out to me. As a matte of fact I am highly disa…"
click at [571, 302] on button "Save" at bounding box center [576, 304] width 42 height 22
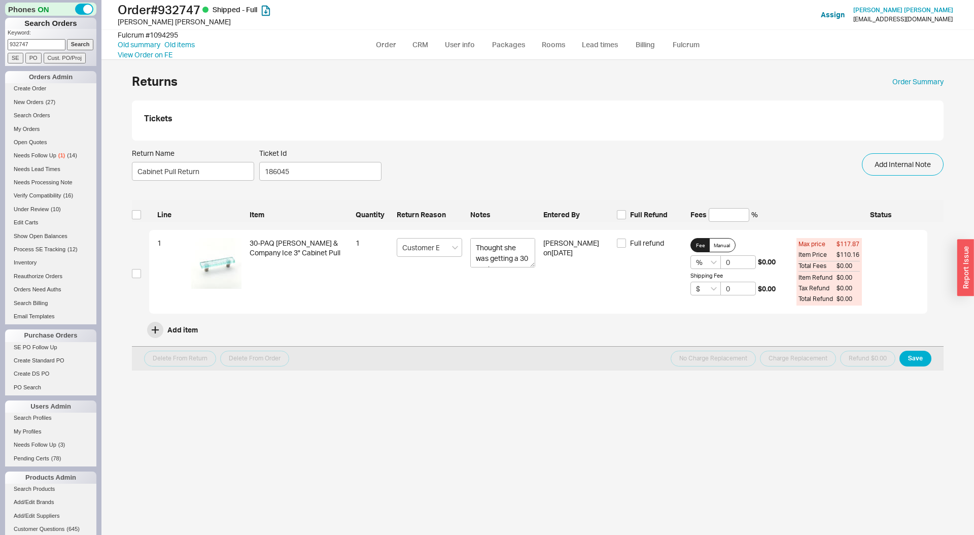
click at [162, 127] on div "Tickets" at bounding box center [538, 120] width 812 height 40
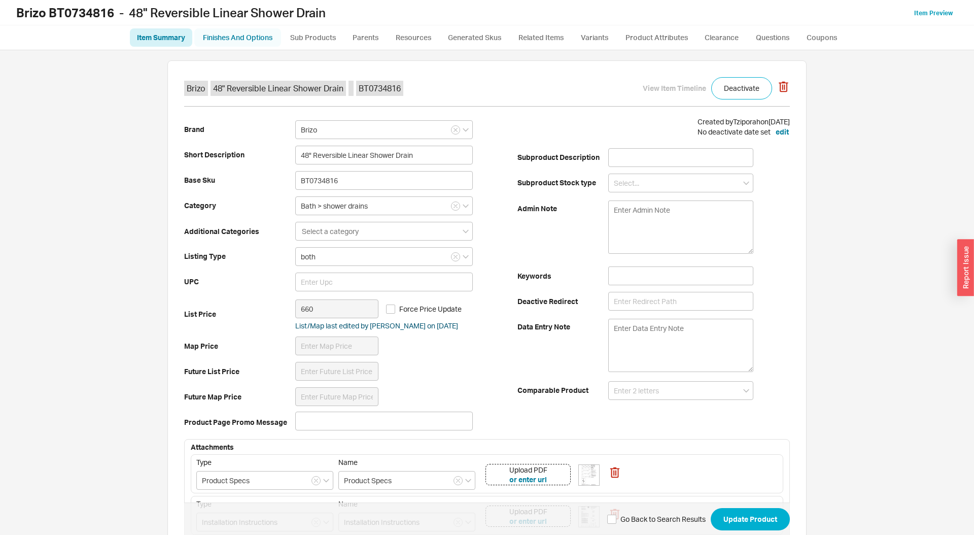
drag, startPoint x: 221, startPoint y: 28, endPoint x: 223, endPoint y: 33, distance: 5.8
click at [222, 30] on ul "Item Summary Finishes And Options Sub Products Parents Resources Generated Skus…" at bounding box center [487, 37] width 974 height 24
click at [223, 33] on link "Finishes And Options" at bounding box center [237, 37] width 87 height 18
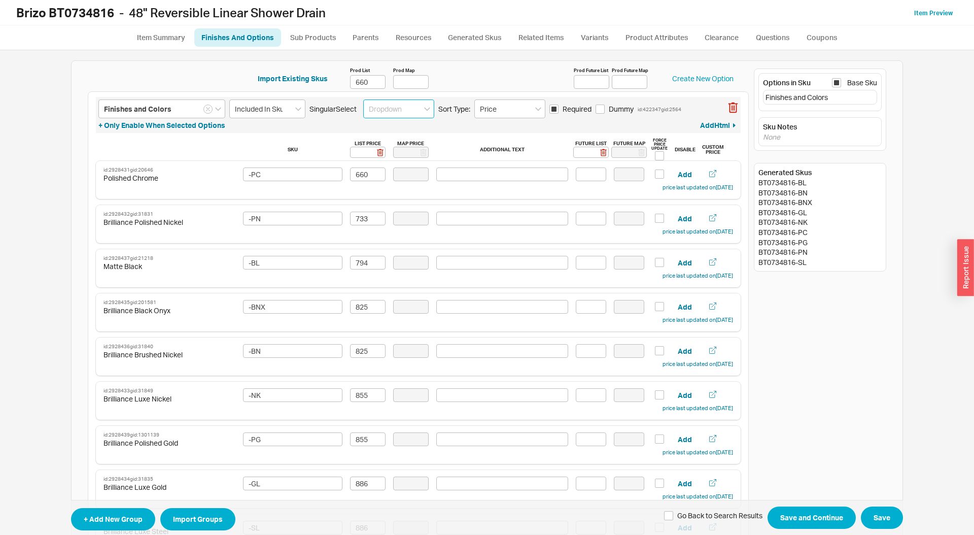
click at [364, 110] on input at bounding box center [398, 108] width 71 height 19
click at [391, 186] on div "Color Swatch" at bounding box center [399, 184] width 70 height 18
type input "Color Swatch"
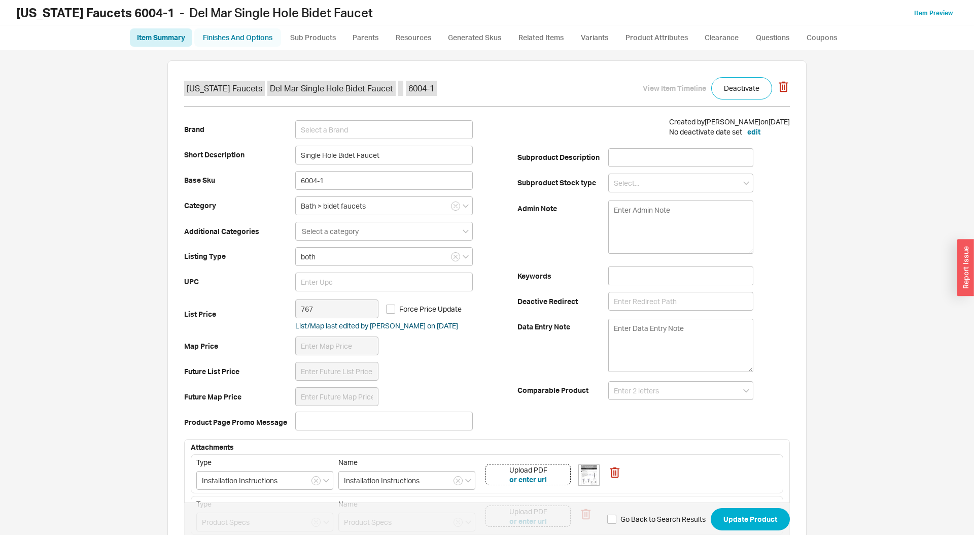
click at [231, 31] on link "Finishes And Options" at bounding box center [237, 37] width 87 height 18
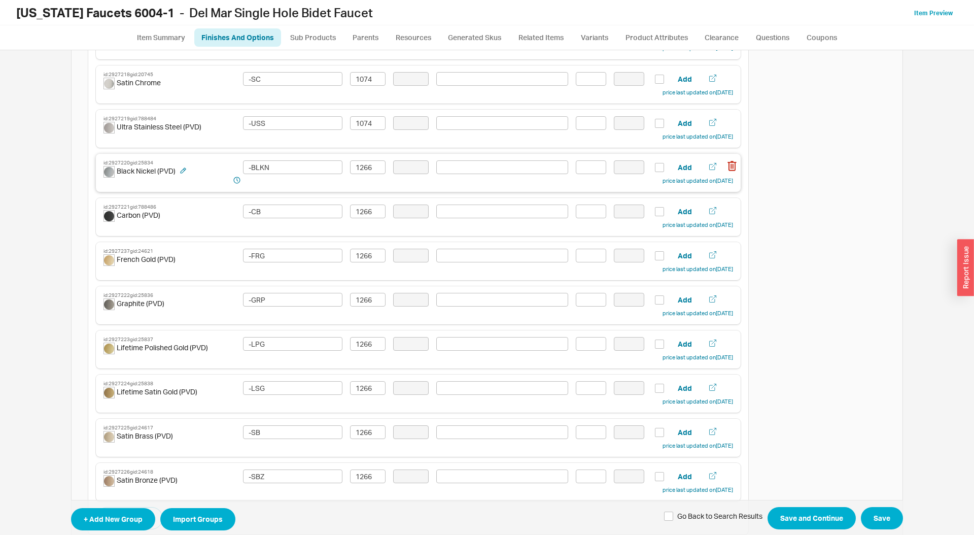
scroll to position [946, 0]
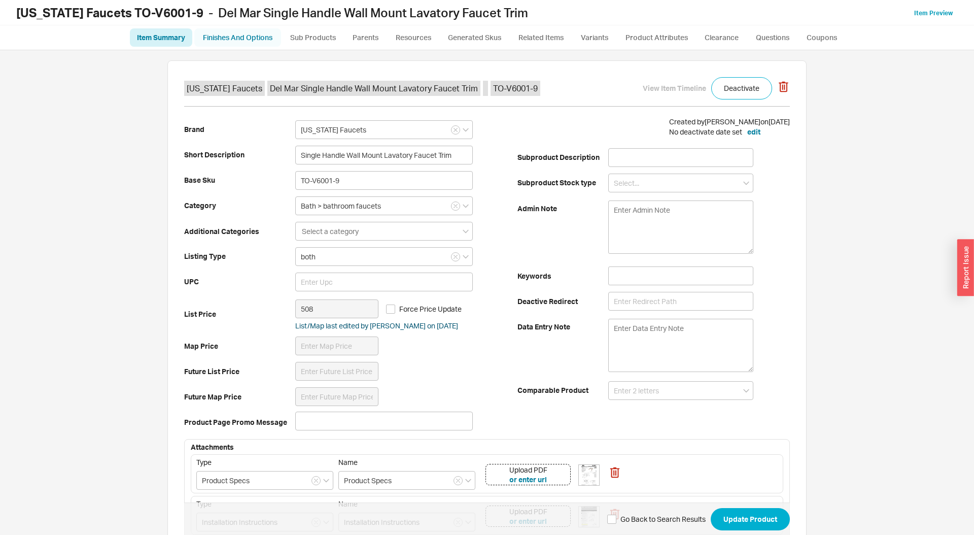
click at [249, 36] on link "Finishes And Options" at bounding box center [237, 37] width 87 height 18
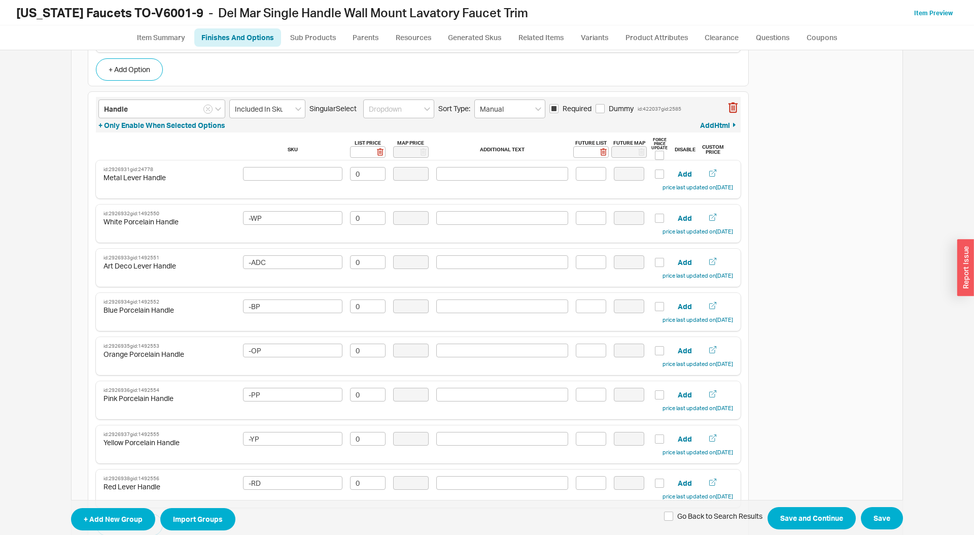
scroll to position [1245, 0]
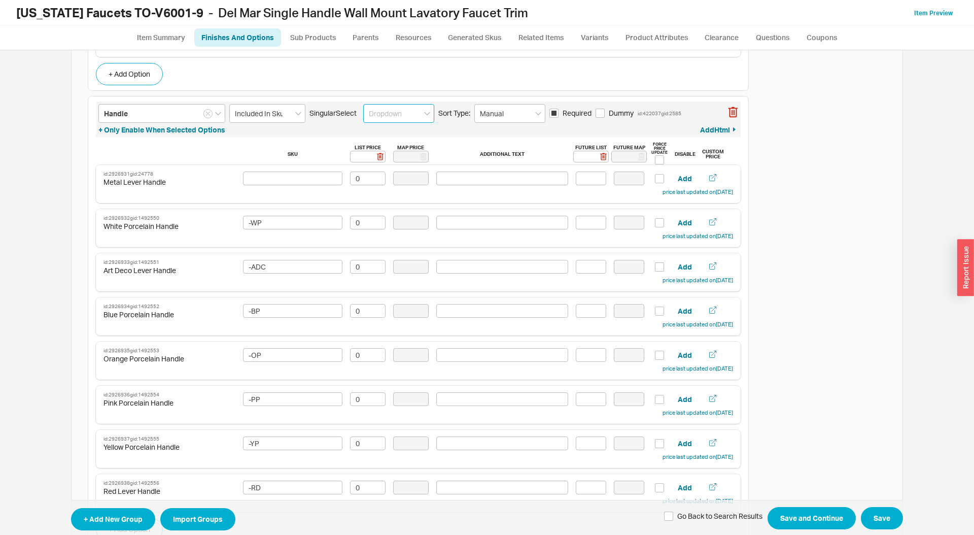
click at [392, 116] on input at bounding box center [398, 113] width 71 height 19
click at [392, 163] on div "Cards" at bounding box center [399, 170] width 70 height 18
type input "Cards"
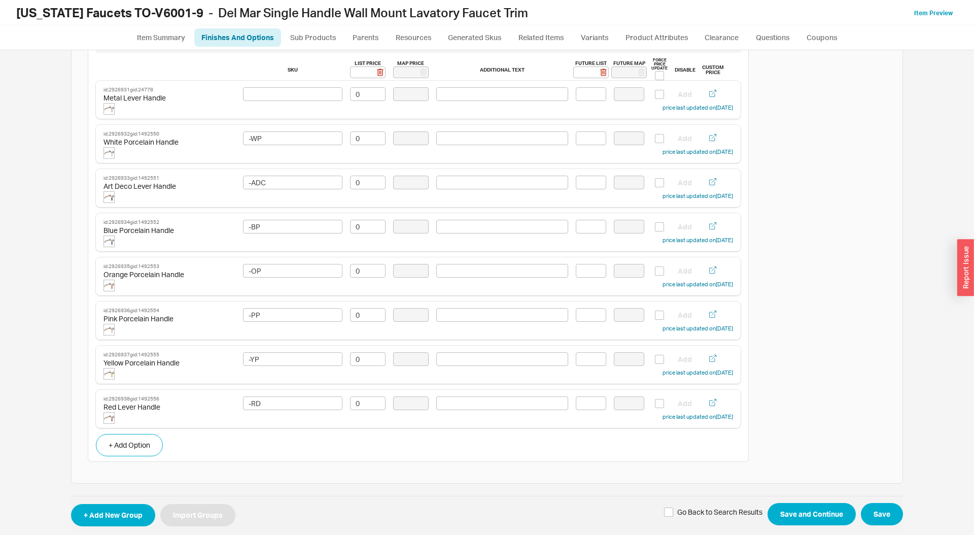
scroll to position [1336, 0]
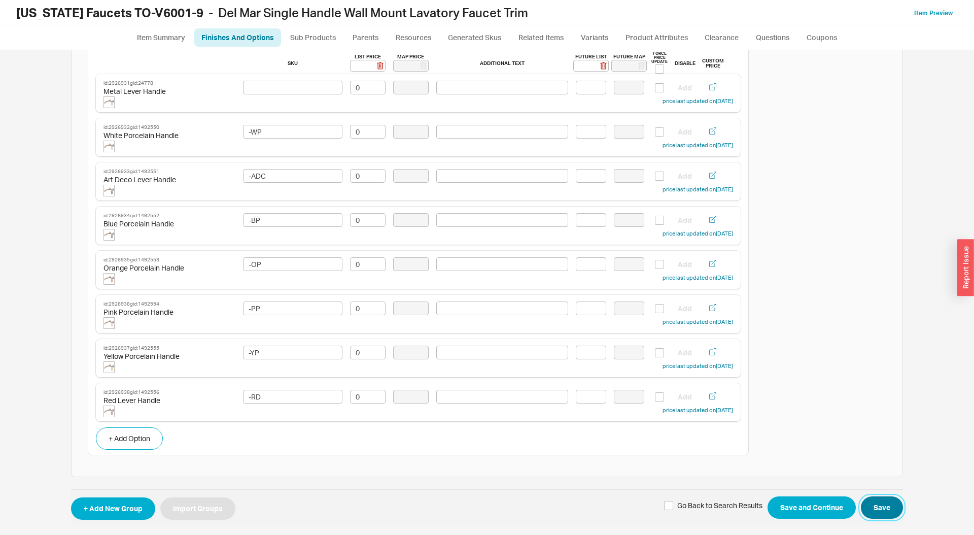
drag, startPoint x: 879, startPoint y: 500, endPoint x: 906, endPoint y: 210, distance: 291.4
click at [879, 500] on button "Save" at bounding box center [882, 507] width 42 height 22
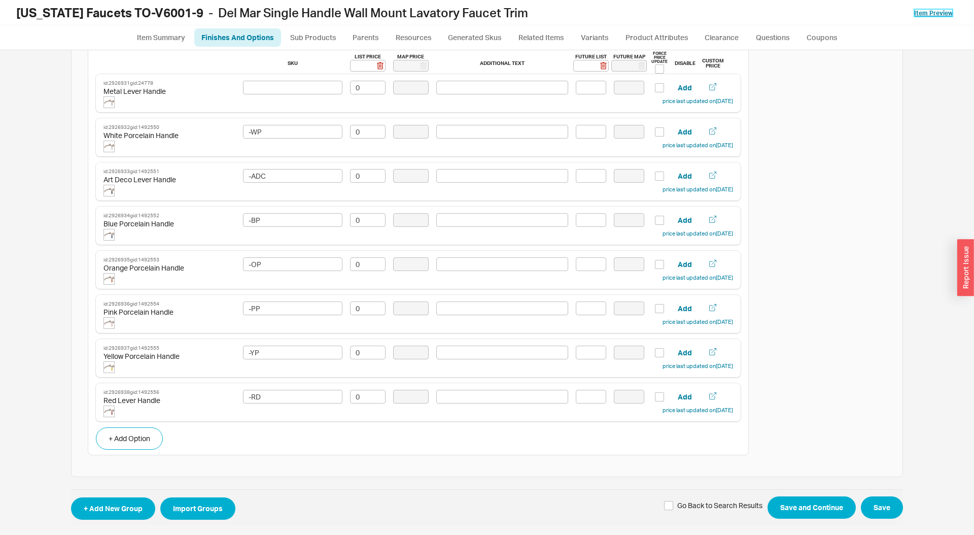
click at [927, 10] on link "Item Preview" at bounding box center [933, 13] width 39 height 8
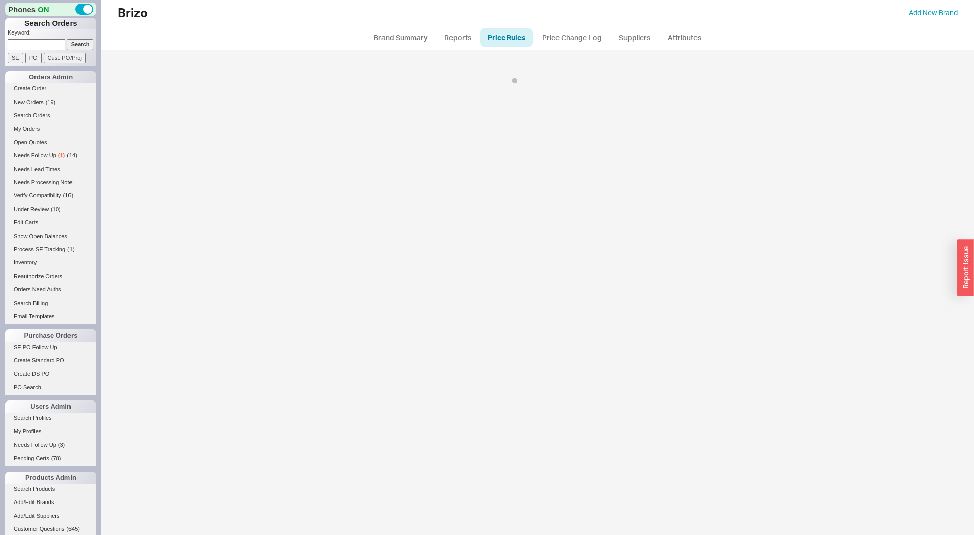
select select "ON_CHECKOUT"
select select "never"
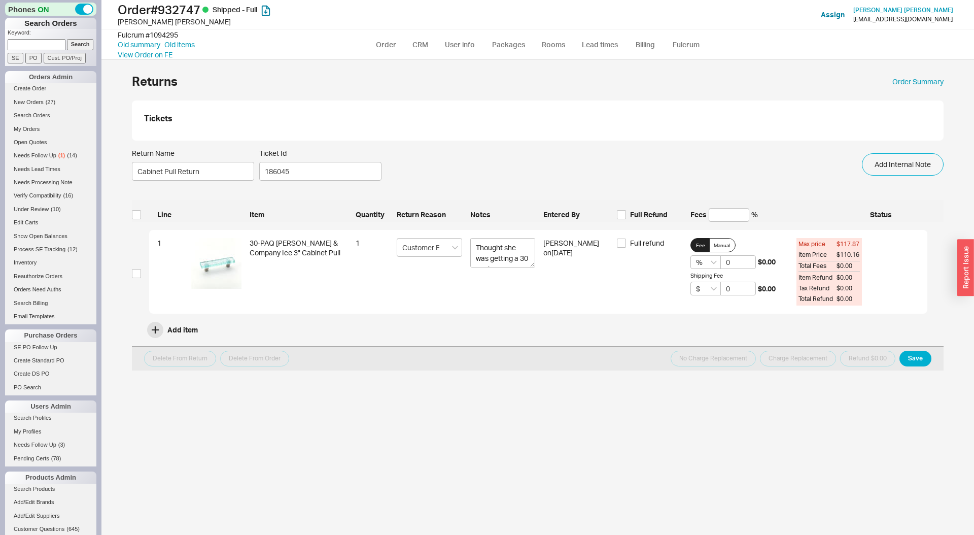
click at [169, 136] on div "Tickets" at bounding box center [538, 120] width 812 height 40
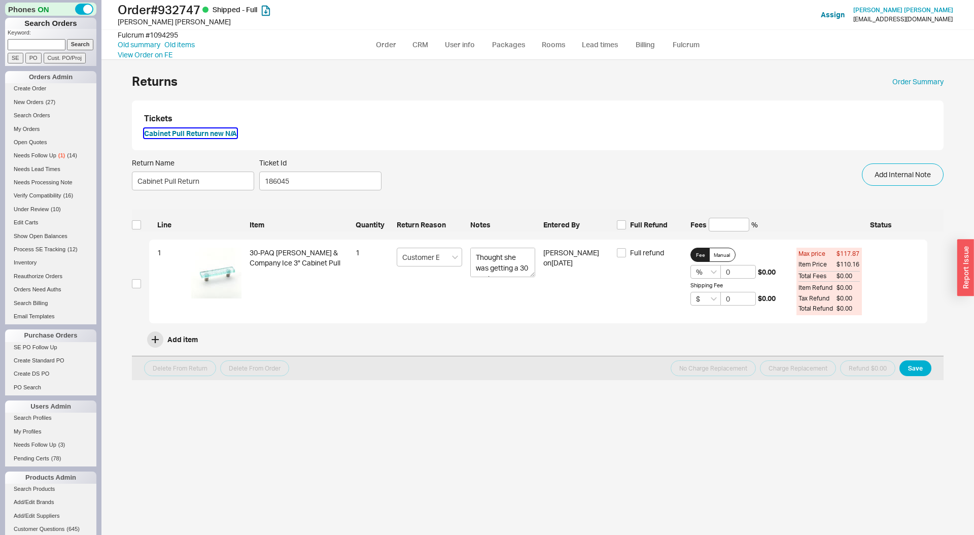
click at [181, 130] on button "Cabinet Pull Return new N/A" at bounding box center [190, 133] width 93 height 10
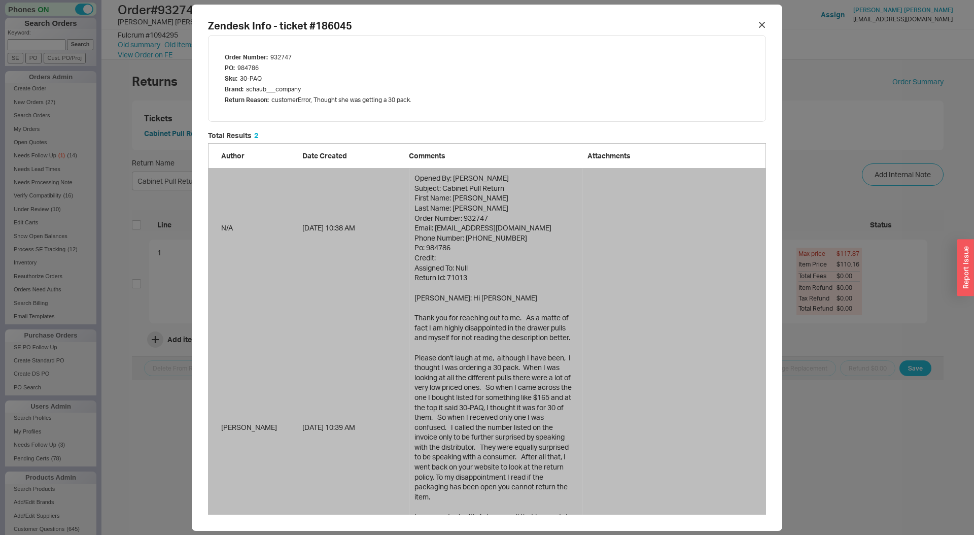
click at [120, 58] on div "Zendesk Info - ticket # 186045 Order Number : 932747 PO : 984786 Sku : 30-PAQ B…" at bounding box center [487, 267] width 974 height 535
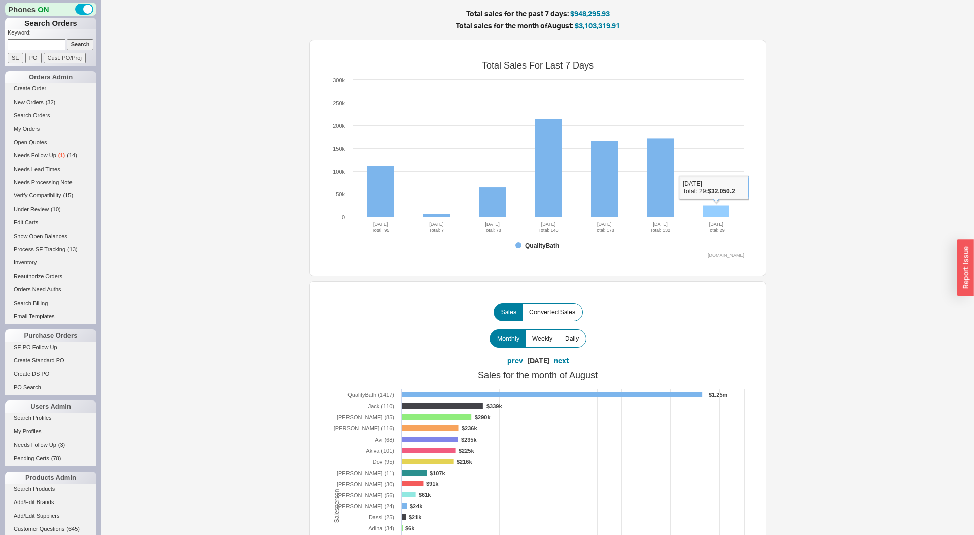
click at [718, 211] on rect at bounding box center [716, 211] width 27 height 12
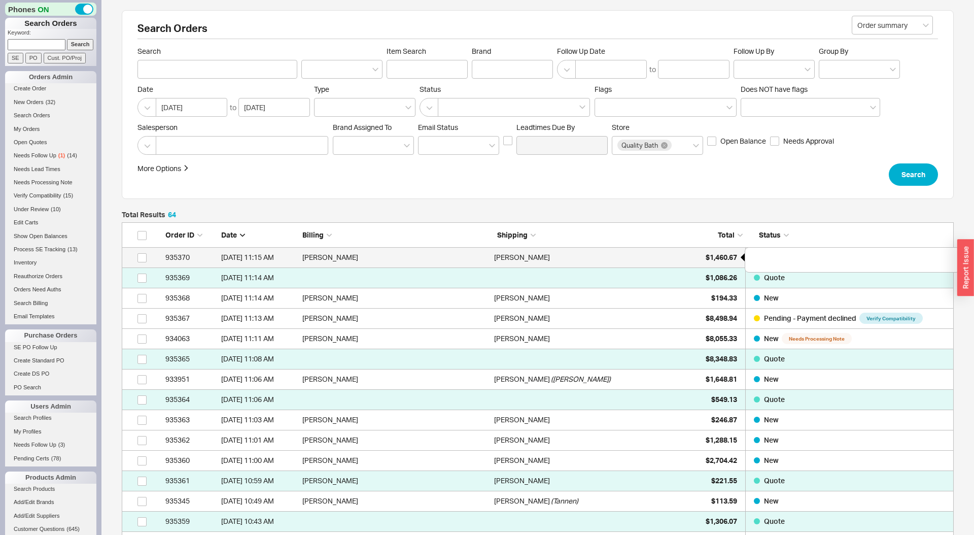
scroll to position [1344, 832]
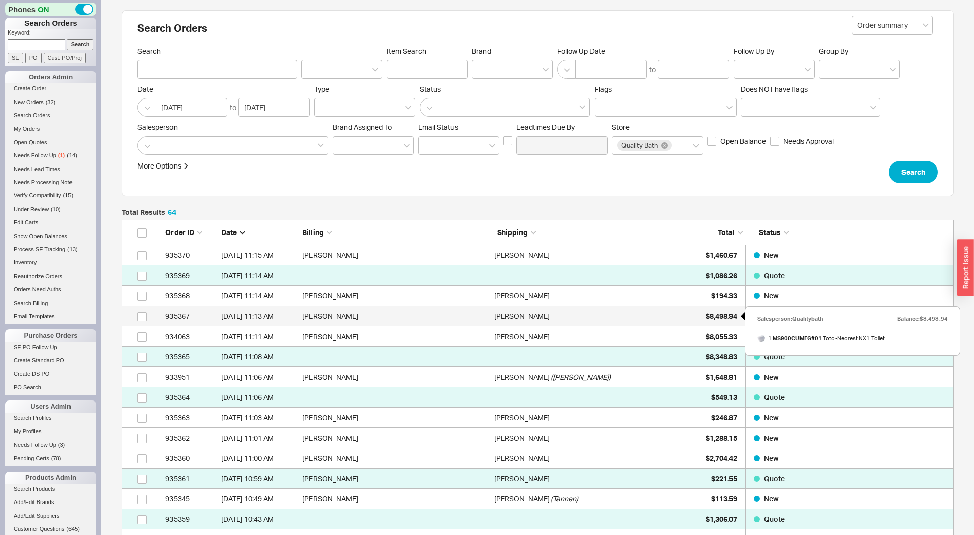
click at [707, 315] on span "$8,498.94" at bounding box center [721, 315] width 31 height 9
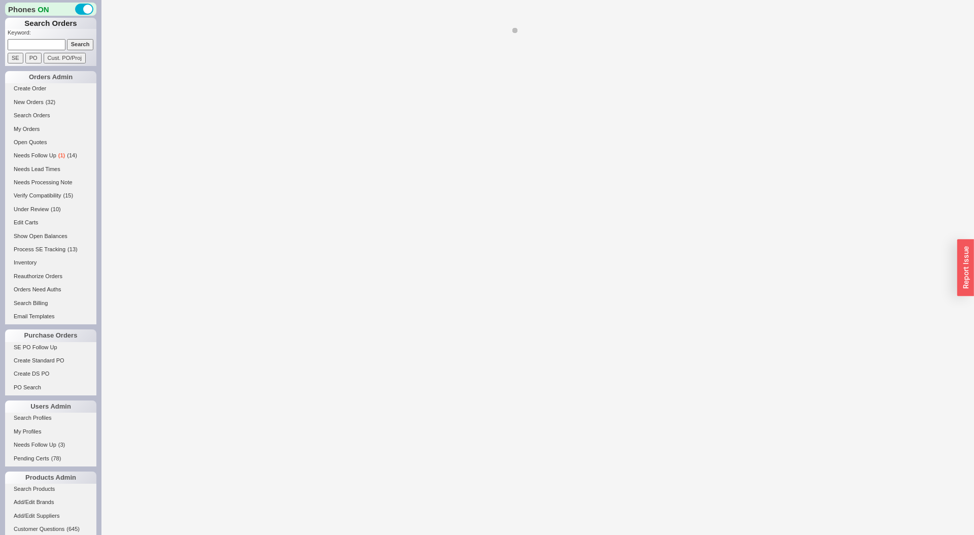
select select "LOW"
